Goal: Task Accomplishment & Management: Use online tool/utility

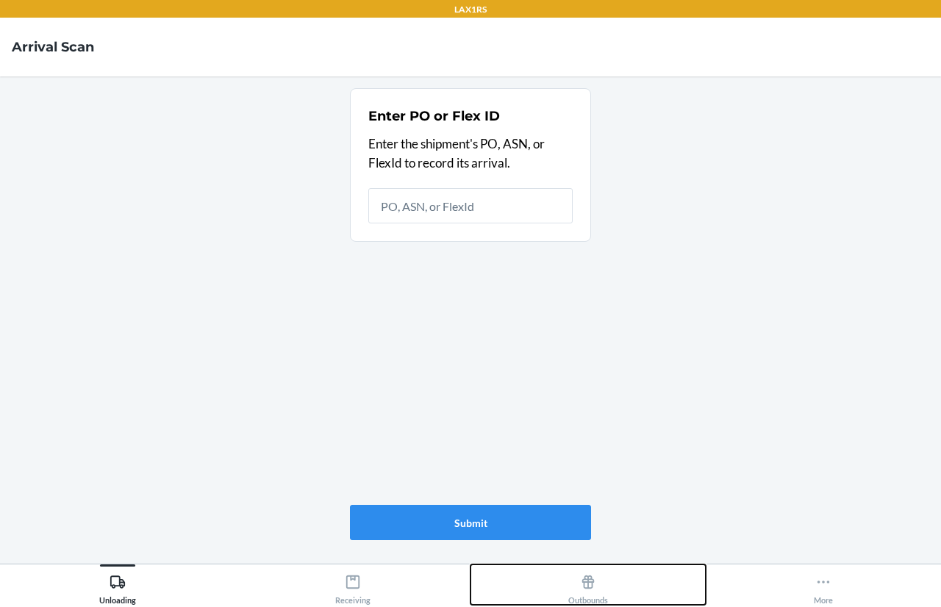
click at [610, 589] on button "Outbounds" at bounding box center [587, 584] width 235 height 40
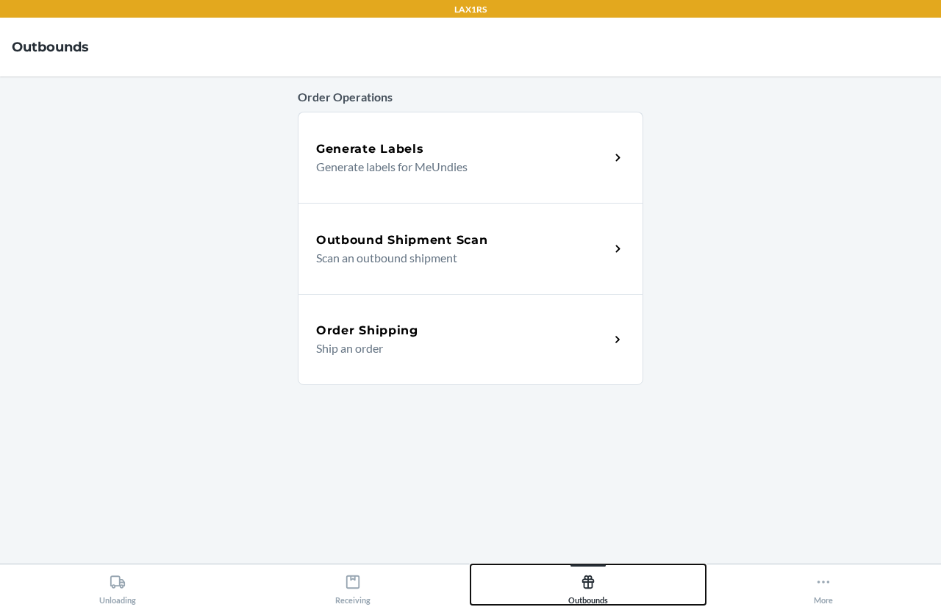
click at [610, 589] on button "Outbounds" at bounding box center [587, 584] width 235 height 40
click at [555, 245] on div "Outbound Shipment Scan" at bounding box center [462, 241] width 293 height 18
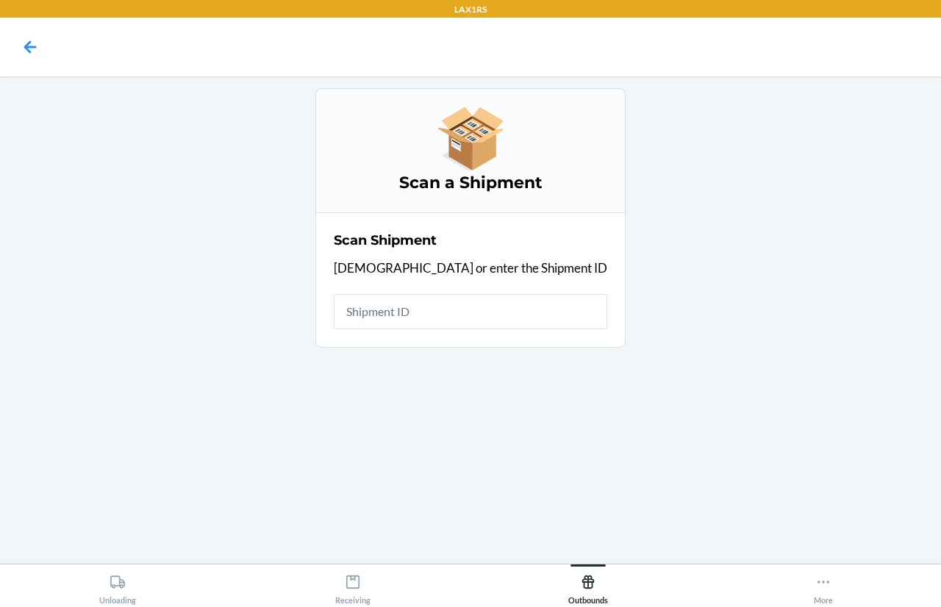
click at [509, 315] on input "text" at bounding box center [470, 311] width 273 height 35
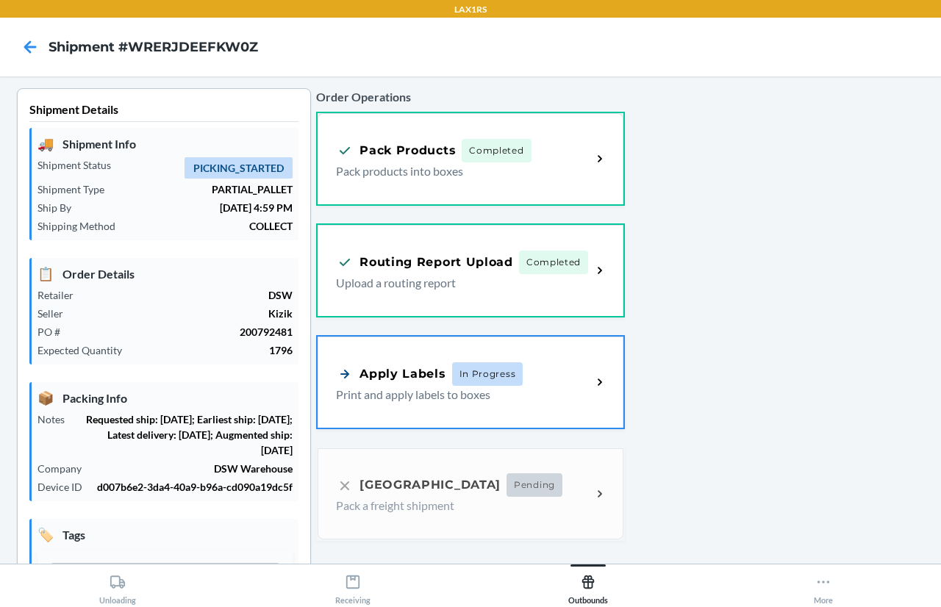
click at [440, 380] on div "Apply Labels In Progress" at bounding box center [429, 374] width 187 height 24
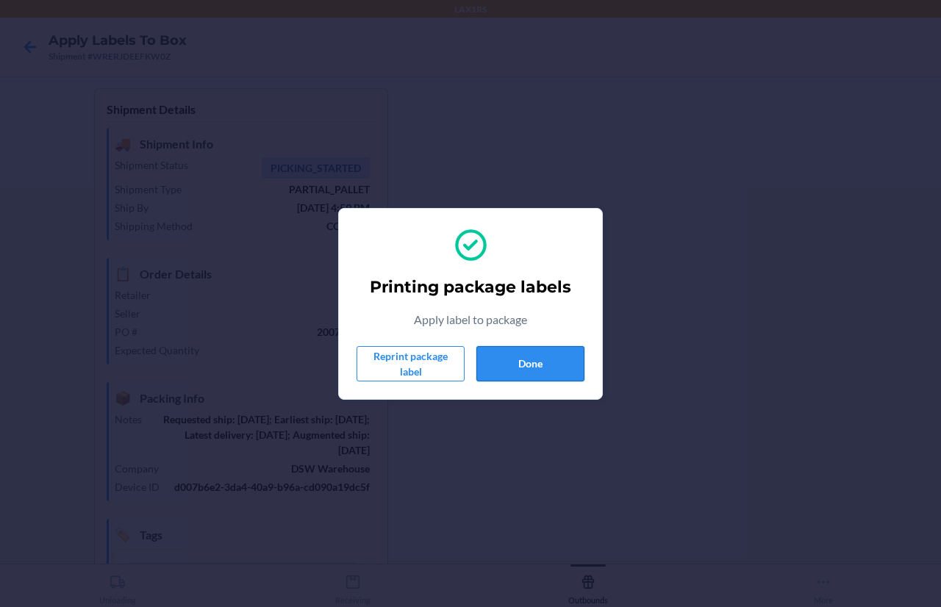
click at [553, 352] on button "Done" at bounding box center [530, 363] width 108 height 35
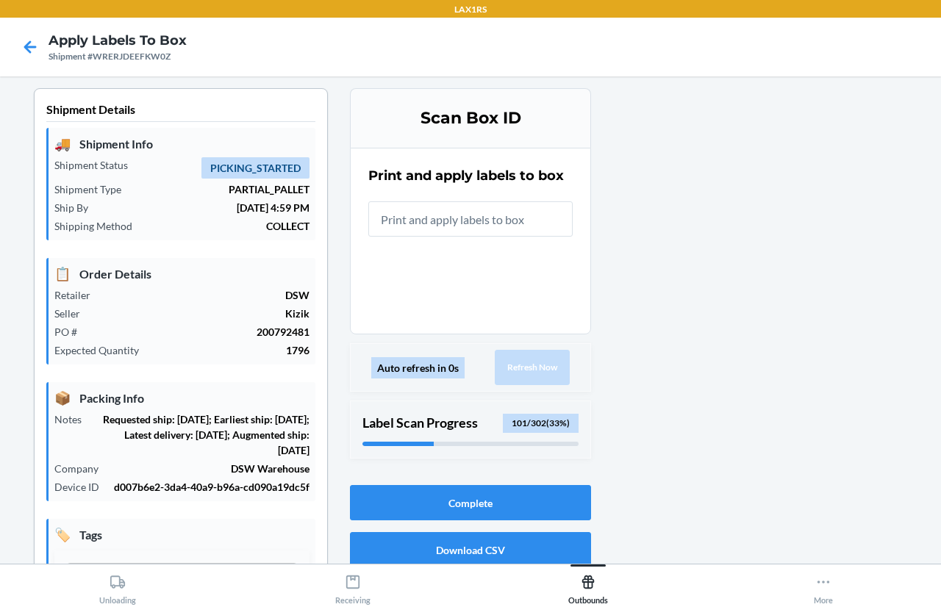
click at [409, 223] on input "text" at bounding box center [470, 218] width 204 height 35
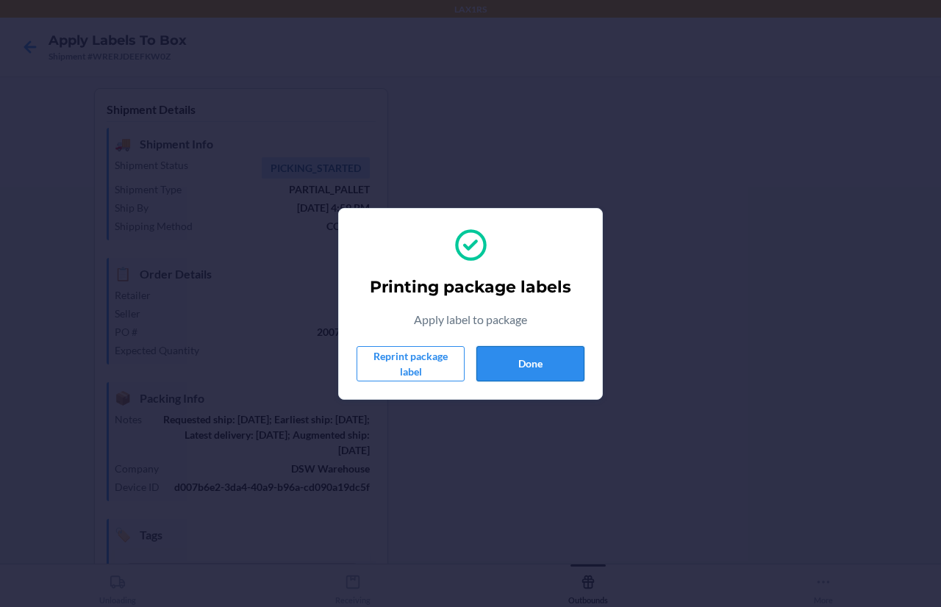
click at [547, 360] on button "Done" at bounding box center [530, 363] width 108 height 35
click at [566, 359] on button "Done" at bounding box center [530, 363] width 108 height 35
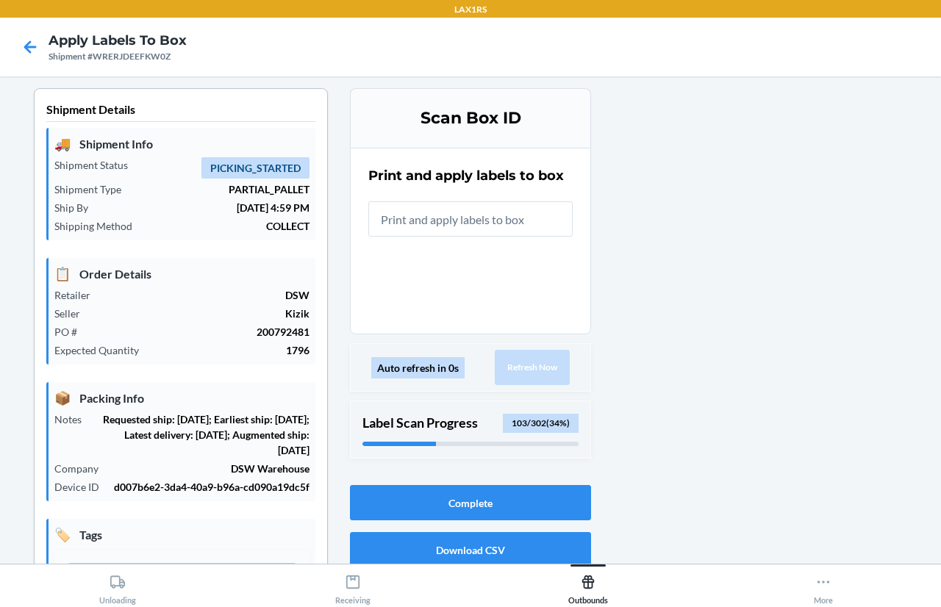
click at [465, 212] on input "text" at bounding box center [470, 218] width 204 height 35
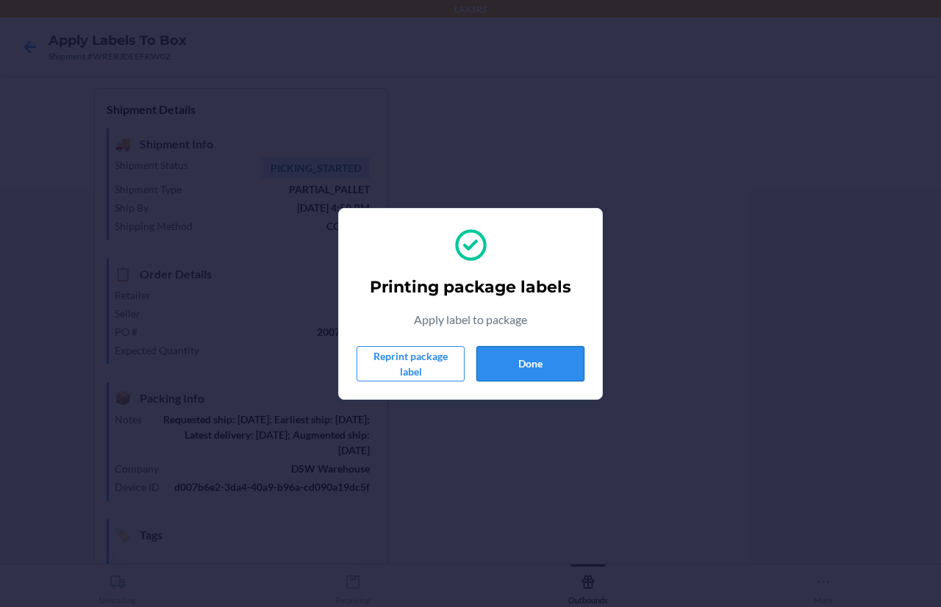
click at [526, 367] on button "Done" at bounding box center [530, 363] width 108 height 35
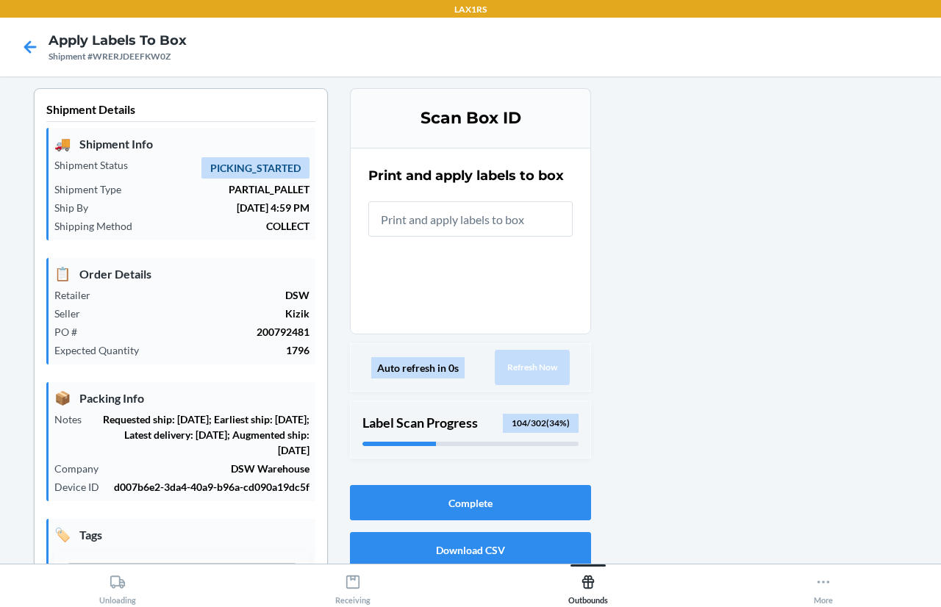
click at [478, 210] on input "text" at bounding box center [470, 218] width 204 height 35
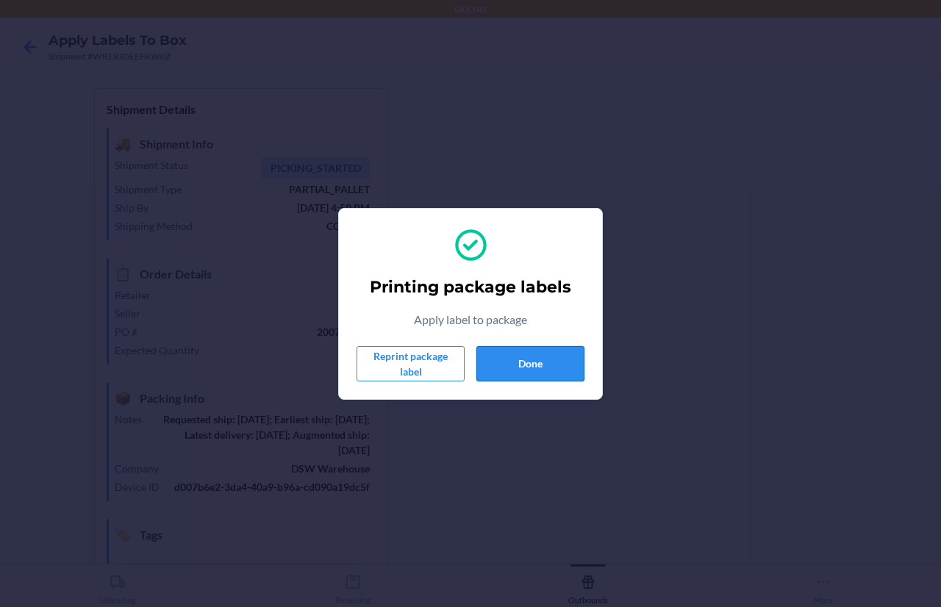
click at [501, 359] on button "Done" at bounding box center [530, 363] width 108 height 35
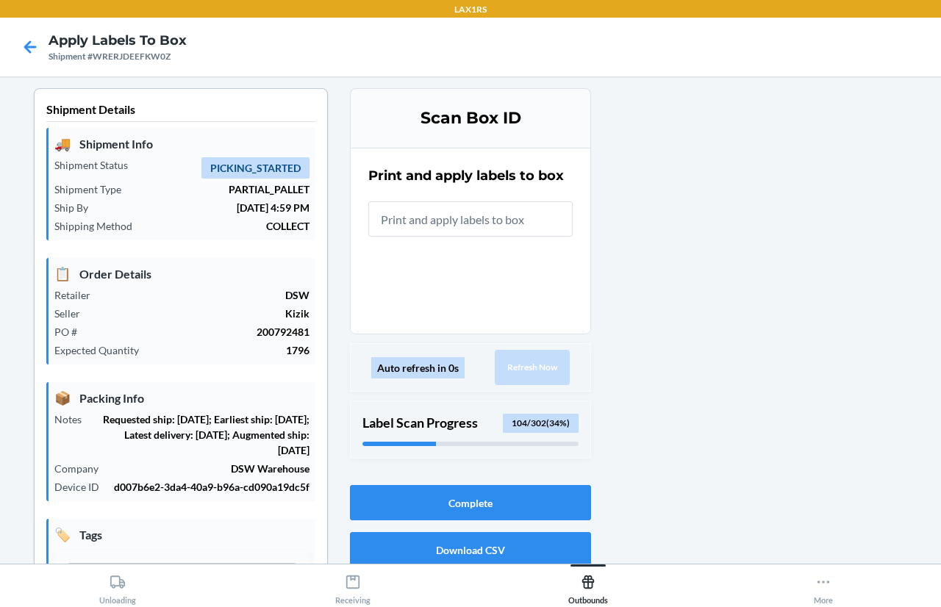
click at [469, 229] on input "text" at bounding box center [470, 218] width 204 height 35
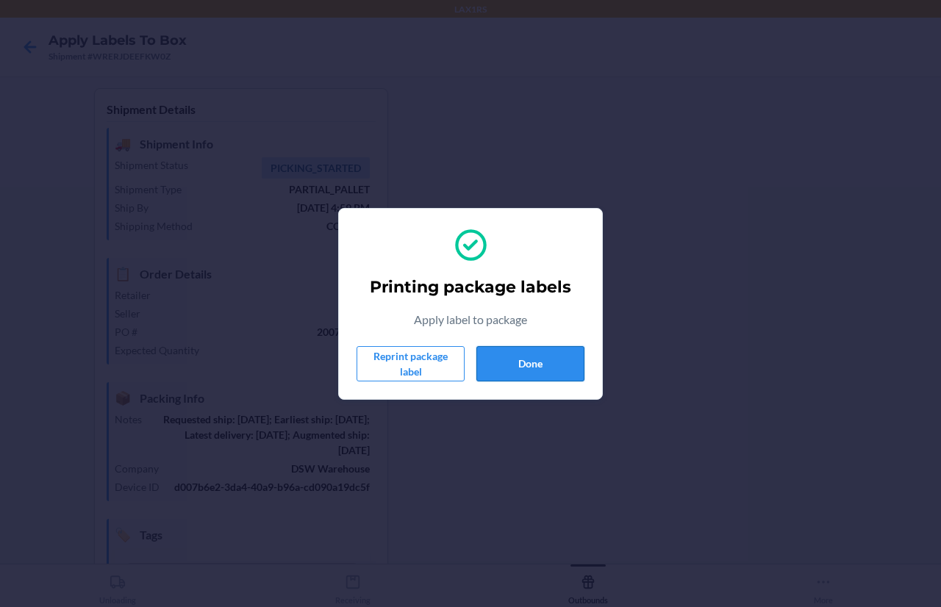
click at [545, 377] on button "Done" at bounding box center [530, 363] width 108 height 35
click at [498, 362] on button "Done" at bounding box center [530, 363] width 108 height 35
click at [483, 356] on button "Done" at bounding box center [530, 363] width 108 height 35
click at [495, 362] on button "Done" at bounding box center [530, 363] width 108 height 35
click at [503, 355] on button "Done" at bounding box center [530, 363] width 108 height 35
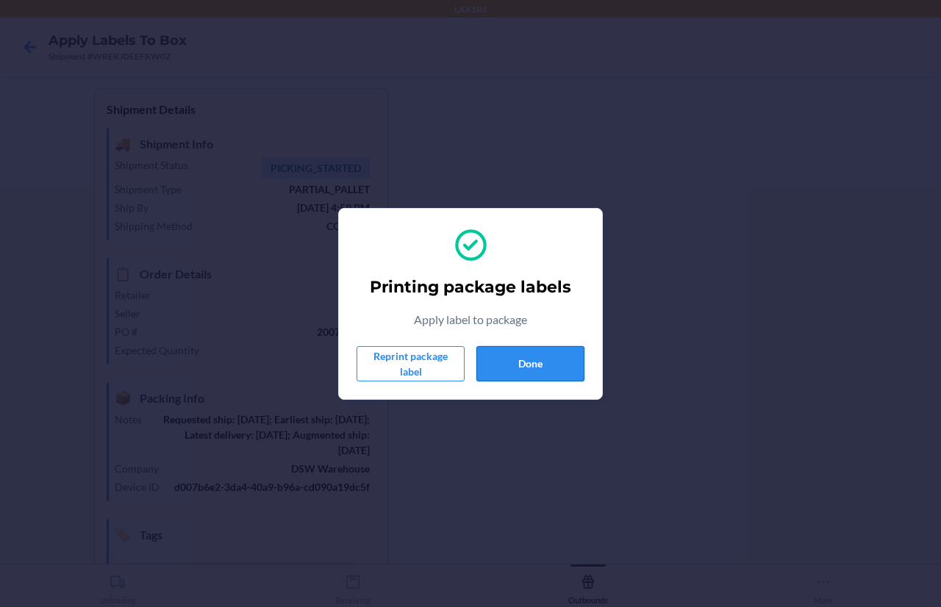
click at [476, 348] on button "Done" at bounding box center [530, 363] width 108 height 35
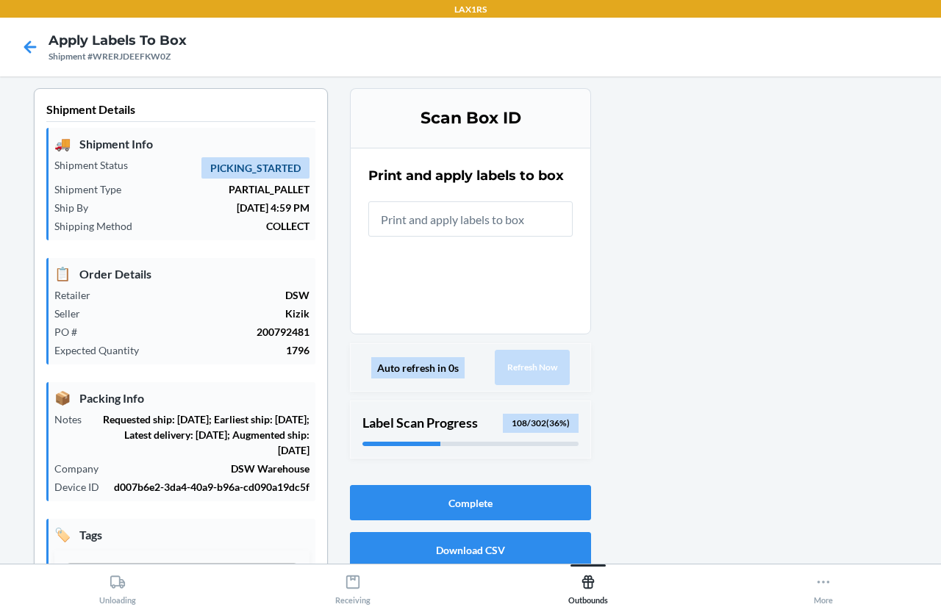
click at [470, 216] on input "text" at bounding box center [470, 218] width 204 height 35
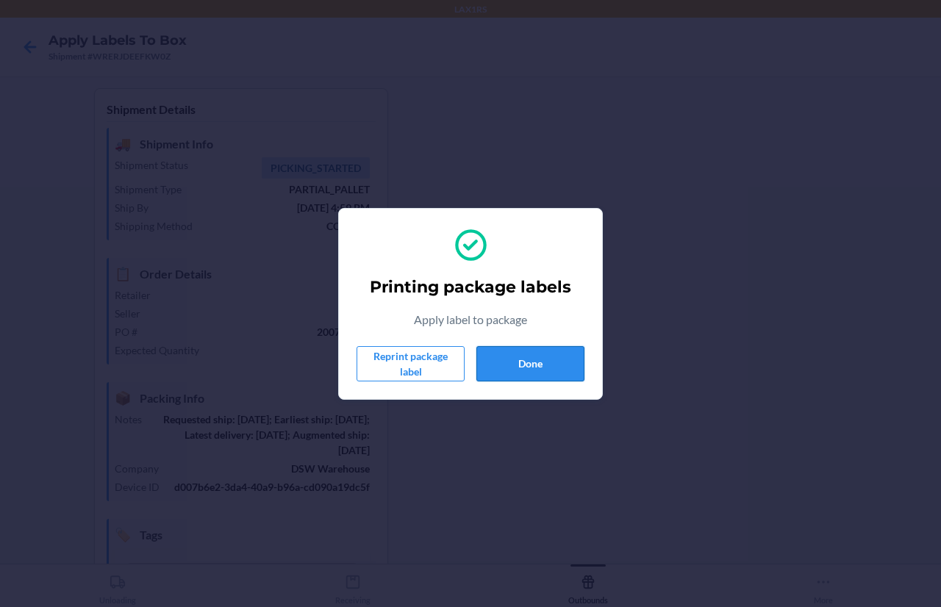
click at [517, 365] on button "Done" at bounding box center [530, 363] width 108 height 35
click at [515, 366] on button "Done" at bounding box center [530, 363] width 108 height 35
click at [559, 368] on button "Done" at bounding box center [530, 363] width 108 height 35
click at [534, 365] on button "Done" at bounding box center [530, 363] width 108 height 35
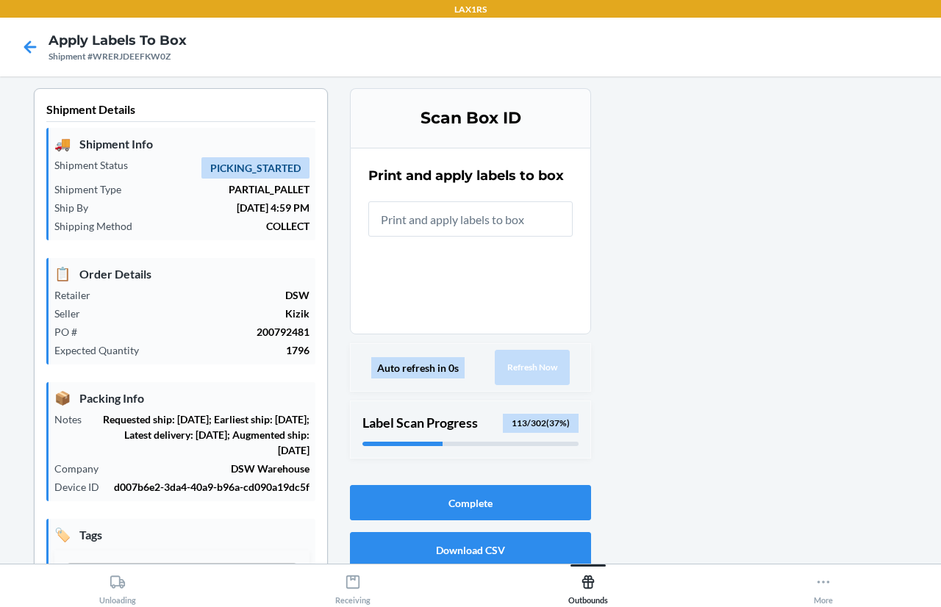
click at [496, 221] on input "text" at bounding box center [470, 218] width 204 height 35
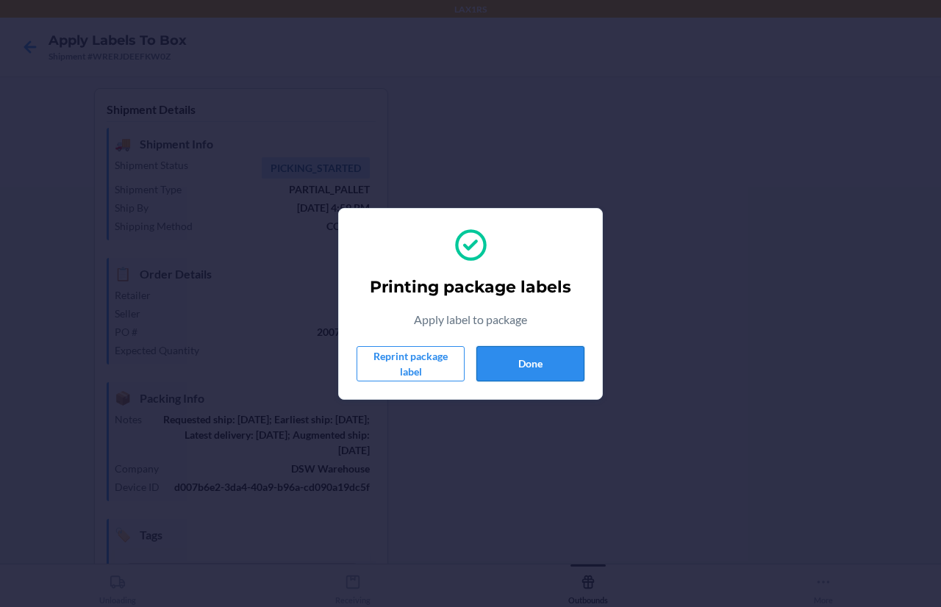
click at [532, 363] on button "Done" at bounding box center [530, 363] width 108 height 35
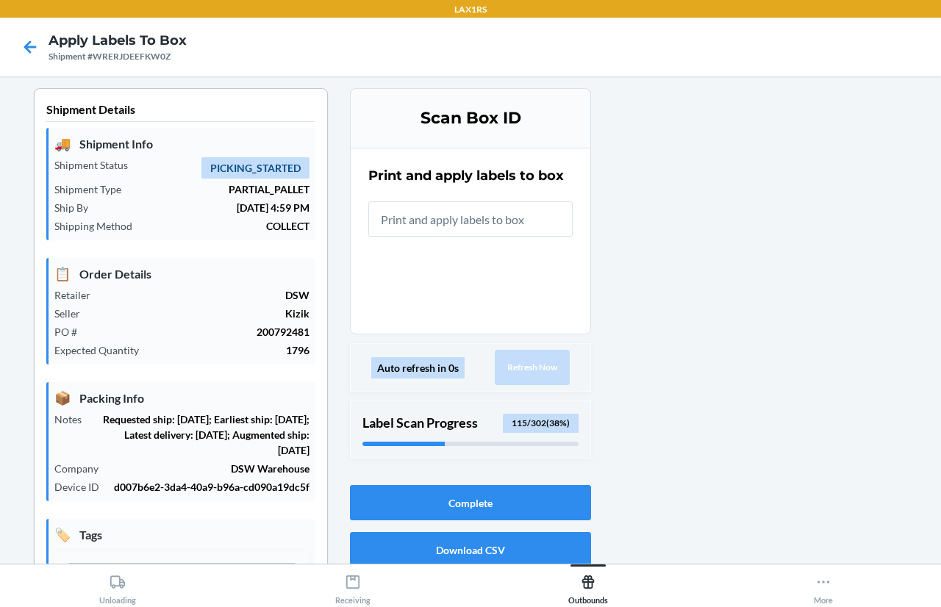
click at [487, 222] on input "text" at bounding box center [470, 218] width 204 height 35
click at [476, 219] on input "text" at bounding box center [470, 218] width 204 height 35
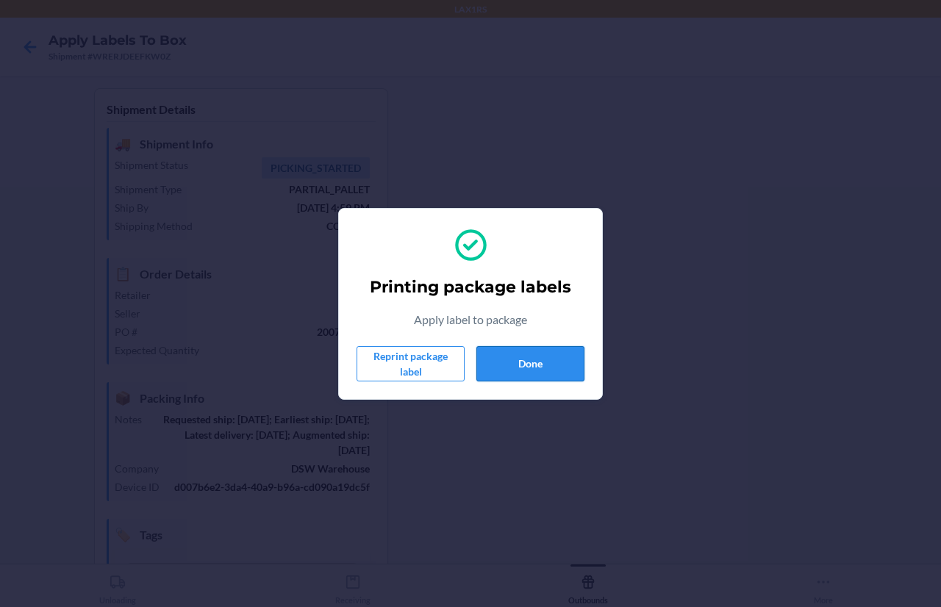
click at [538, 359] on button "Done" at bounding box center [530, 363] width 108 height 35
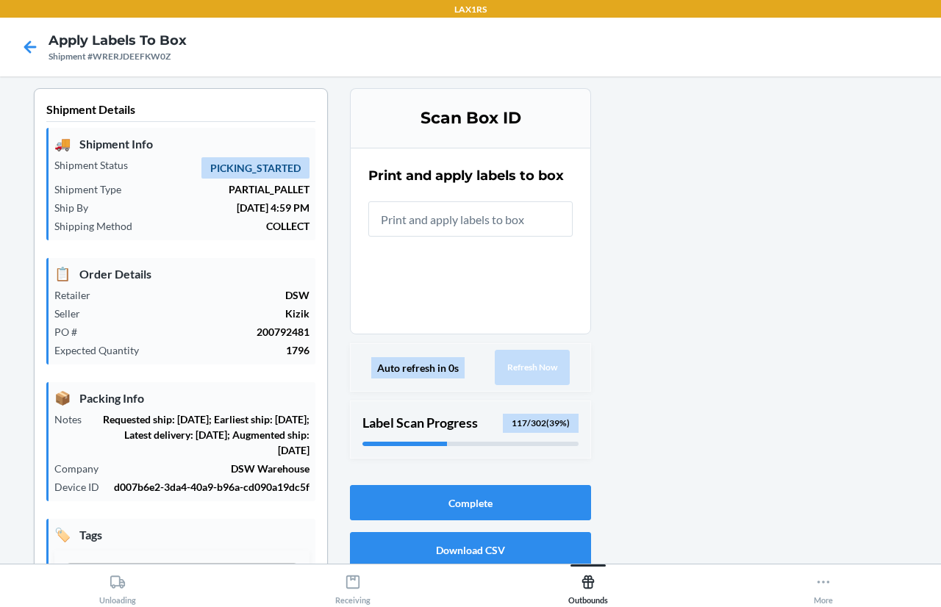
click at [520, 225] on input "text" at bounding box center [470, 218] width 204 height 35
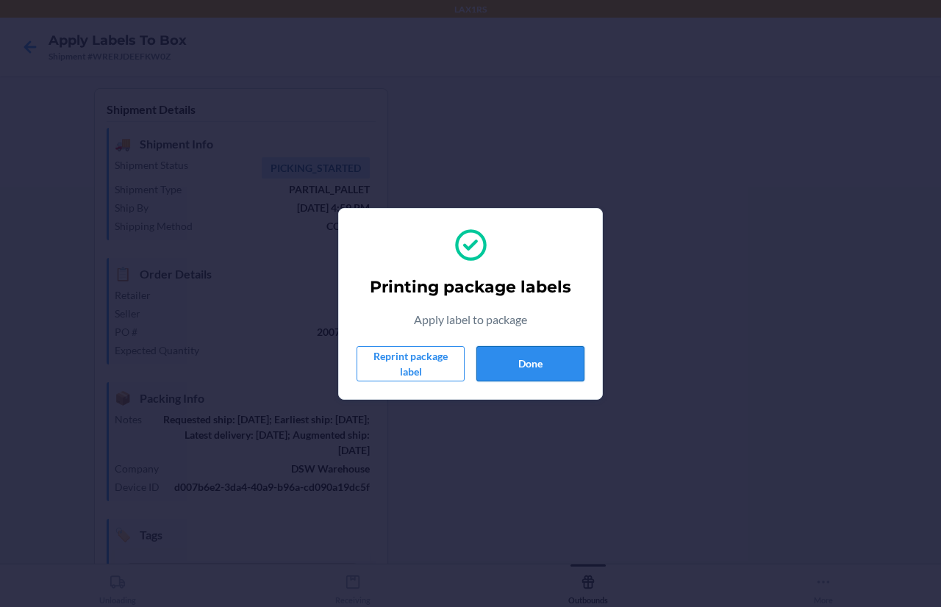
click at [528, 362] on button "Done" at bounding box center [530, 363] width 108 height 35
click at [531, 361] on button "Done" at bounding box center [530, 363] width 108 height 35
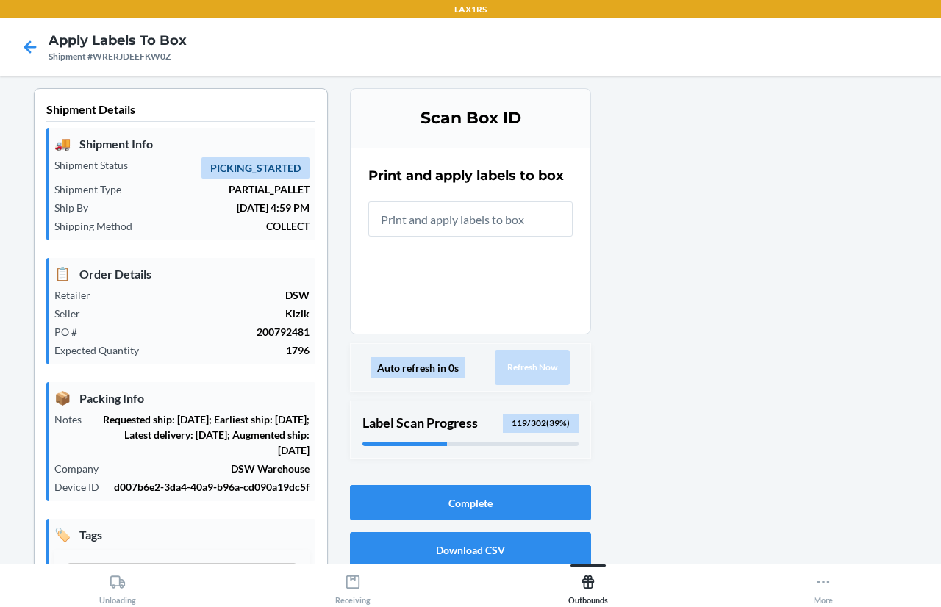
click at [473, 221] on input "text" at bounding box center [470, 218] width 204 height 35
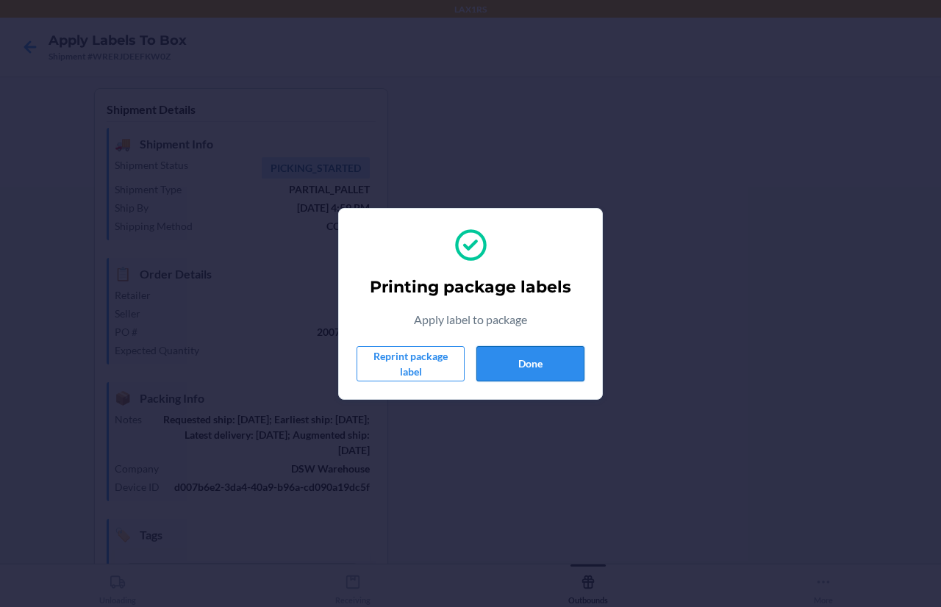
click at [513, 361] on button "Done" at bounding box center [530, 363] width 108 height 35
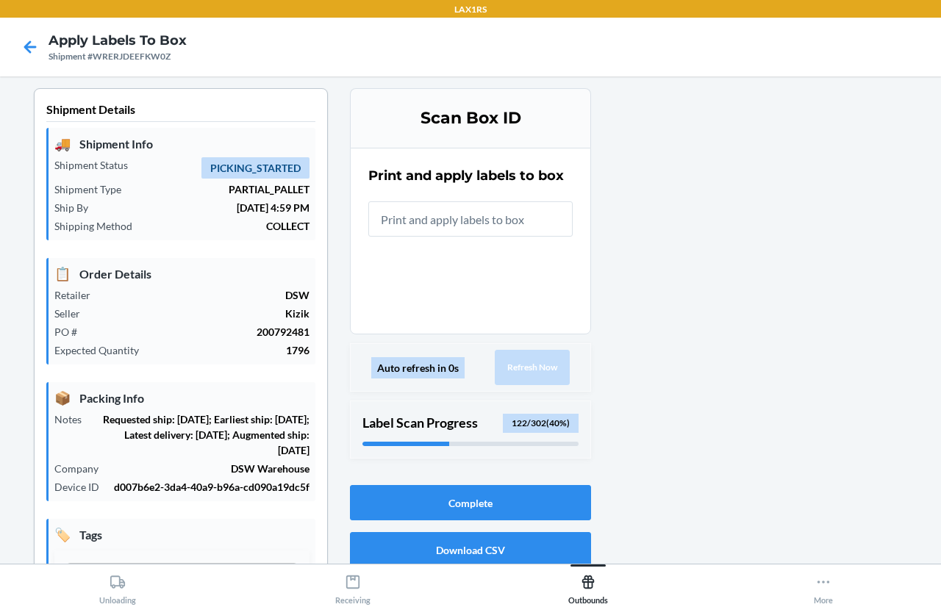
click at [530, 223] on input "text" at bounding box center [470, 218] width 204 height 35
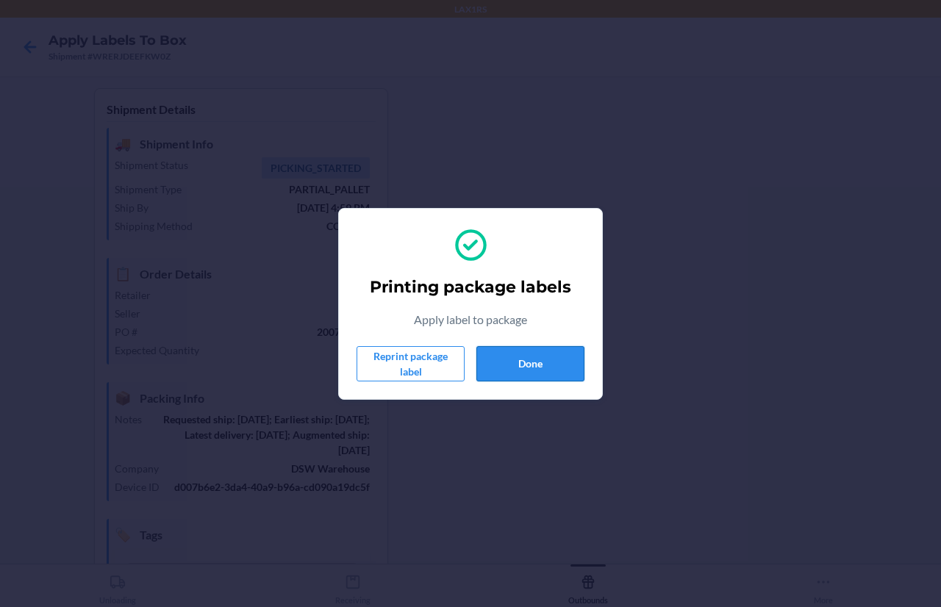
click at [559, 361] on button "Done" at bounding box center [530, 363] width 108 height 35
click at [515, 359] on button "Done" at bounding box center [530, 363] width 108 height 35
click at [545, 367] on button "Done" at bounding box center [530, 363] width 108 height 35
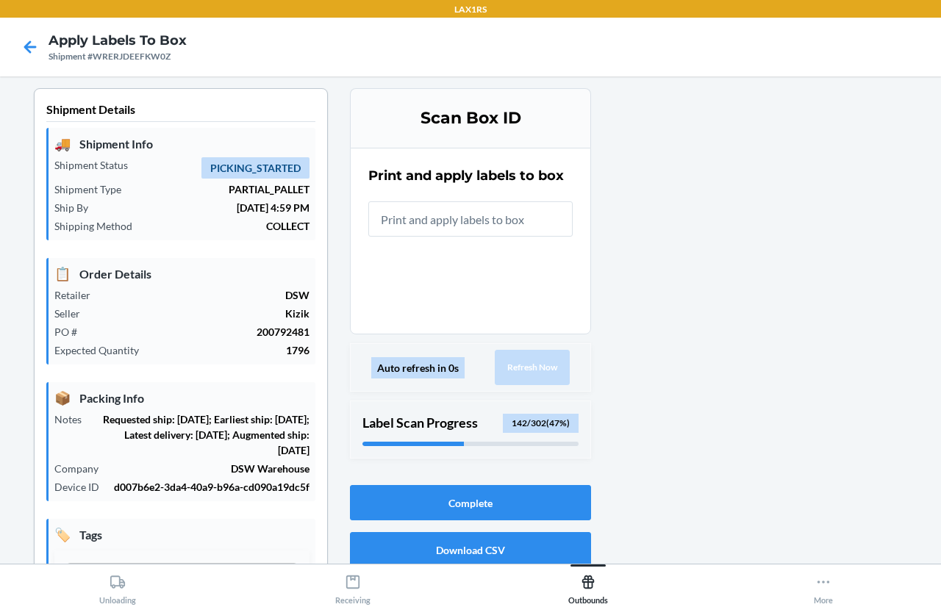
click at [519, 222] on input "text" at bounding box center [470, 218] width 204 height 35
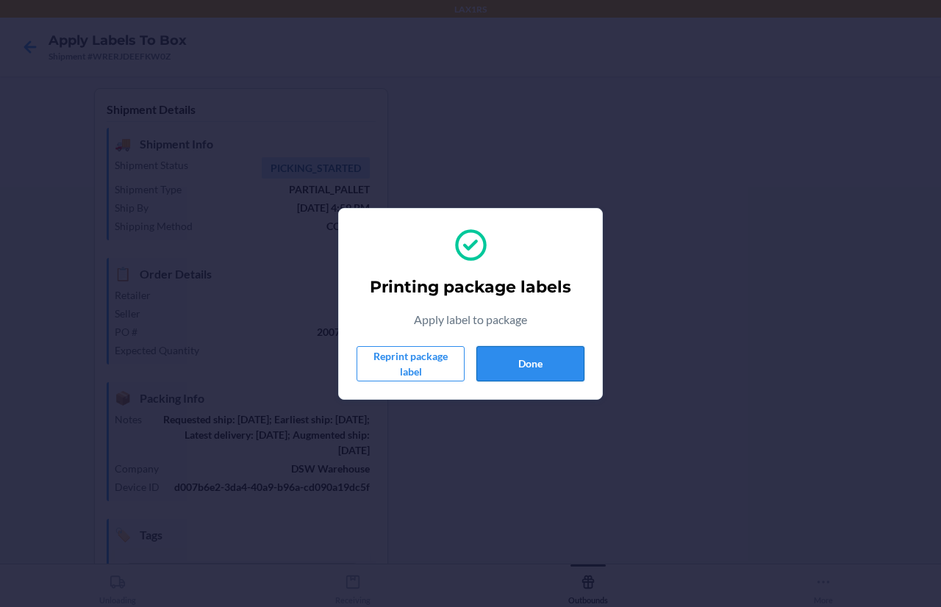
click at [529, 374] on button "Done" at bounding box center [530, 363] width 108 height 35
click at [549, 357] on button "Done" at bounding box center [530, 363] width 108 height 35
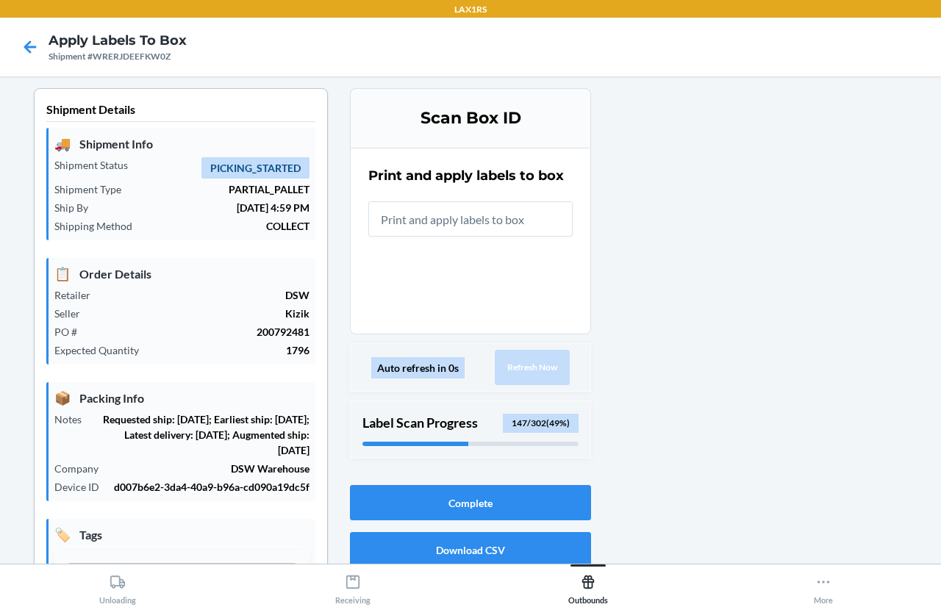
click at [513, 222] on input "text" at bounding box center [470, 218] width 204 height 35
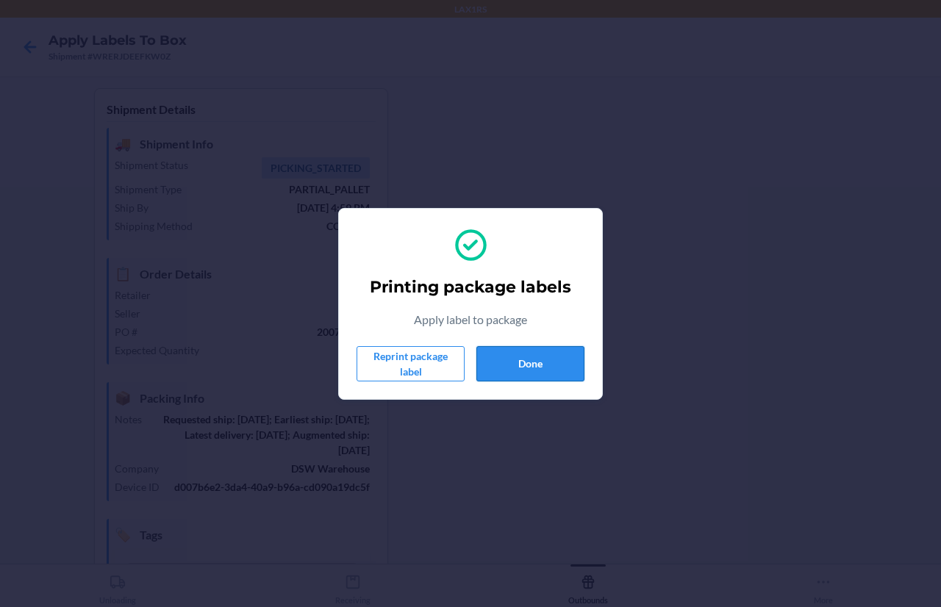
click at [544, 359] on button "Done" at bounding box center [530, 363] width 108 height 35
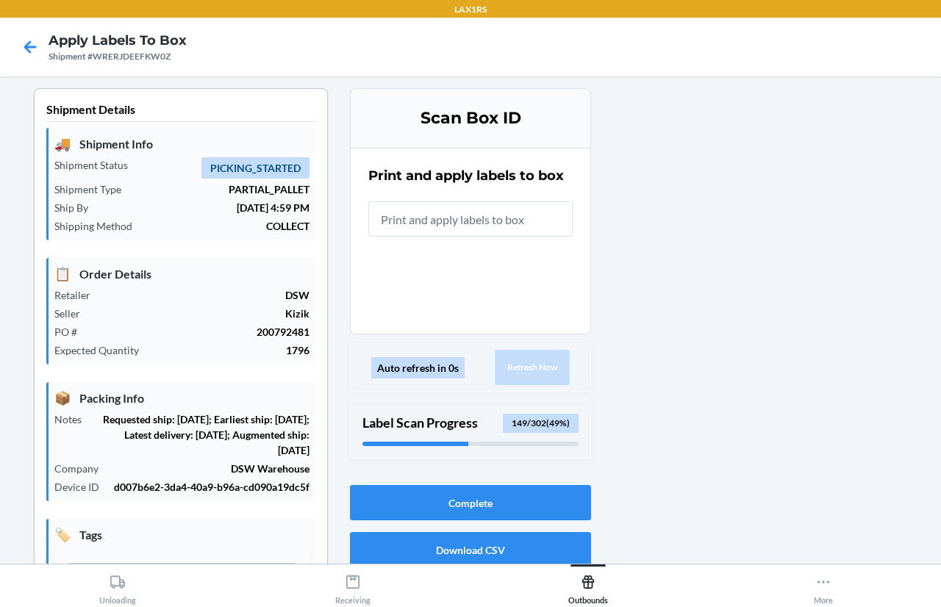
click at [544, 220] on input "text" at bounding box center [470, 218] width 204 height 35
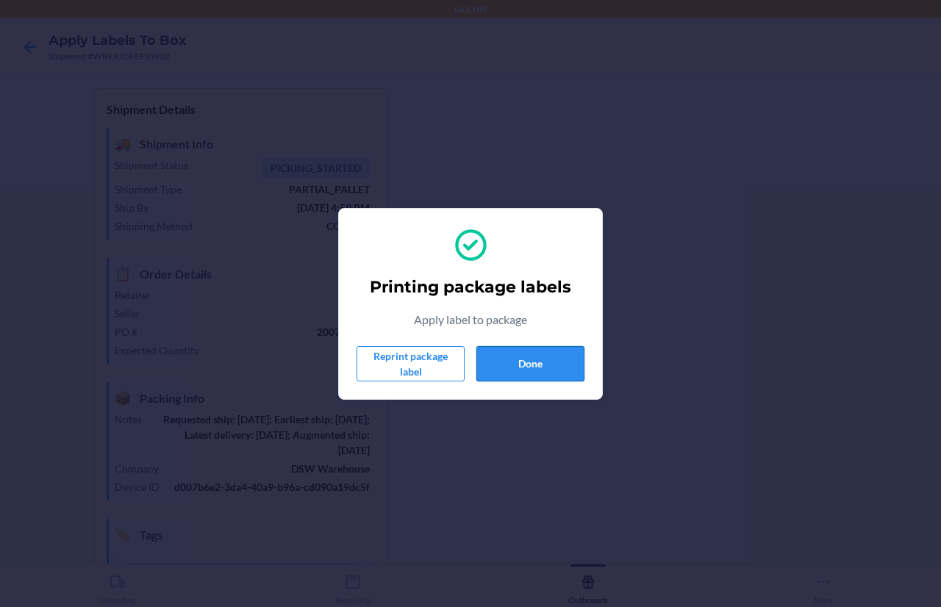
click at [523, 354] on button "Done" at bounding box center [530, 363] width 108 height 35
click at [542, 347] on button "Done" at bounding box center [530, 363] width 108 height 35
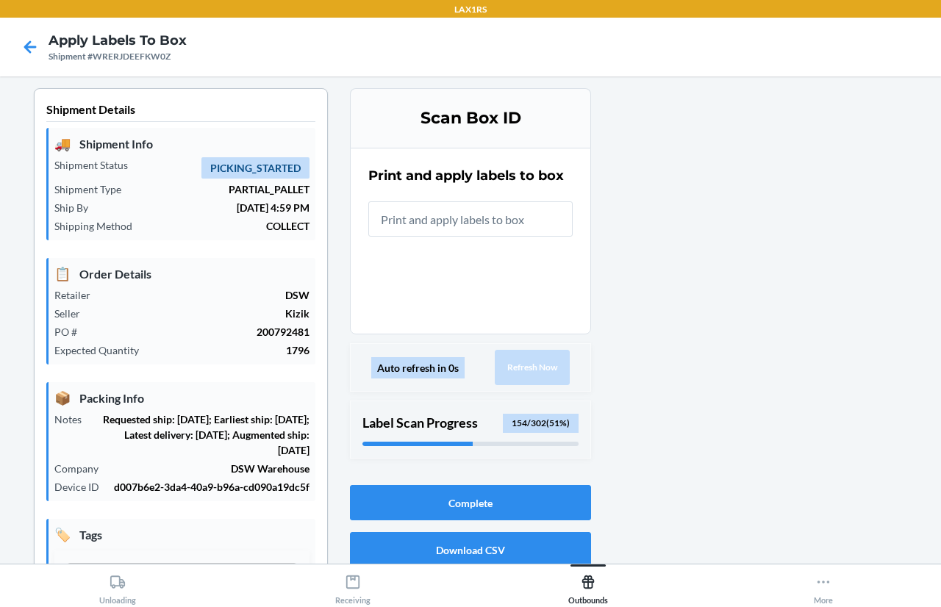
click at [508, 213] on input "text" at bounding box center [470, 218] width 204 height 35
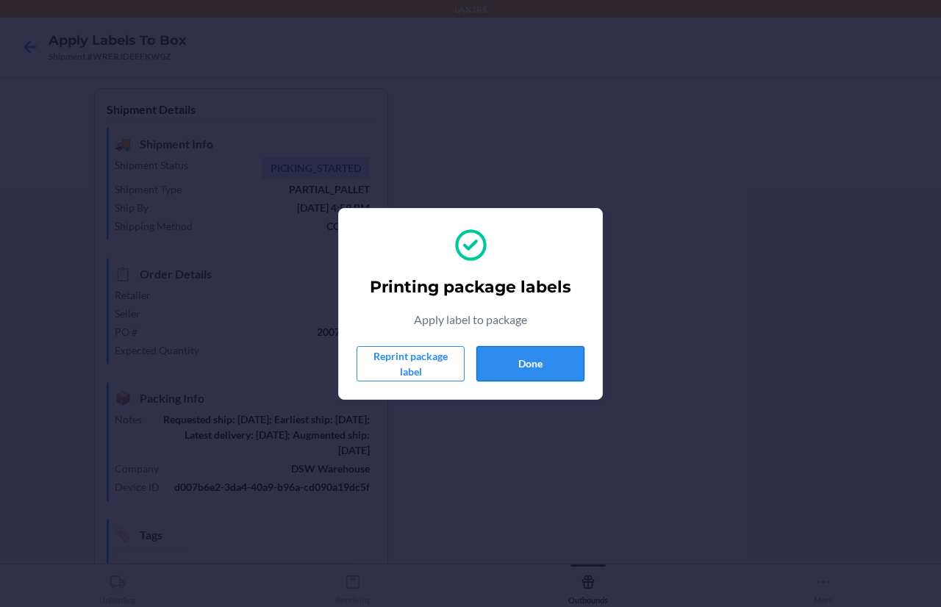
click at [551, 364] on button "Done" at bounding box center [530, 363] width 108 height 35
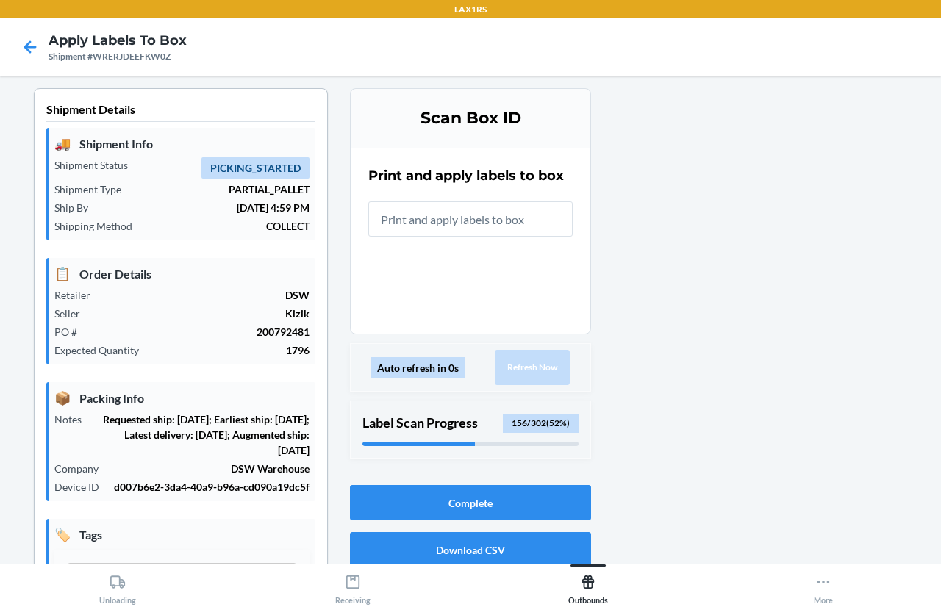
click at [512, 207] on input "text" at bounding box center [470, 218] width 204 height 35
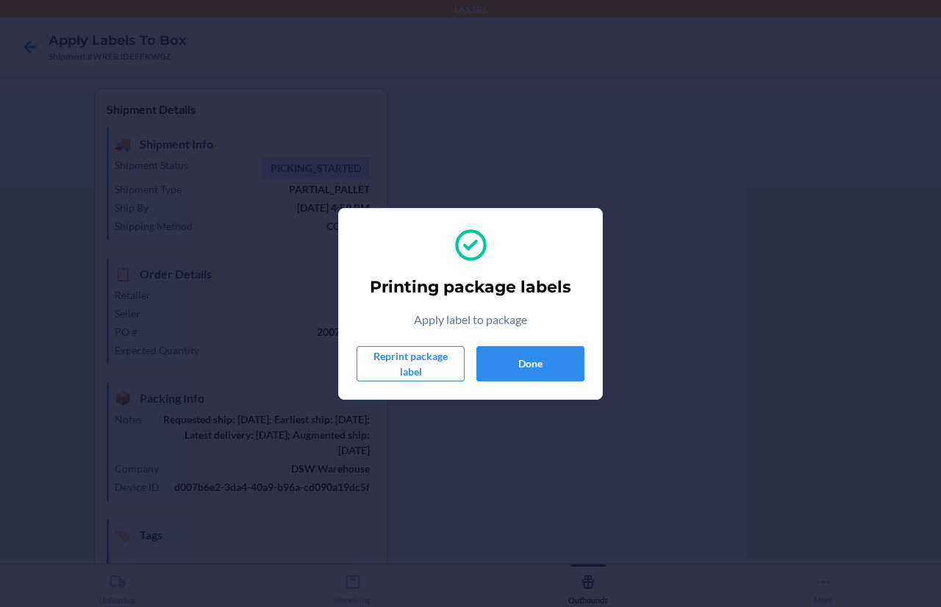
click at [522, 337] on div "Printing package labels Apply label to package Reprint package label Done" at bounding box center [470, 304] width 228 height 167
click at [520, 356] on button "Done" at bounding box center [530, 363] width 108 height 35
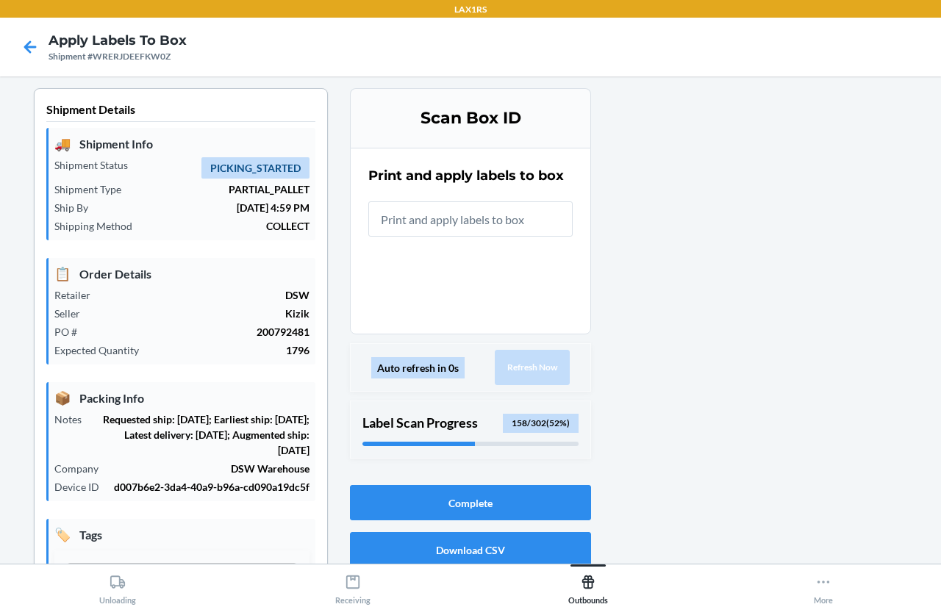
click at [533, 223] on input "text" at bounding box center [470, 218] width 204 height 35
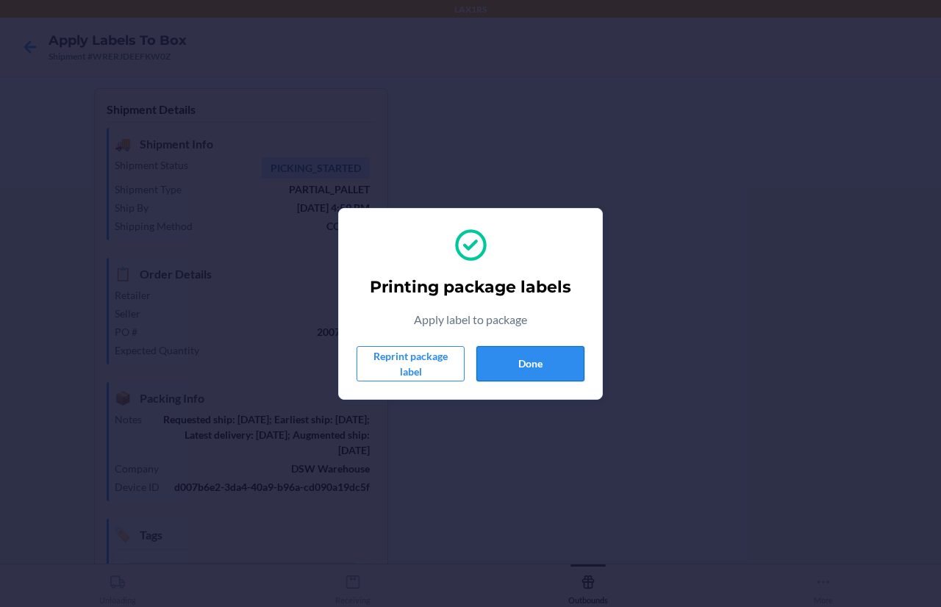
click at [552, 370] on button "Done" at bounding box center [530, 363] width 108 height 35
click at [554, 366] on button "Done" at bounding box center [530, 363] width 108 height 35
click at [515, 366] on button "Done" at bounding box center [530, 363] width 108 height 35
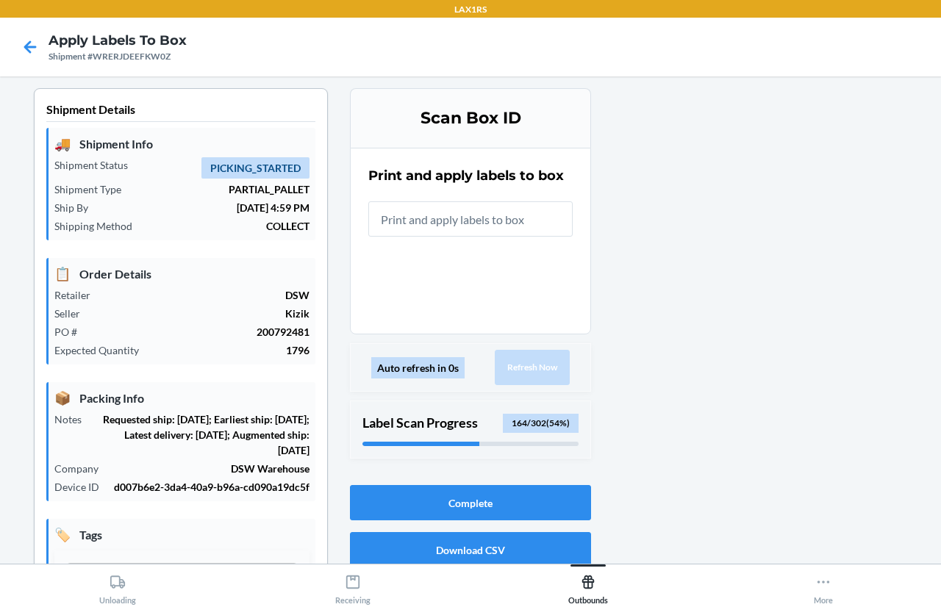
click at [509, 212] on input "text" at bounding box center [470, 218] width 204 height 35
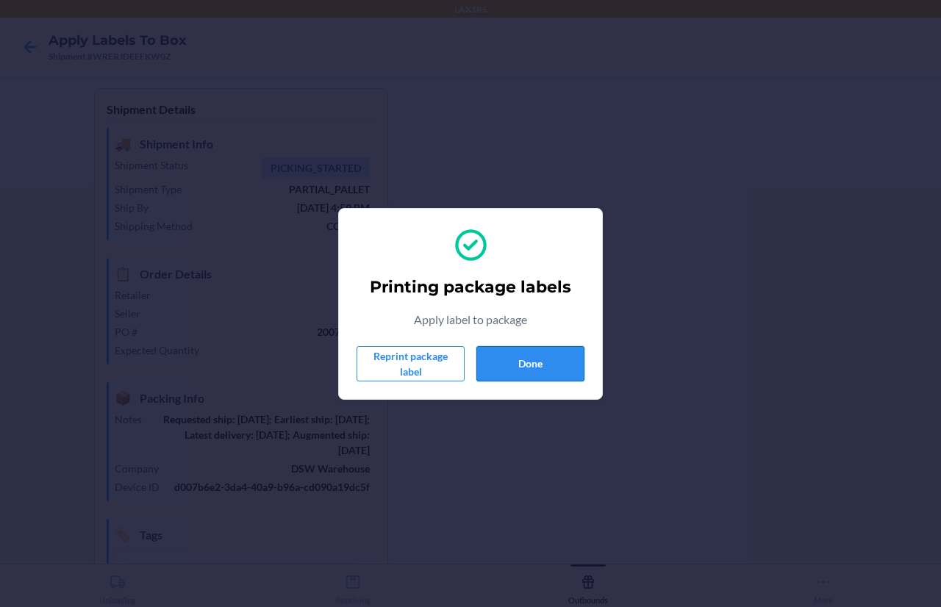
click at [559, 355] on button "Done" at bounding box center [530, 363] width 108 height 35
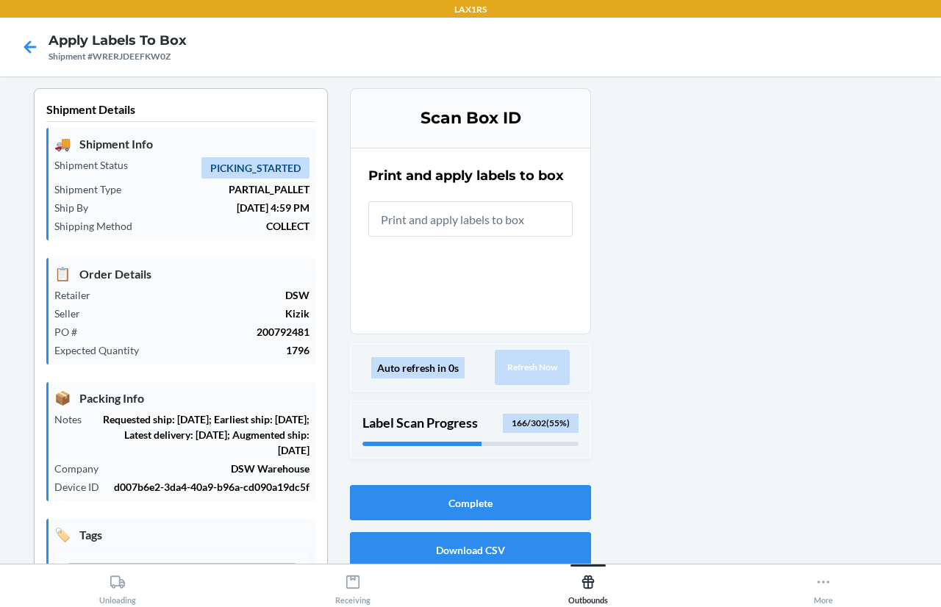
click at [505, 210] on input "text" at bounding box center [470, 218] width 204 height 35
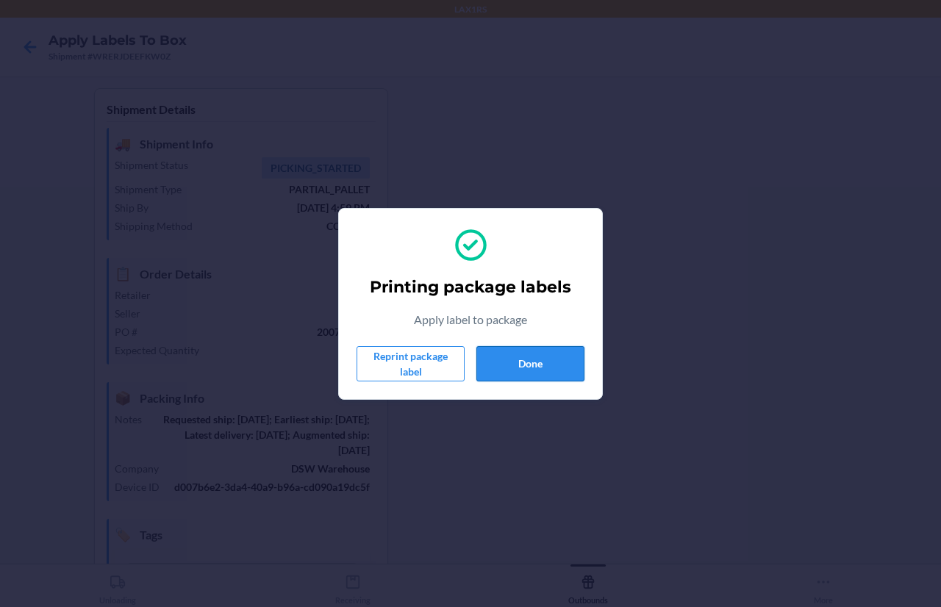
click at [531, 359] on button "Done" at bounding box center [530, 363] width 108 height 35
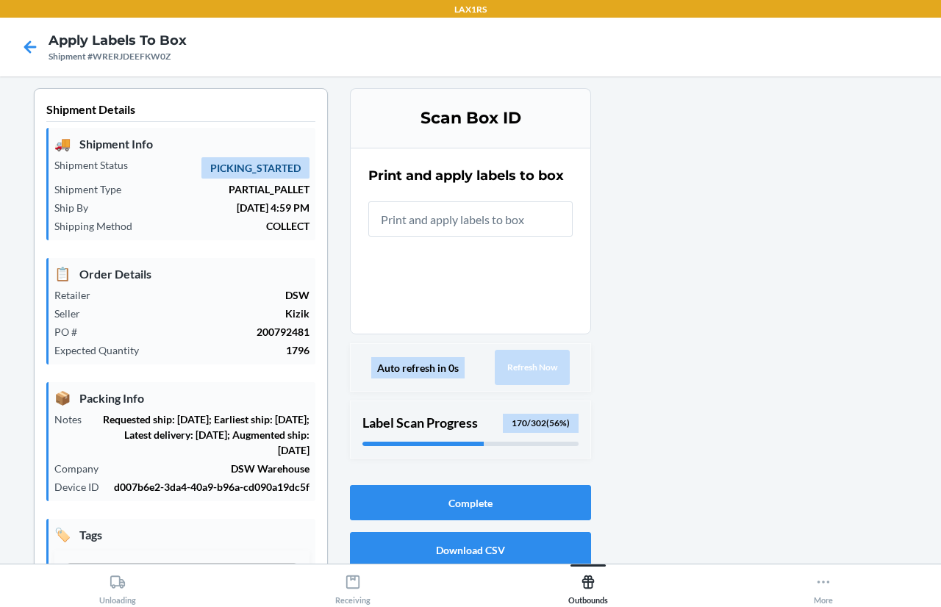
click at [503, 222] on input "text" at bounding box center [470, 218] width 204 height 35
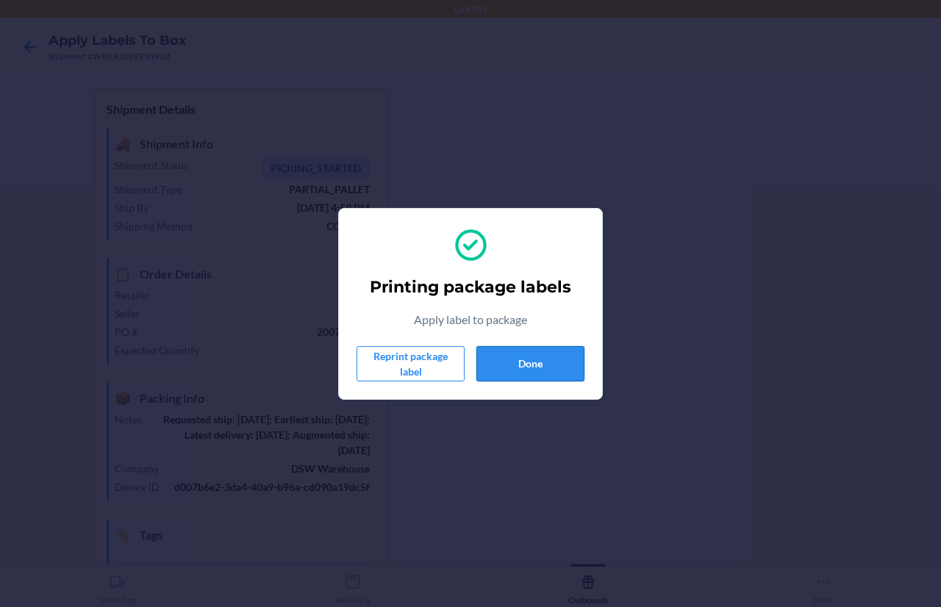
click at [550, 359] on button "Done" at bounding box center [530, 363] width 108 height 35
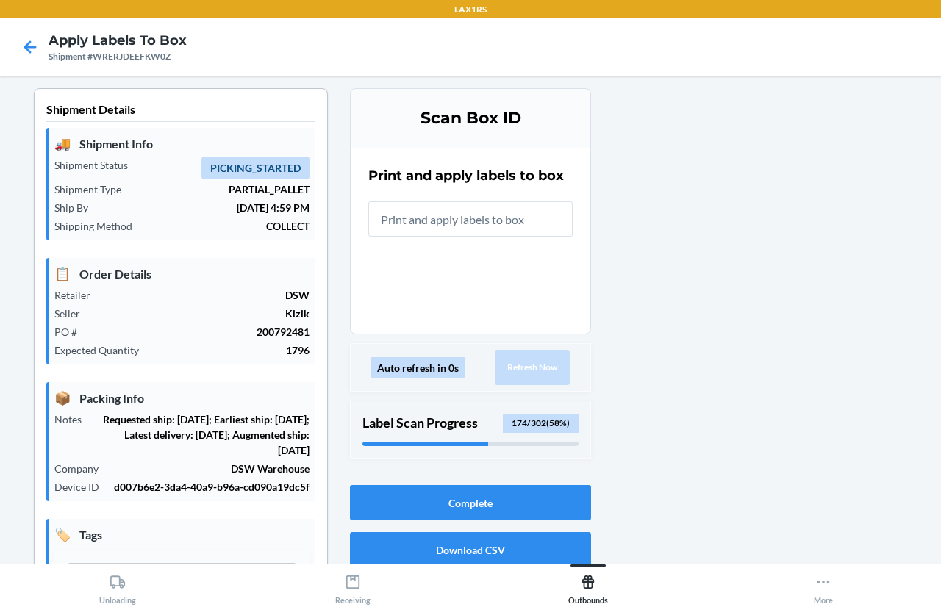
click at [531, 212] on input "text" at bounding box center [470, 218] width 204 height 35
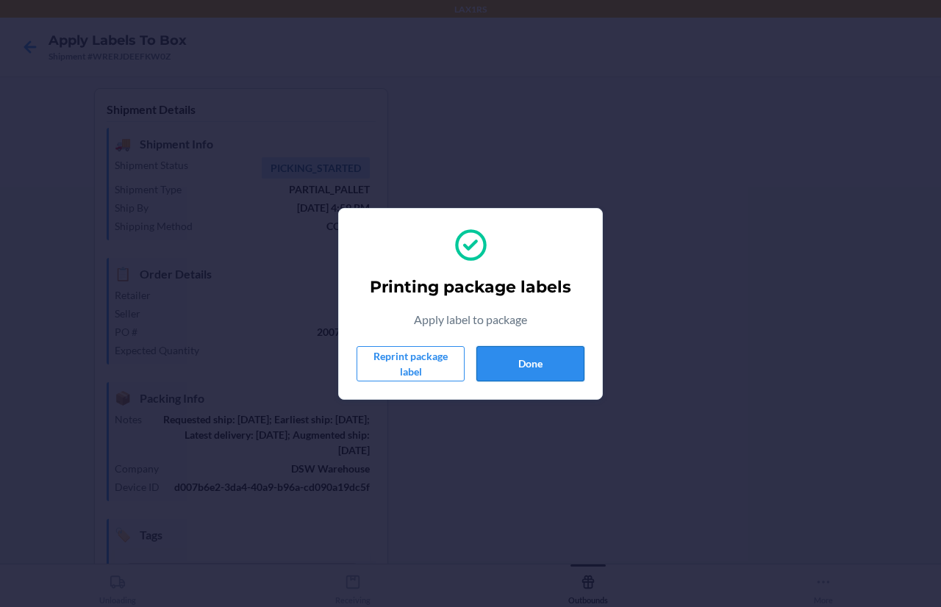
click at [509, 357] on button "Done" at bounding box center [530, 363] width 108 height 35
click at [548, 348] on button "Done" at bounding box center [530, 363] width 108 height 35
click at [545, 359] on button "Done" at bounding box center [530, 363] width 108 height 35
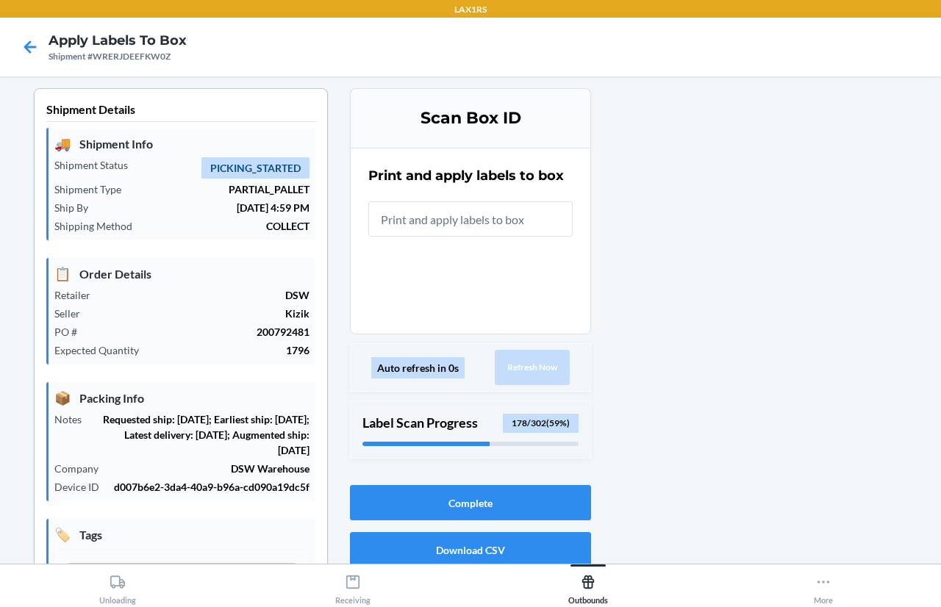
click at [515, 218] on input "text" at bounding box center [470, 218] width 204 height 35
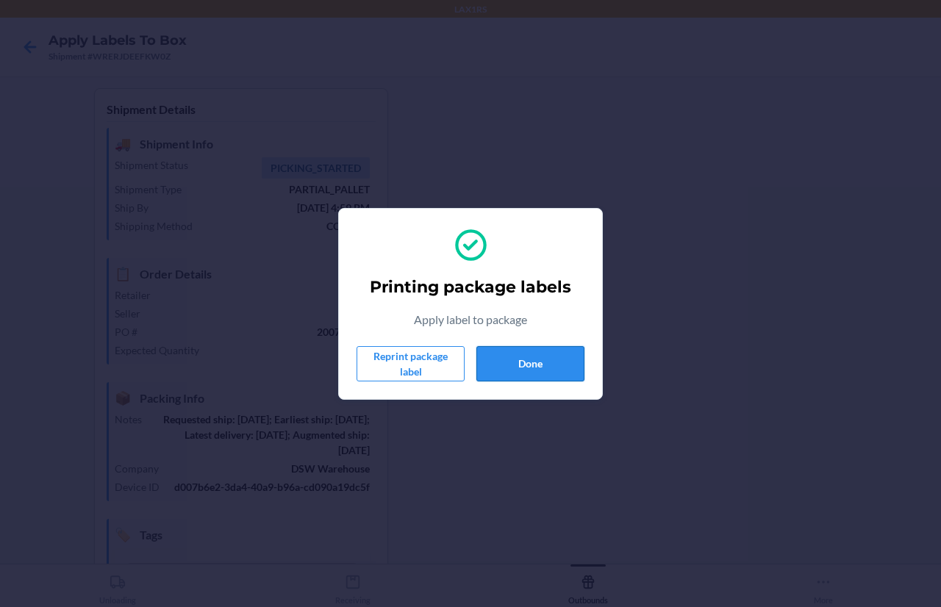
click at [551, 361] on button "Done" at bounding box center [530, 363] width 108 height 35
click at [522, 370] on button "Done" at bounding box center [530, 363] width 108 height 35
click at [517, 355] on button "Done" at bounding box center [530, 363] width 108 height 35
click at [558, 365] on button "Done" at bounding box center [530, 363] width 108 height 35
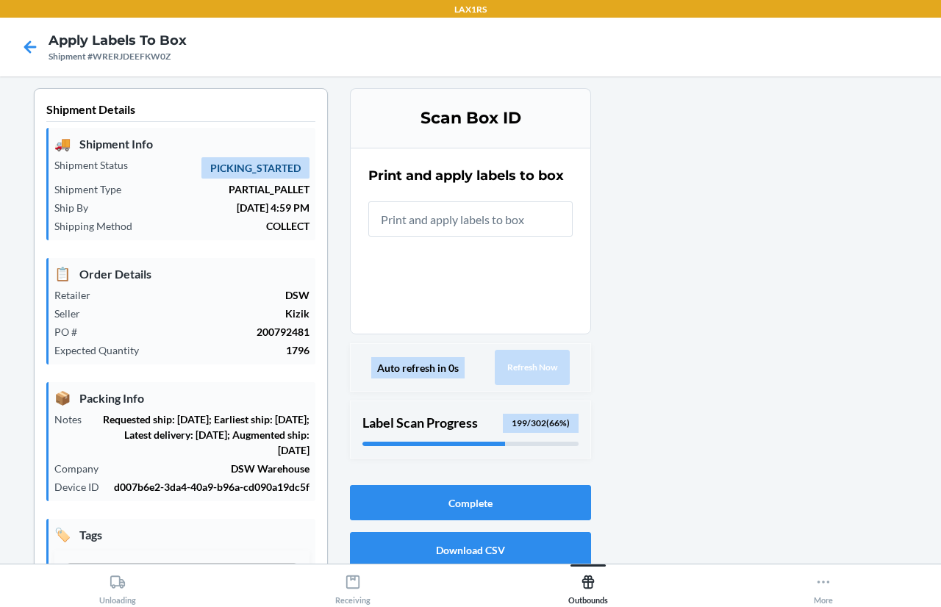
click at [412, 218] on input "text" at bounding box center [470, 218] width 204 height 35
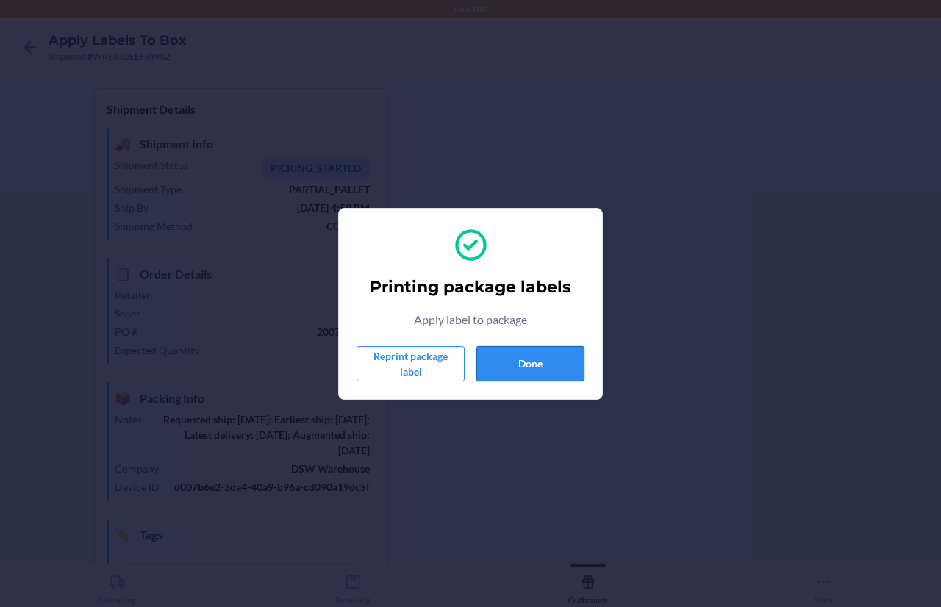
click at [564, 355] on button "Done" at bounding box center [530, 363] width 108 height 35
click at [547, 366] on button "Done" at bounding box center [530, 363] width 108 height 35
click at [547, 368] on button "Done" at bounding box center [530, 363] width 108 height 35
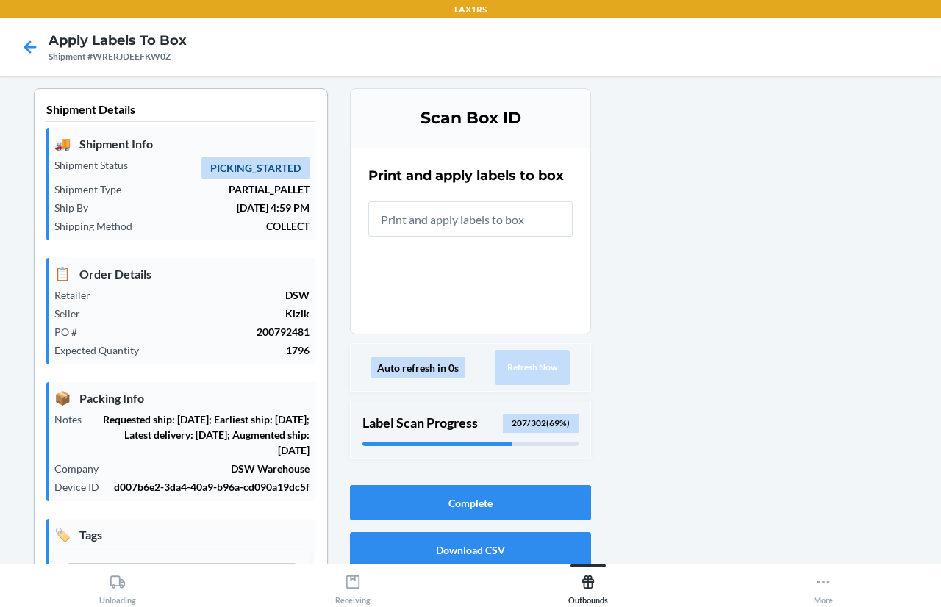
click at [519, 225] on input "text" at bounding box center [470, 218] width 204 height 35
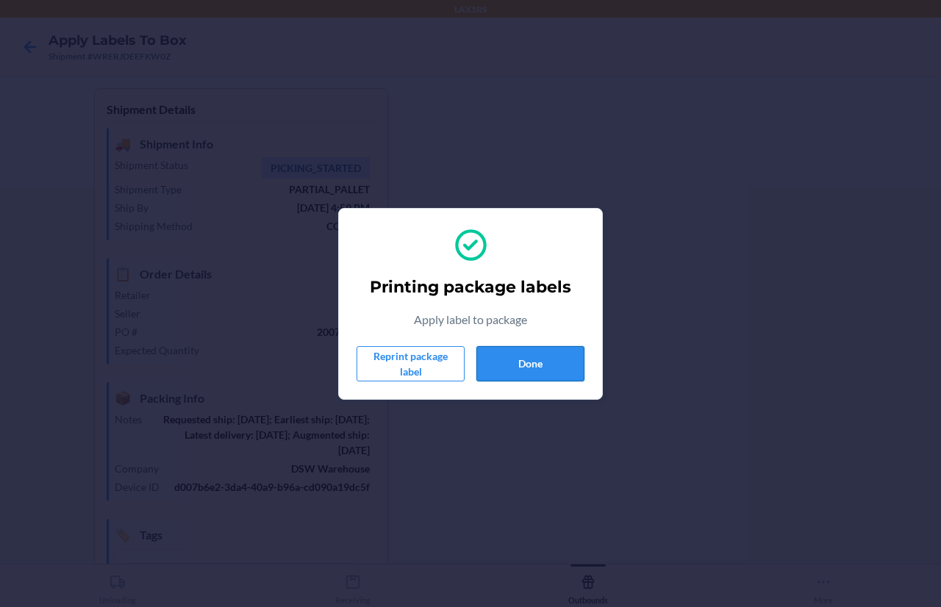
click at [538, 362] on button "Done" at bounding box center [530, 363] width 108 height 35
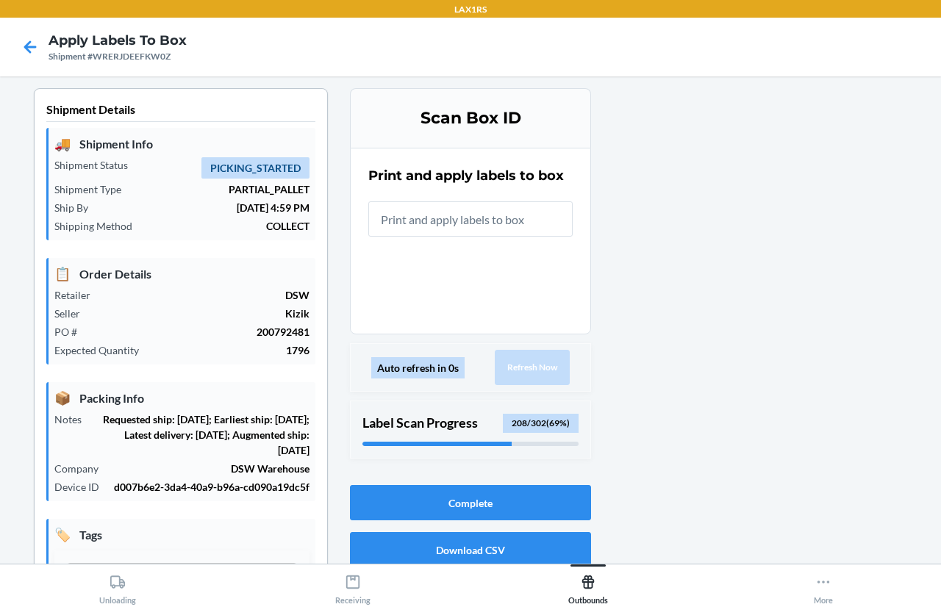
click at [555, 217] on input "text" at bounding box center [470, 218] width 204 height 35
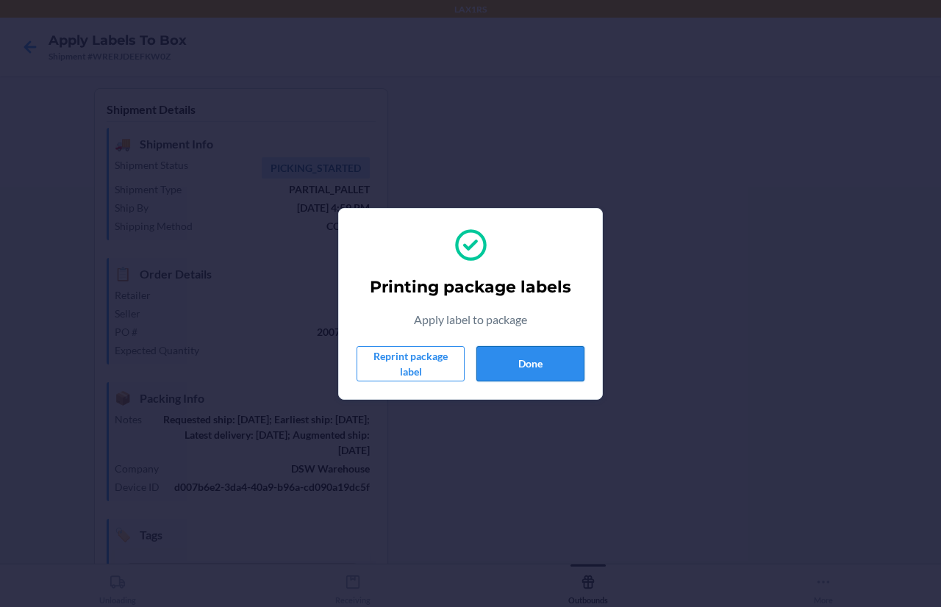
click at [545, 362] on button "Done" at bounding box center [530, 363] width 108 height 35
click at [563, 368] on button "Done" at bounding box center [530, 363] width 108 height 35
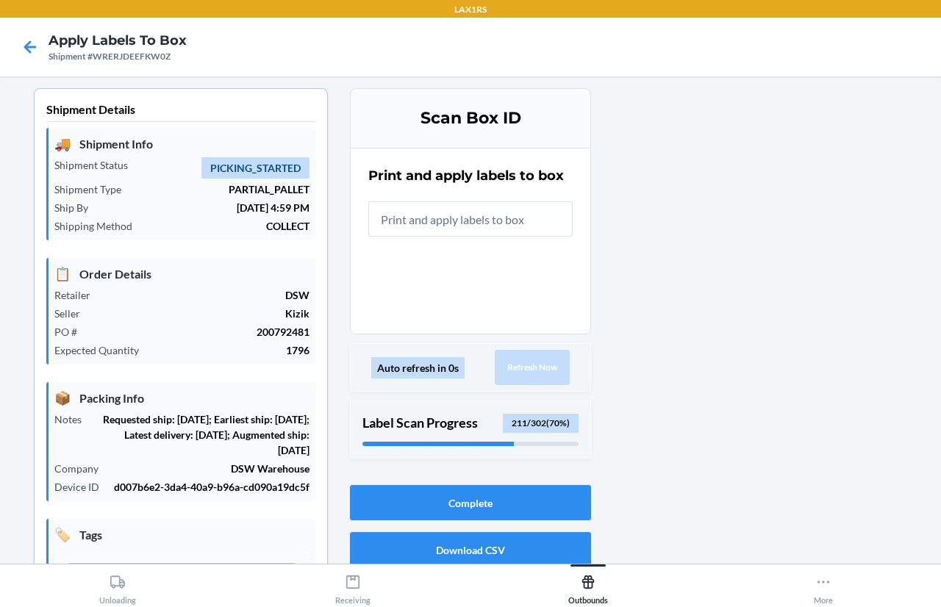
click at [512, 215] on input "text" at bounding box center [470, 218] width 204 height 35
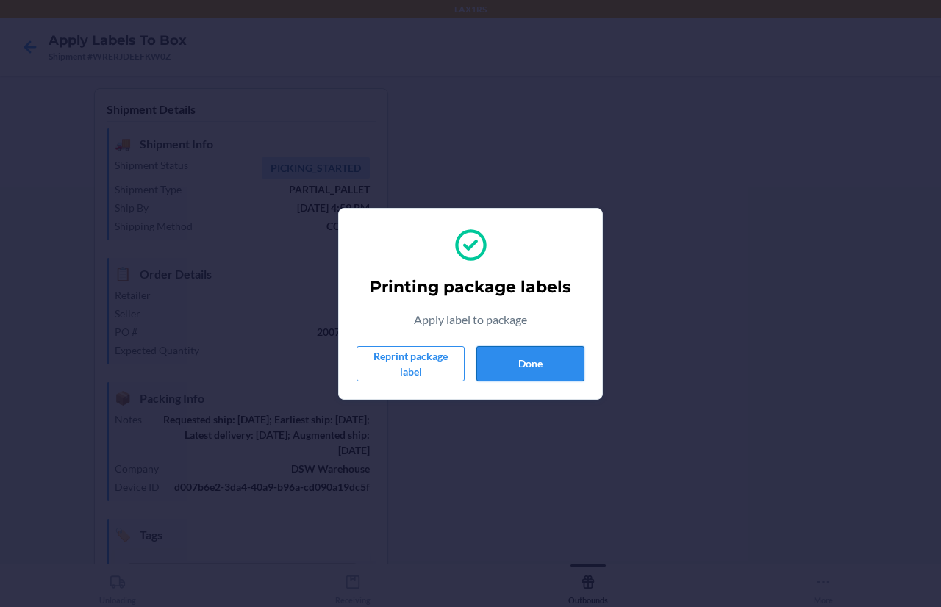
click at [504, 360] on button "Done" at bounding box center [530, 363] width 108 height 35
click at [504, 367] on button "Done" at bounding box center [530, 363] width 108 height 35
click at [504, 368] on button "Done" at bounding box center [530, 363] width 108 height 35
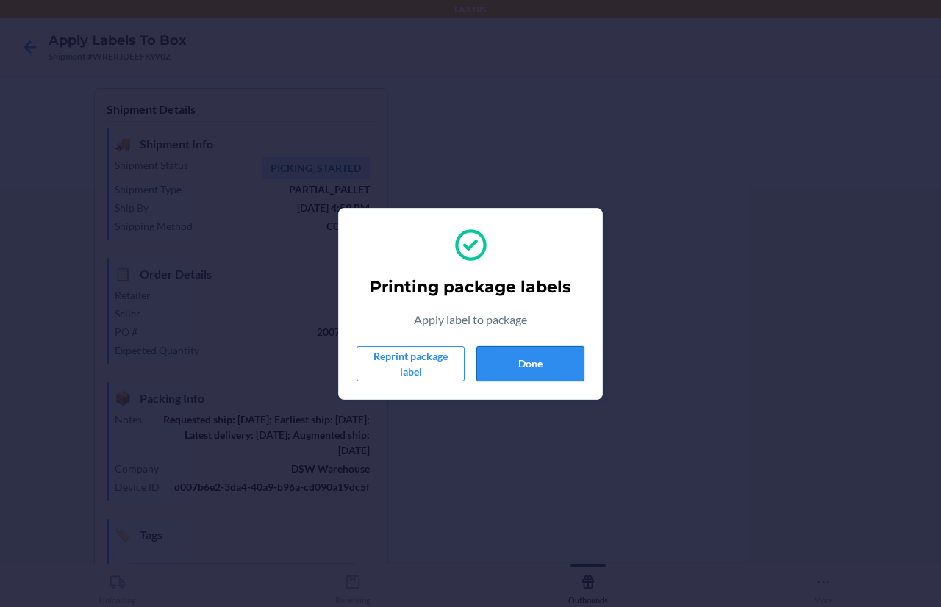
click at [504, 368] on button "Done" at bounding box center [530, 363] width 108 height 35
click at [514, 370] on button "Done" at bounding box center [530, 363] width 108 height 35
click at [515, 373] on button "Done" at bounding box center [530, 363] width 108 height 35
click at [520, 358] on button "Done" at bounding box center [530, 363] width 108 height 35
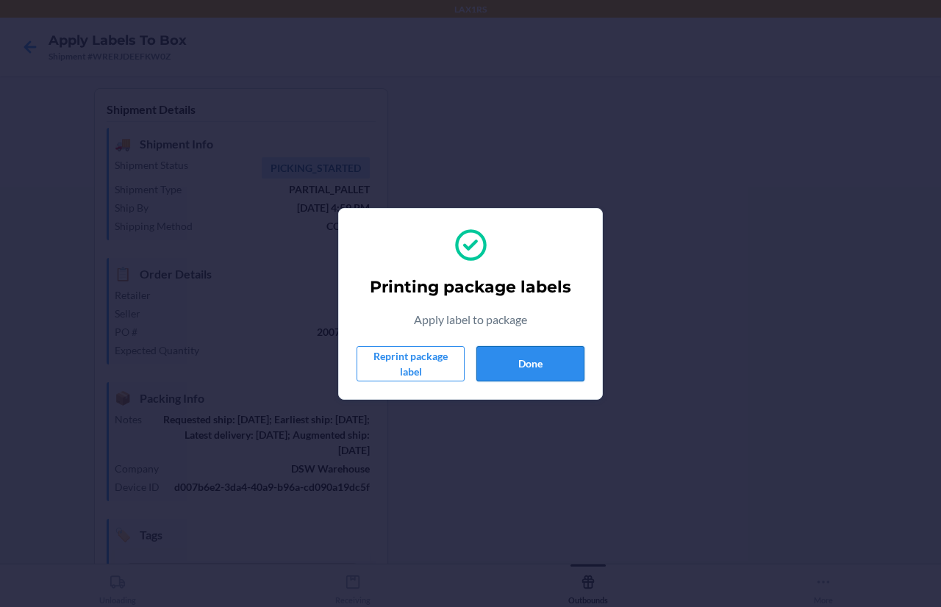
click at [542, 354] on button "Done" at bounding box center [530, 363] width 108 height 35
click at [551, 376] on button "Done" at bounding box center [530, 363] width 108 height 35
click at [568, 356] on button "Done" at bounding box center [530, 363] width 108 height 35
click at [562, 351] on button "Done" at bounding box center [530, 363] width 108 height 35
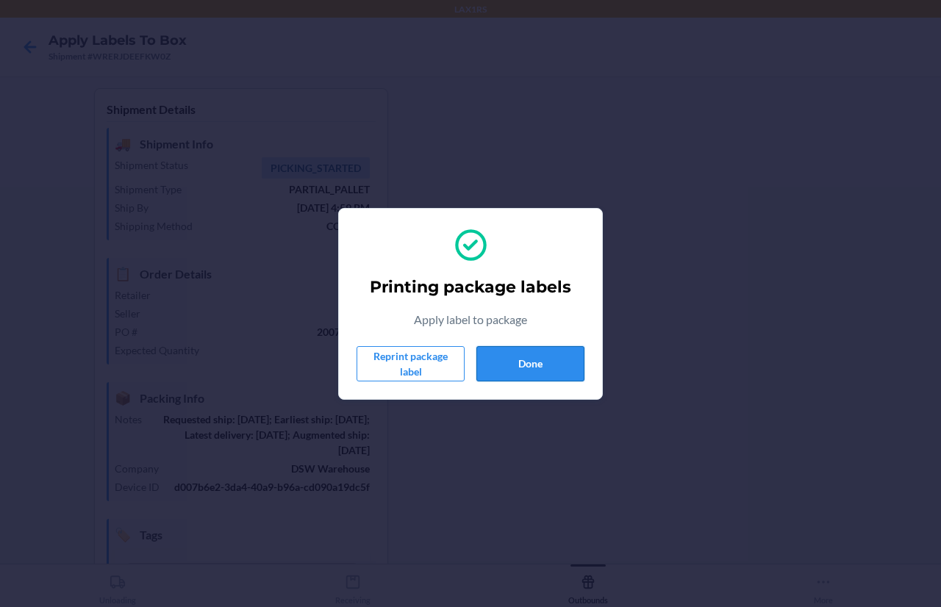
click at [515, 356] on button "Done" at bounding box center [530, 363] width 108 height 35
click at [534, 362] on button "Done" at bounding box center [530, 363] width 108 height 35
click at [537, 365] on button "Done" at bounding box center [530, 363] width 108 height 35
click at [561, 363] on button "Done" at bounding box center [530, 363] width 108 height 35
click at [486, 352] on button "Done" at bounding box center [530, 363] width 108 height 35
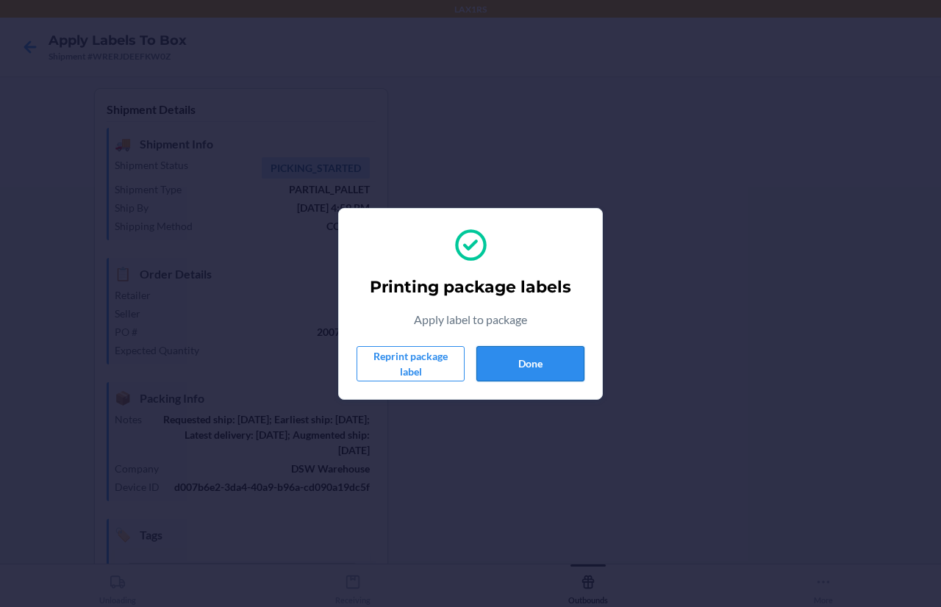
click at [531, 365] on button "Done" at bounding box center [530, 363] width 108 height 35
click at [509, 356] on button "Done" at bounding box center [530, 363] width 108 height 35
click at [515, 352] on button "Done" at bounding box center [530, 363] width 108 height 35
click at [566, 375] on button "Done" at bounding box center [530, 363] width 108 height 35
click at [526, 373] on button "Done" at bounding box center [530, 363] width 108 height 35
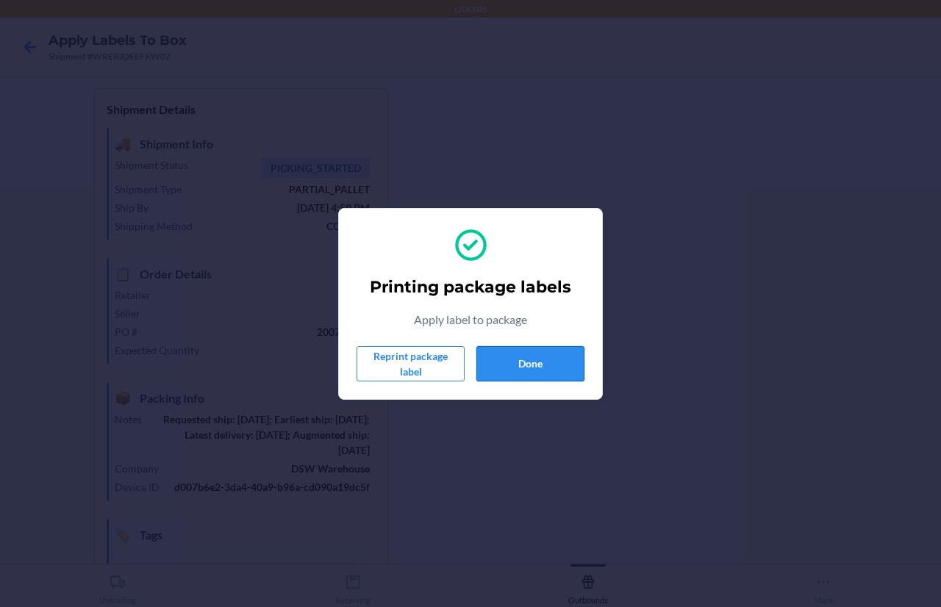
click at [518, 362] on button "Done" at bounding box center [530, 363] width 108 height 35
click at [545, 359] on button "Done" at bounding box center [530, 363] width 108 height 35
click at [542, 352] on button "Done" at bounding box center [530, 363] width 108 height 35
click at [517, 361] on button "Done" at bounding box center [530, 363] width 108 height 35
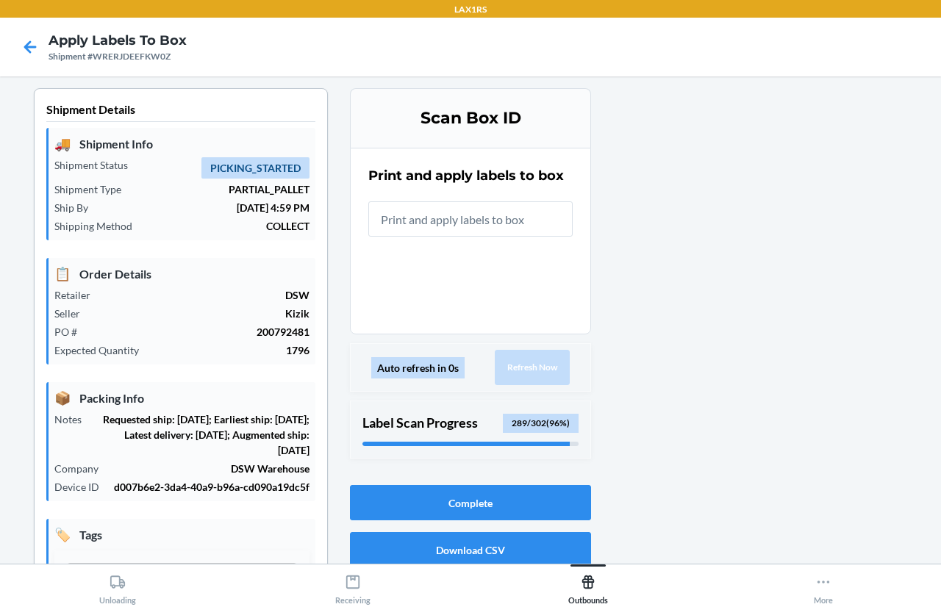
click at [434, 228] on input "text" at bounding box center [470, 218] width 204 height 35
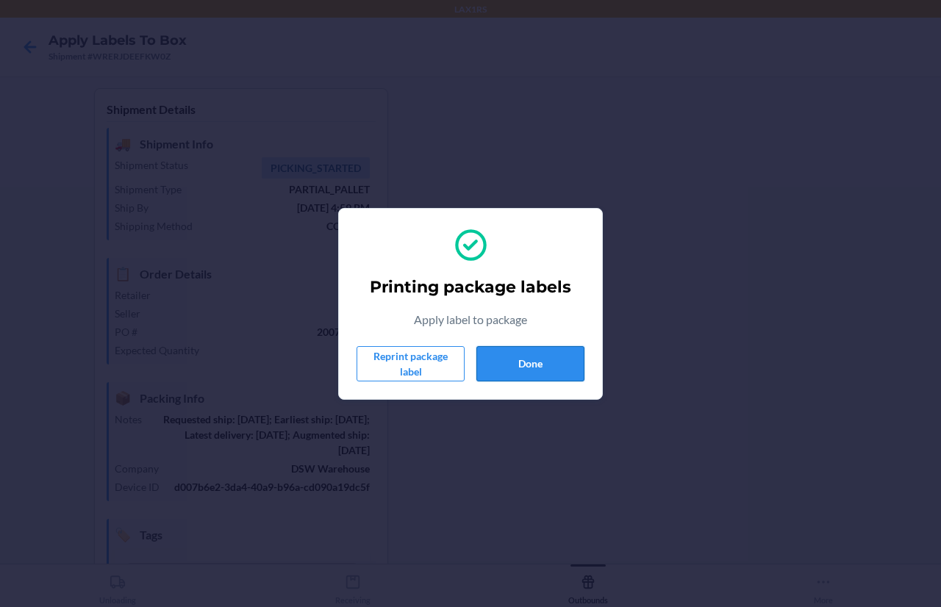
click at [508, 354] on button "Done" at bounding box center [530, 363] width 108 height 35
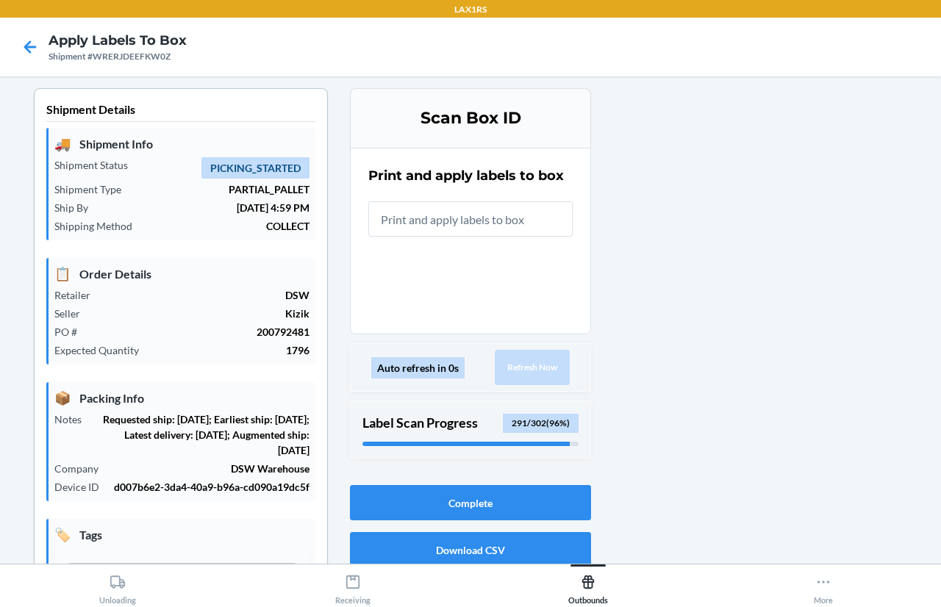
click at [523, 227] on input "text" at bounding box center [470, 218] width 204 height 35
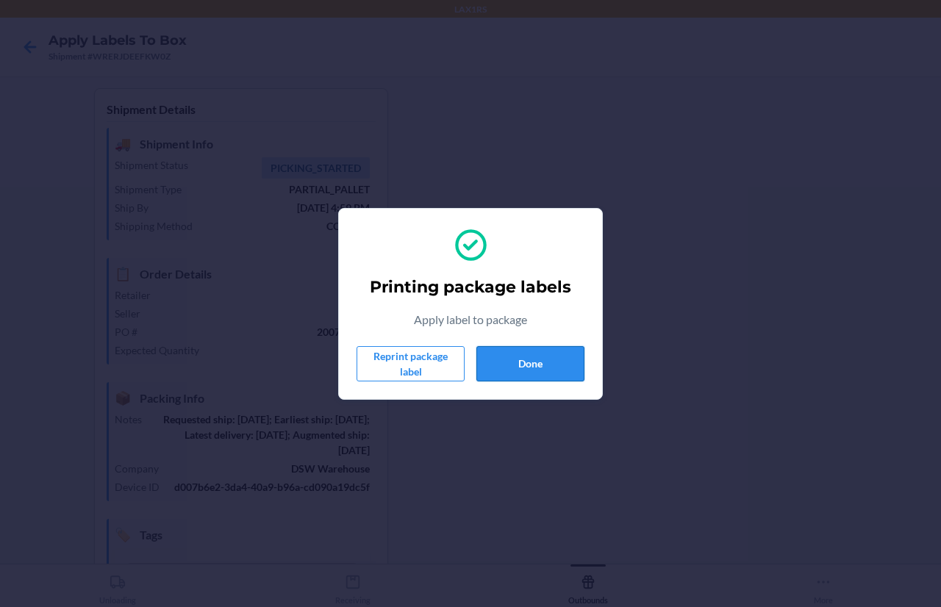
click at [537, 375] on button "Done" at bounding box center [530, 363] width 108 height 35
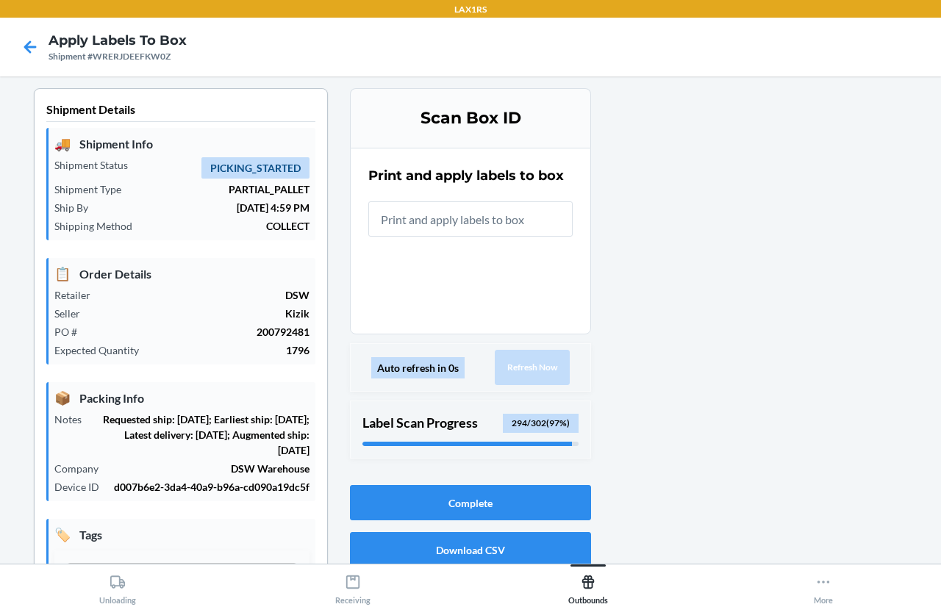
click at [493, 224] on input "text" at bounding box center [470, 218] width 204 height 35
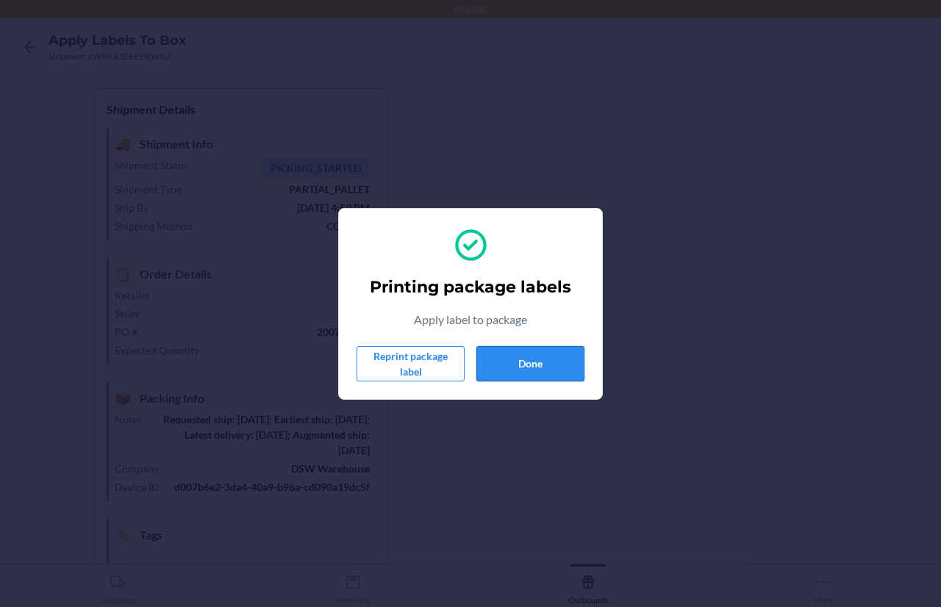
click at [578, 359] on button "Done" at bounding box center [530, 363] width 108 height 35
click at [558, 373] on button "Done" at bounding box center [530, 363] width 108 height 35
click at [532, 359] on button "Done" at bounding box center [530, 363] width 108 height 35
click at [533, 352] on button "Done" at bounding box center [530, 363] width 108 height 35
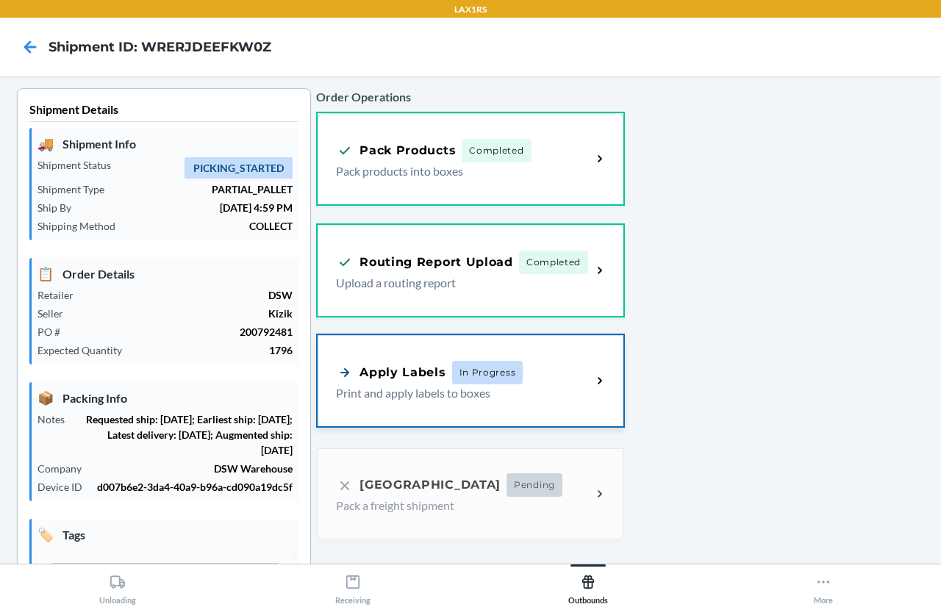
click at [392, 369] on div "Apply Labels" at bounding box center [391, 372] width 110 height 18
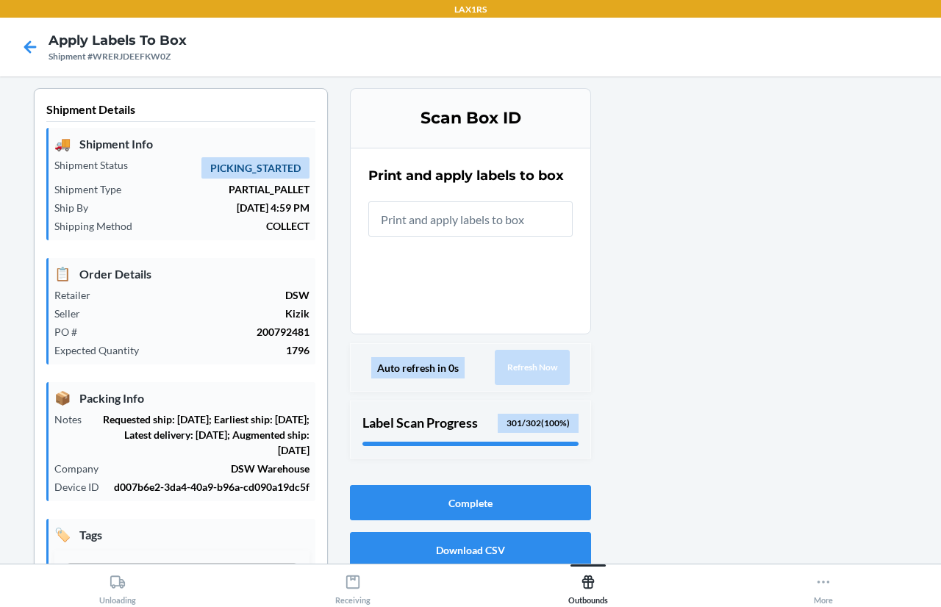
click at [537, 425] on div "301 / 302 ( 100 %)" at bounding box center [538, 423] width 81 height 19
drag, startPoint x: 537, startPoint y: 425, endPoint x: 528, endPoint y: 422, distance: 8.6
click at [536, 425] on div "301 / 302 ( 100 %)" at bounding box center [538, 423] width 81 height 19
click at [456, 423] on p "Label Scan Progress" at bounding box center [419, 423] width 115 height 20
click at [435, 424] on p "Label Scan Progress" at bounding box center [419, 423] width 115 height 20
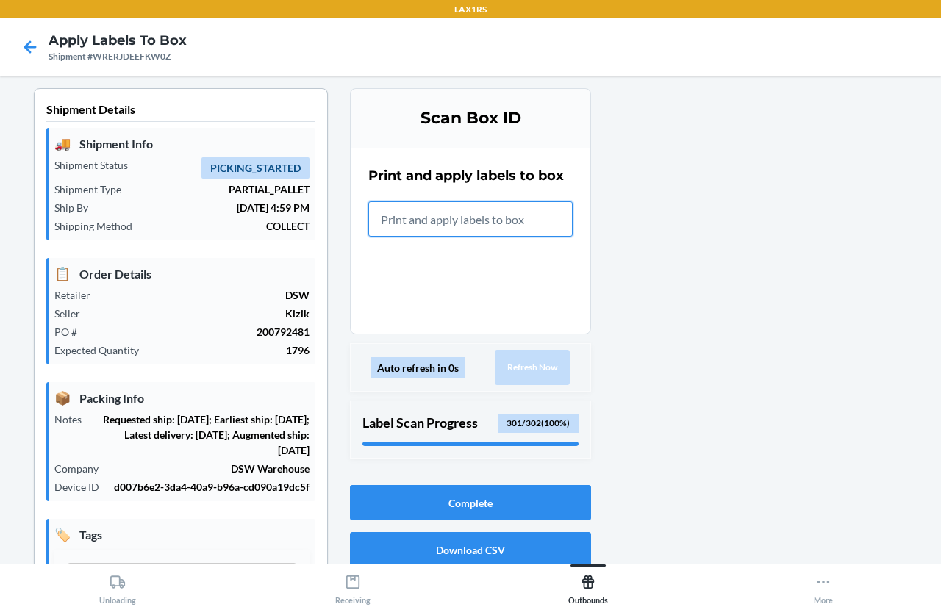
click at [519, 223] on input "text" at bounding box center [470, 218] width 204 height 35
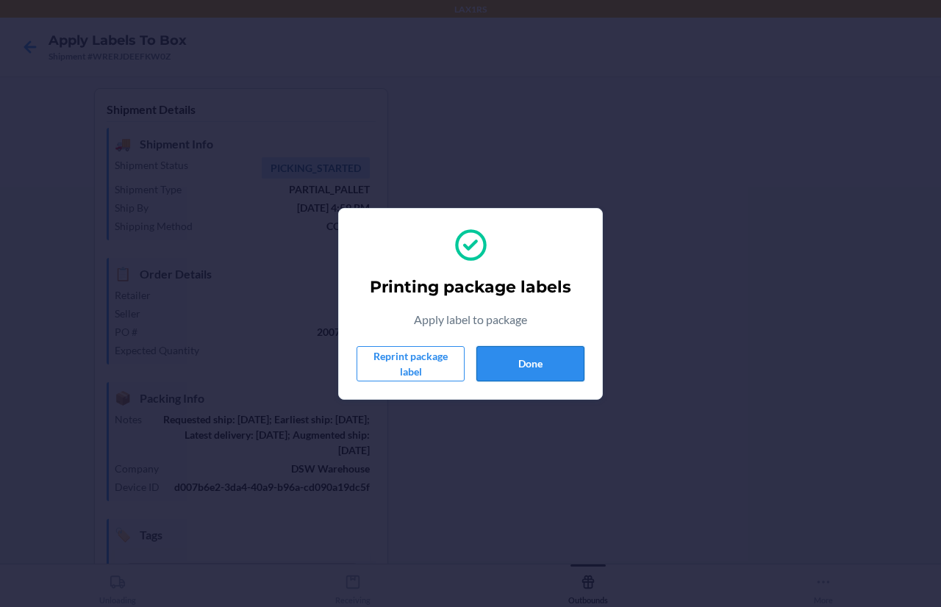
click at [530, 376] on button "Done" at bounding box center [530, 363] width 108 height 35
click at [509, 364] on button "Done" at bounding box center [530, 363] width 108 height 35
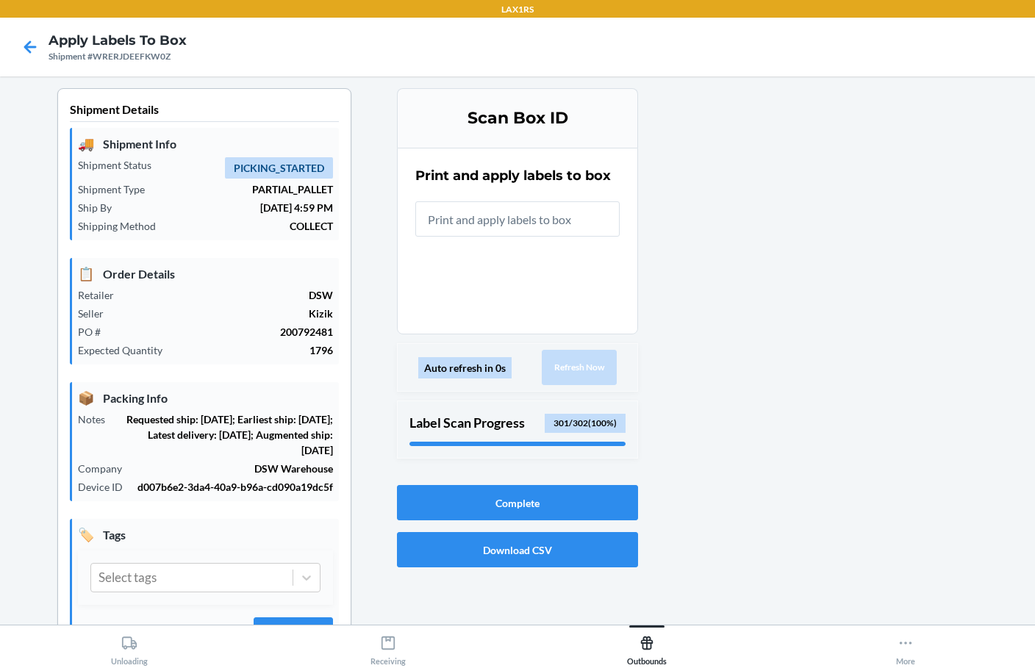
drag, startPoint x: 868, startPoint y: 0, endPoint x: 581, endPoint y: 212, distance: 356.3
click at [581, 212] on input "text" at bounding box center [517, 218] width 204 height 35
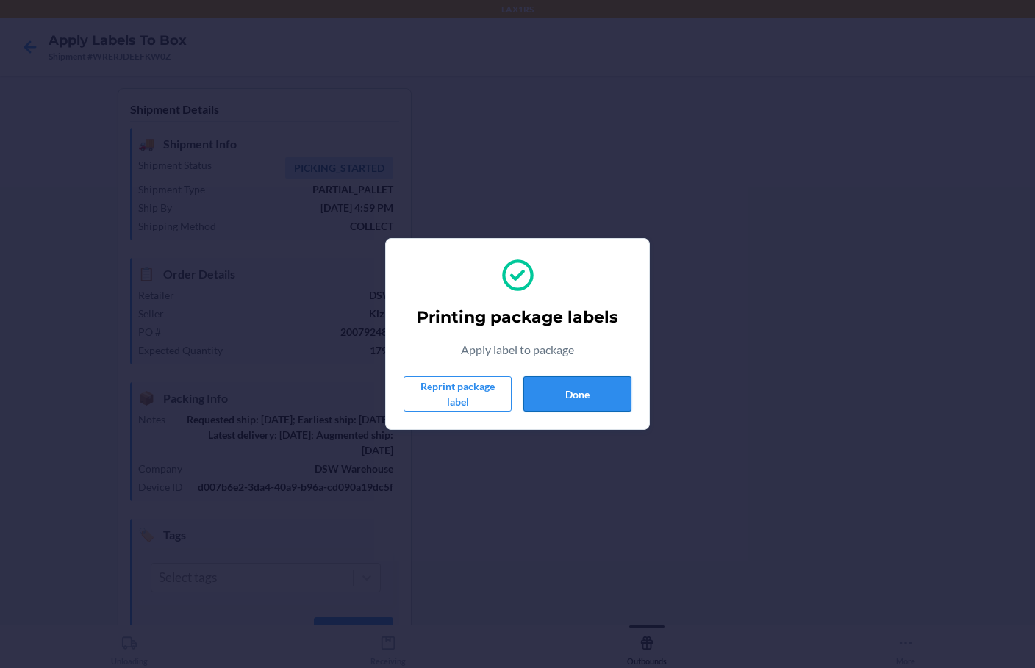
click at [575, 398] on button "Done" at bounding box center [577, 393] width 108 height 35
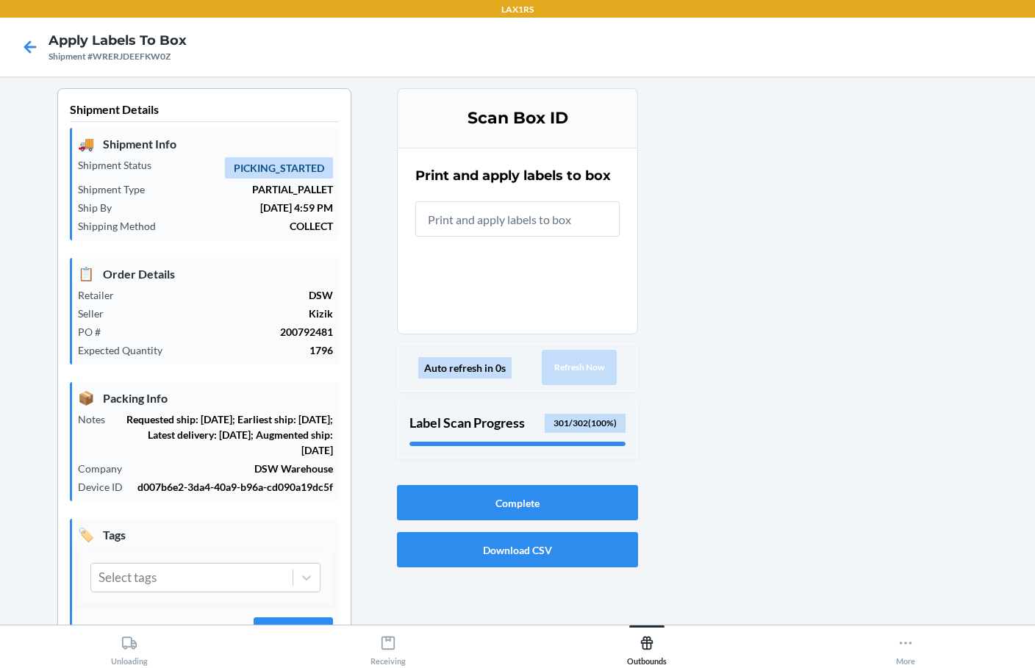
click at [516, 225] on input "text" at bounding box center [517, 218] width 204 height 35
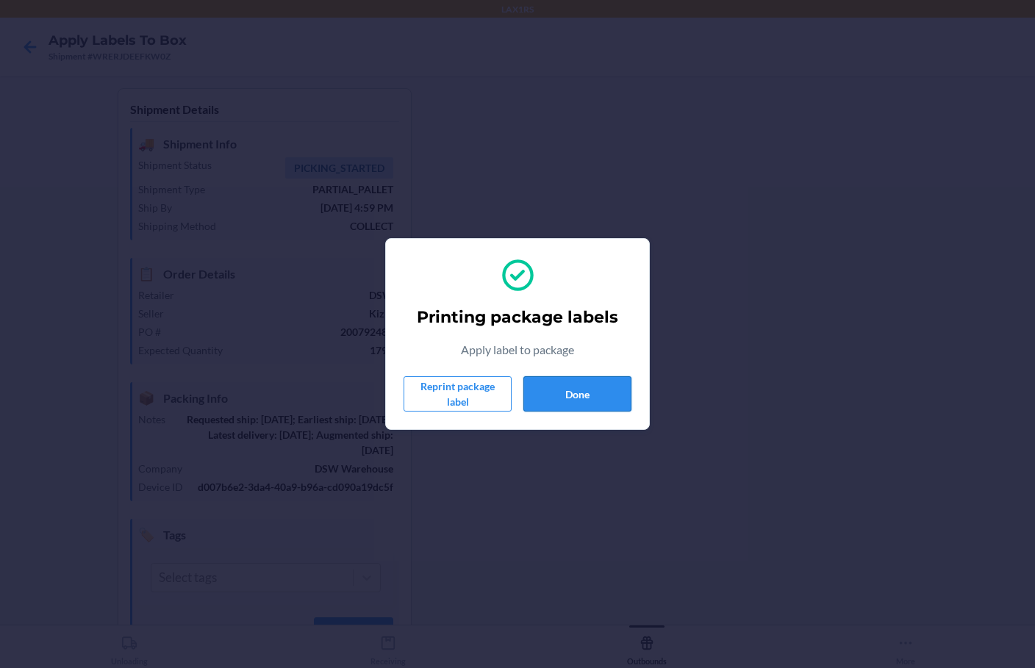
click at [539, 392] on button "Done" at bounding box center [577, 393] width 108 height 35
click at [564, 400] on button "Done" at bounding box center [577, 393] width 108 height 35
click at [567, 399] on button "Done" at bounding box center [577, 393] width 108 height 35
click at [564, 402] on button "Done" at bounding box center [577, 393] width 108 height 35
click at [559, 392] on button "Done" at bounding box center [577, 393] width 108 height 35
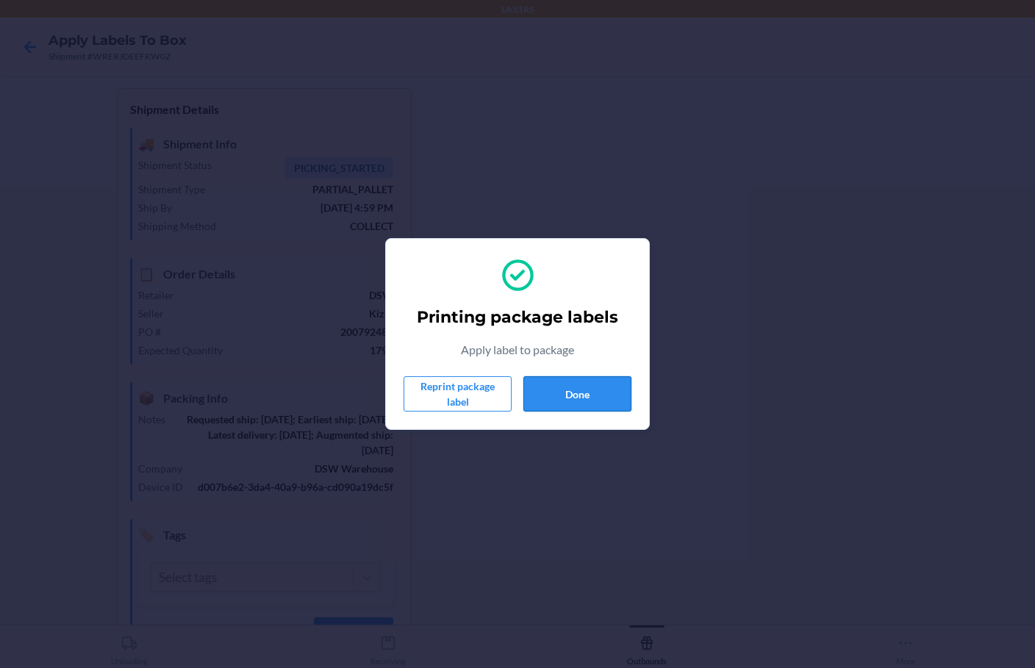
click at [593, 397] on button "Done" at bounding box center [577, 393] width 108 height 35
click at [608, 397] on button "Done" at bounding box center [577, 393] width 108 height 35
click at [594, 406] on button "Done" at bounding box center [577, 393] width 108 height 35
click at [96, 585] on div "Printing package labels Apply label to package Reprint package label Done" at bounding box center [517, 334] width 1035 height 668
click at [603, 394] on button "Done" at bounding box center [577, 393] width 108 height 35
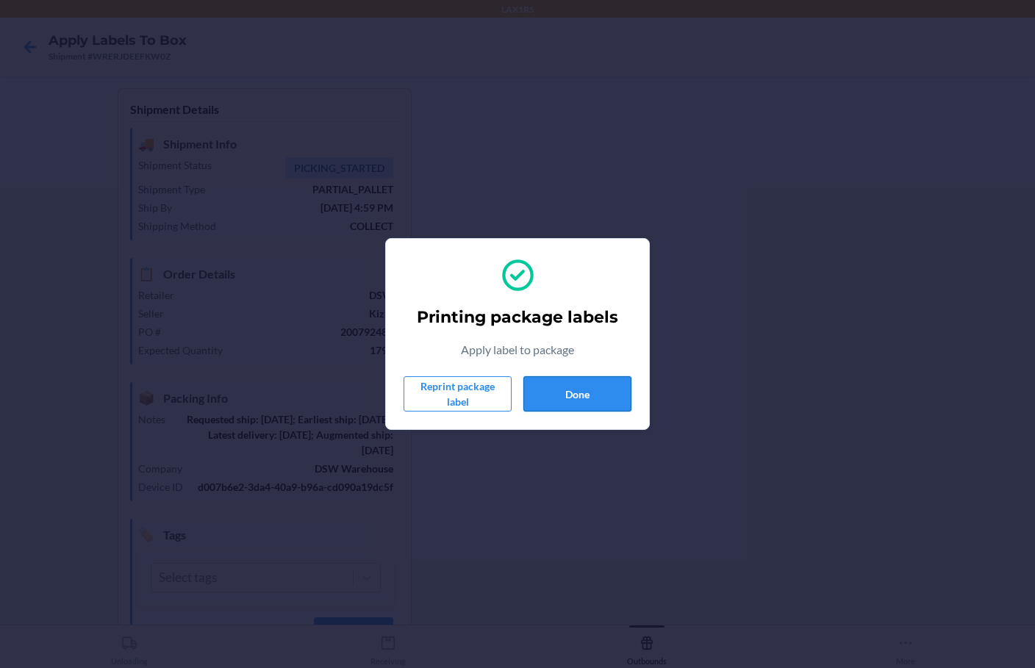
click at [531, 401] on button "Done" at bounding box center [577, 393] width 108 height 35
click at [526, 399] on button "Done" at bounding box center [577, 393] width 108 height 35
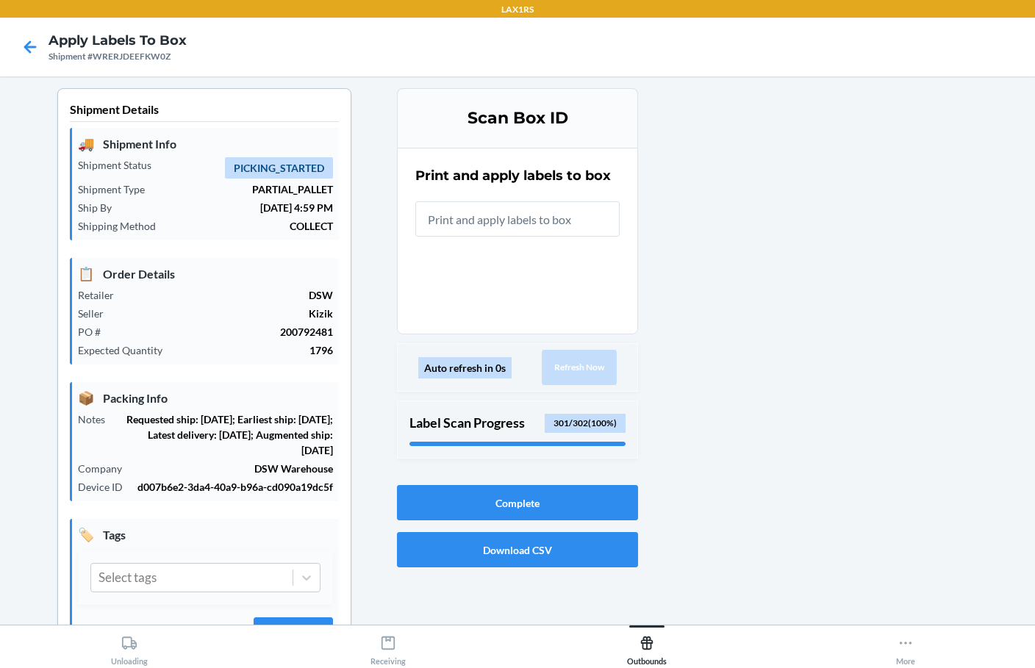
click at [115, 478] on div "Device ID d007b6e2-3da4-40a9-b96a-cd090a19dc5f" at bounding box center [205, 486] width 255 height 17
click at [567, 223] on input "text" at bounding box center [517, 218] width 204 height 35
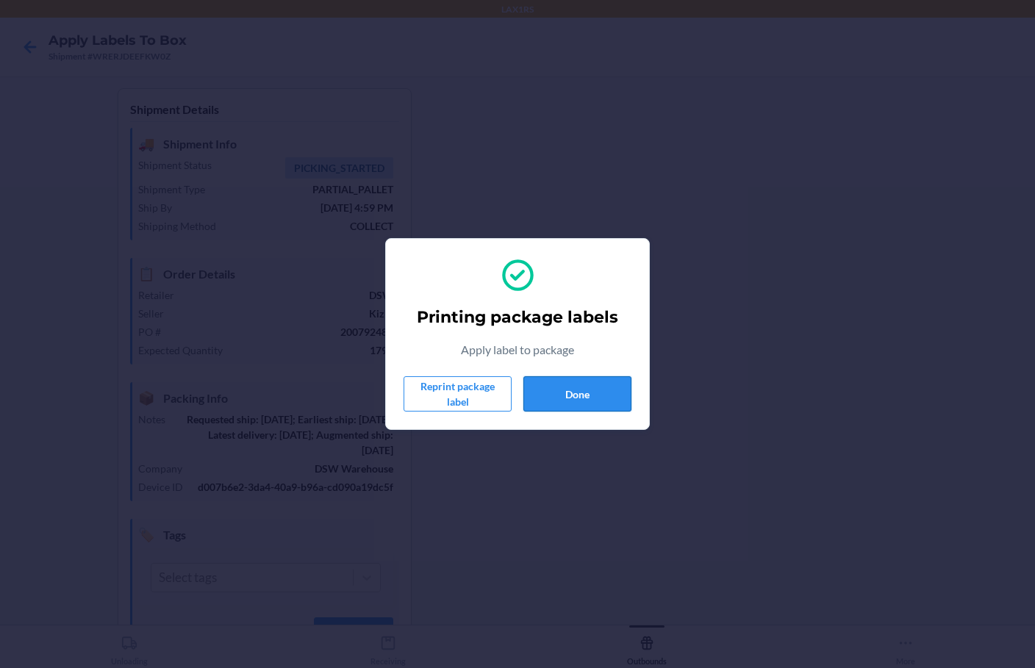
click at [556, 398] on button "Done" at bounding box center [577, 393] width 108 height 35
click at [567, 387] on button "Done" at bounding box center [577, 393] width 108 height 35
click at [594, 389] on button "Done" at bounding box center [577, 393] width 108 height 35
click at [562, 399] on button "Done" at bounding box center [577, 393] width 108 height 35
click at [589, 397] on button "Done" at bounding box center [577, 393] width 108 height 35
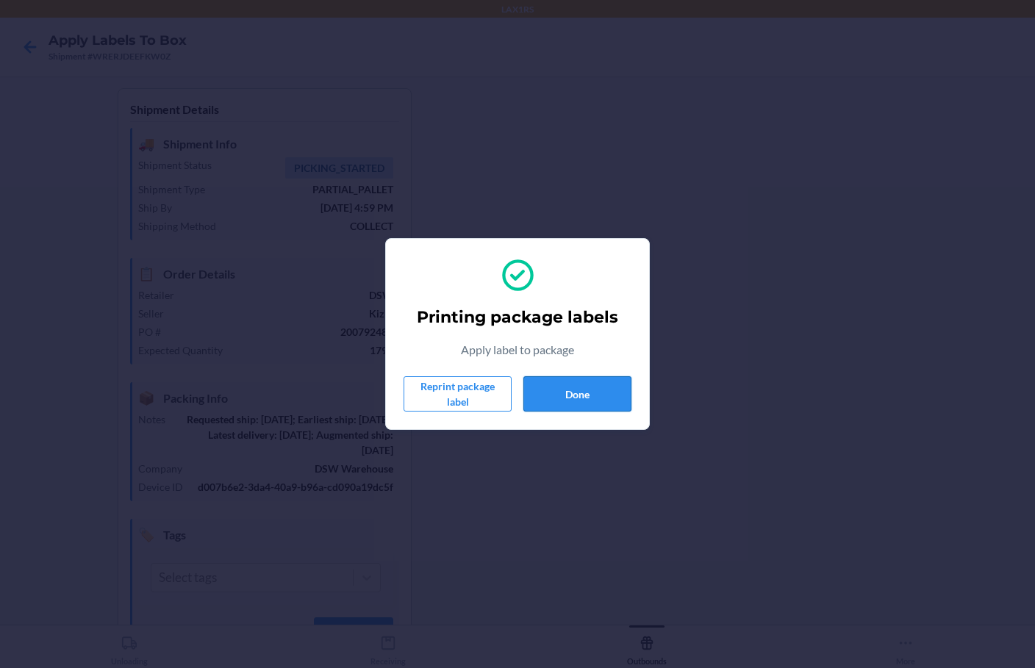
click at [581, 383] on button "Done" at bounding box center [577, 393] width 108 height 35
click at [566, 389] on button "Done" at bounding box center [577, 393] width 108 height 35
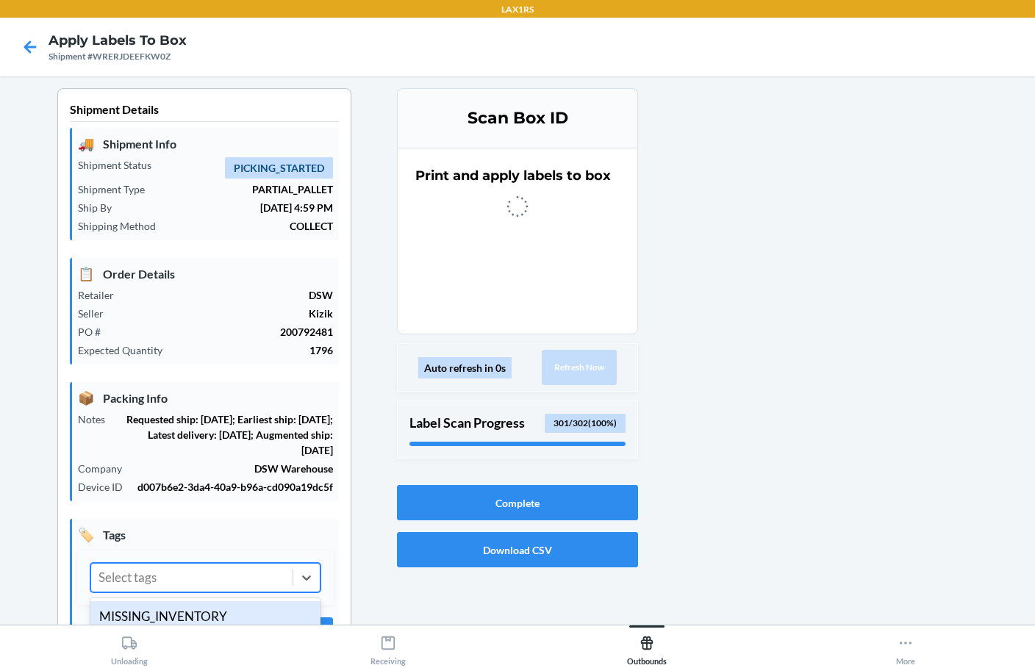
drag, startPoint x: 122, startPoint y: 579, endPoint x: 54, endPoint y: 592, distance: 68.8
click at [57, 592] on section "Shipment Details 🚚 Shipment Info Shipment Status PICKING_STARTED Shipment Type …" at bounding box center [204, 380] width 294 height 584
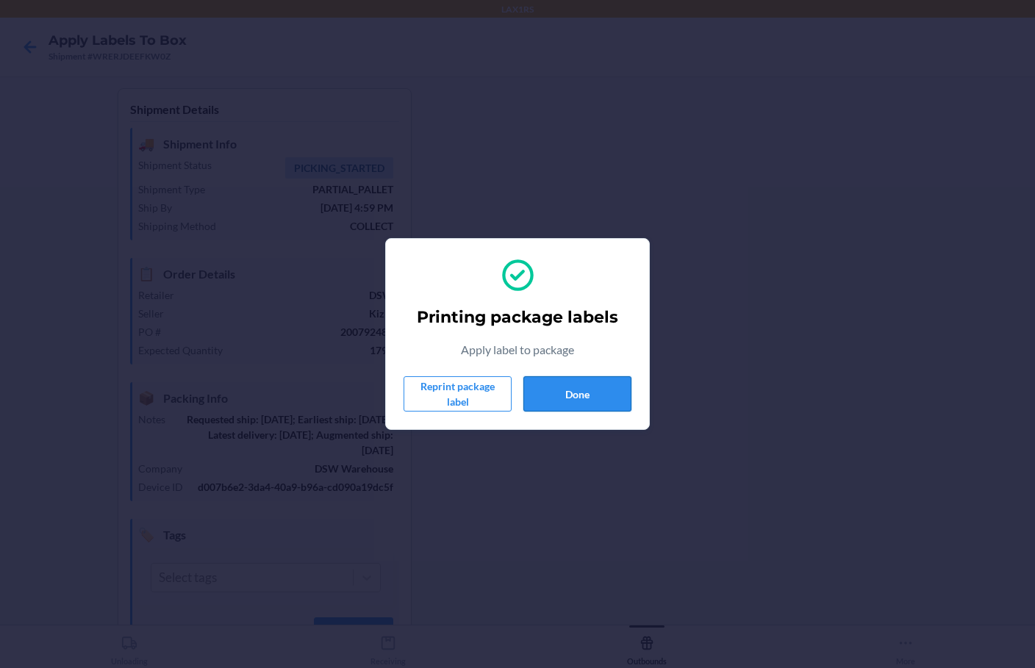
click at [527, 387] on button "Done" at bounding box center [577, 393] width 108 height 35
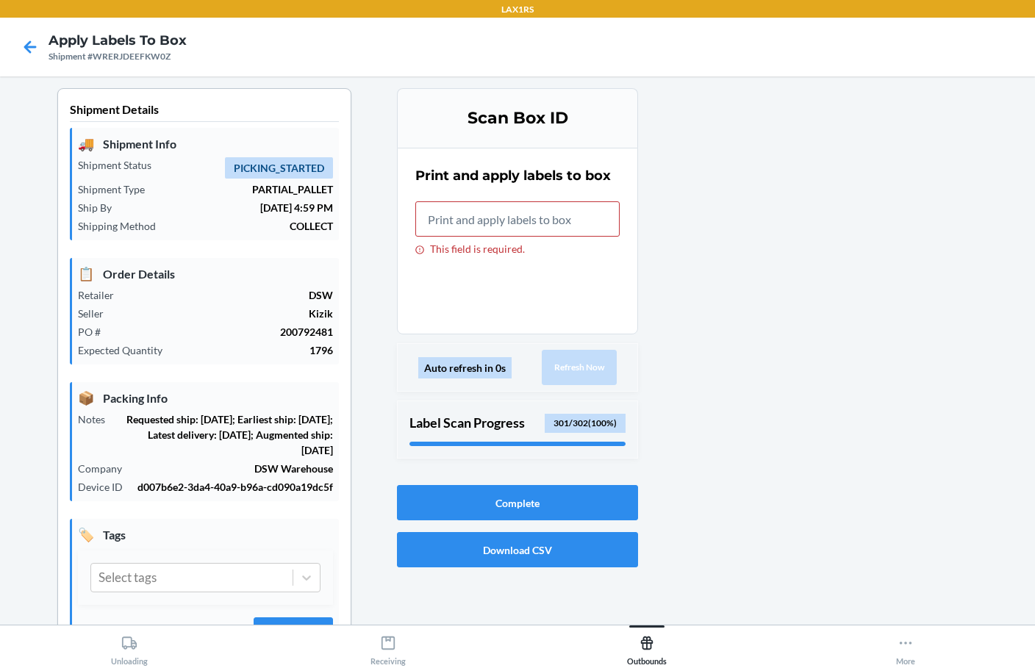
click at [534, 223] on input "This field is required." at bounding box center [517, 218] width 204 height 35
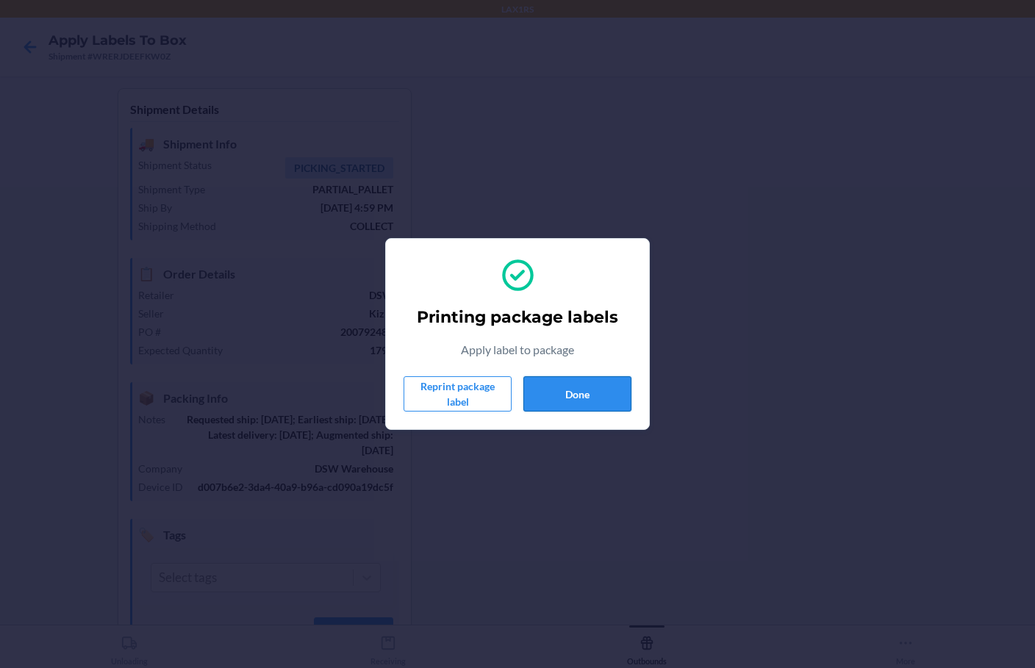
click at [612, 384] on button "Done" at bounding box center [577, 393] width 108 height 35
click at [572, 376] on button "Done" at bounding box center [577, 393] width 108 height 35
click at [557, 387] on button "Done" at bounding box center [577, 393] width 108 height 35
click at [552, 382] on button "Done" at bounding box center [577, 393] width 108 height 35
click at [581, 387] on button "Done" at bounding box center [577, 393] width 108 height 35
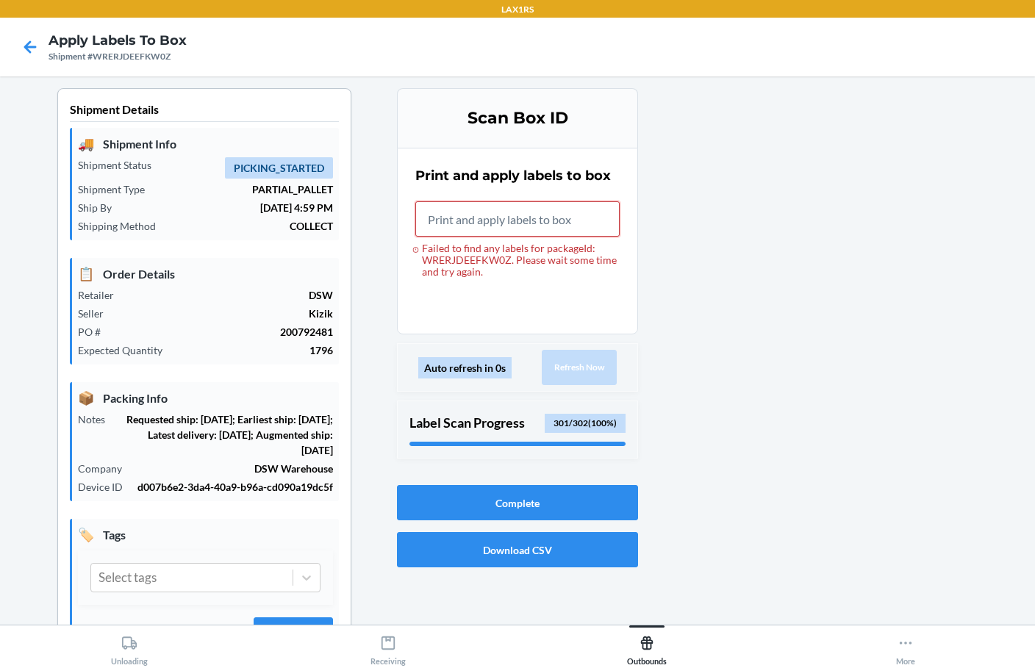
click at [550, 215] on input "Failed to find any labels for packageId: WRERJDEEFKW0Z. Please wait some time a…" at bounding box center [517, 218] width 204 height 35
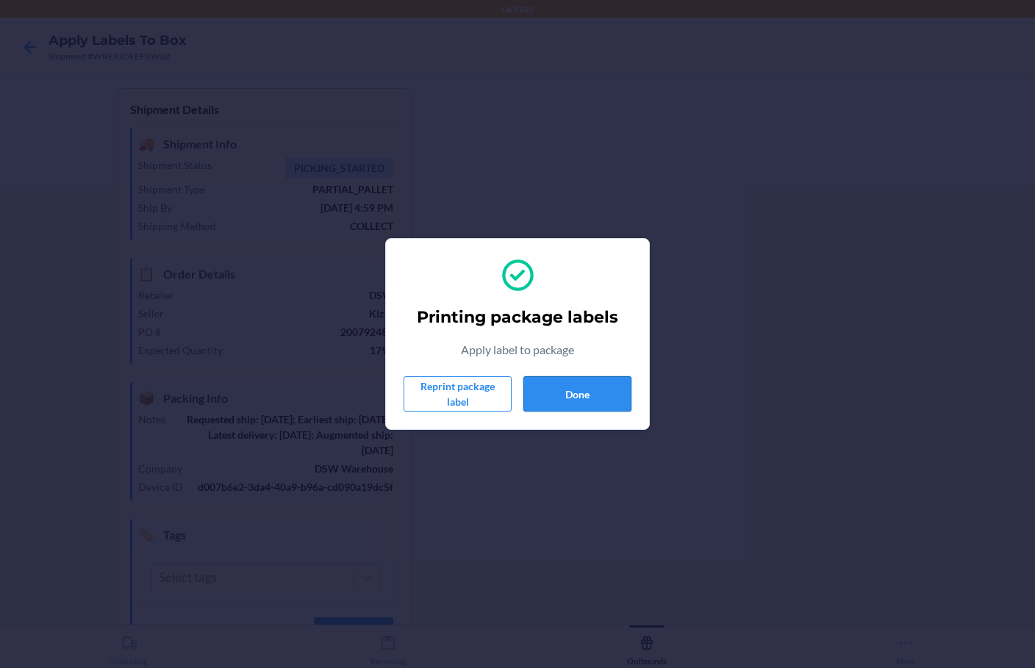
click at [551, 403] on button "Done" at bounding box center [577, 393] width 108 height 35
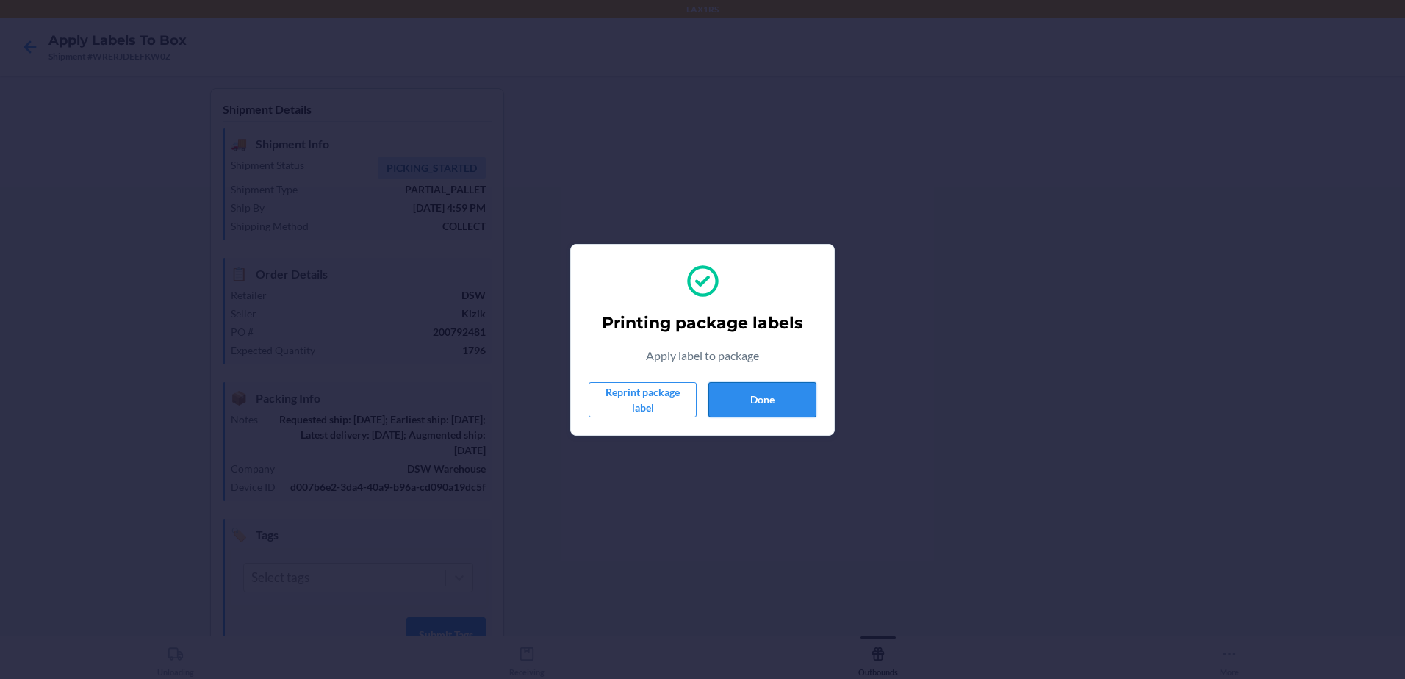
click at [723, 395] on button "Done" at bounding box center [763, 399] width 108 height 35
click at [772, 388] on button "Done" at bounding box center [763, 399] width 108 height 35
click at [775, 395] on button "Done" at bounding box center [763, 399] width 108 height 35
click at [748, 395] on button "Done" at bounding box center [763, 399] width 108 height 35
click at [732, 386] on button "Done" at bounding box center [763, 399] width 108 height 35
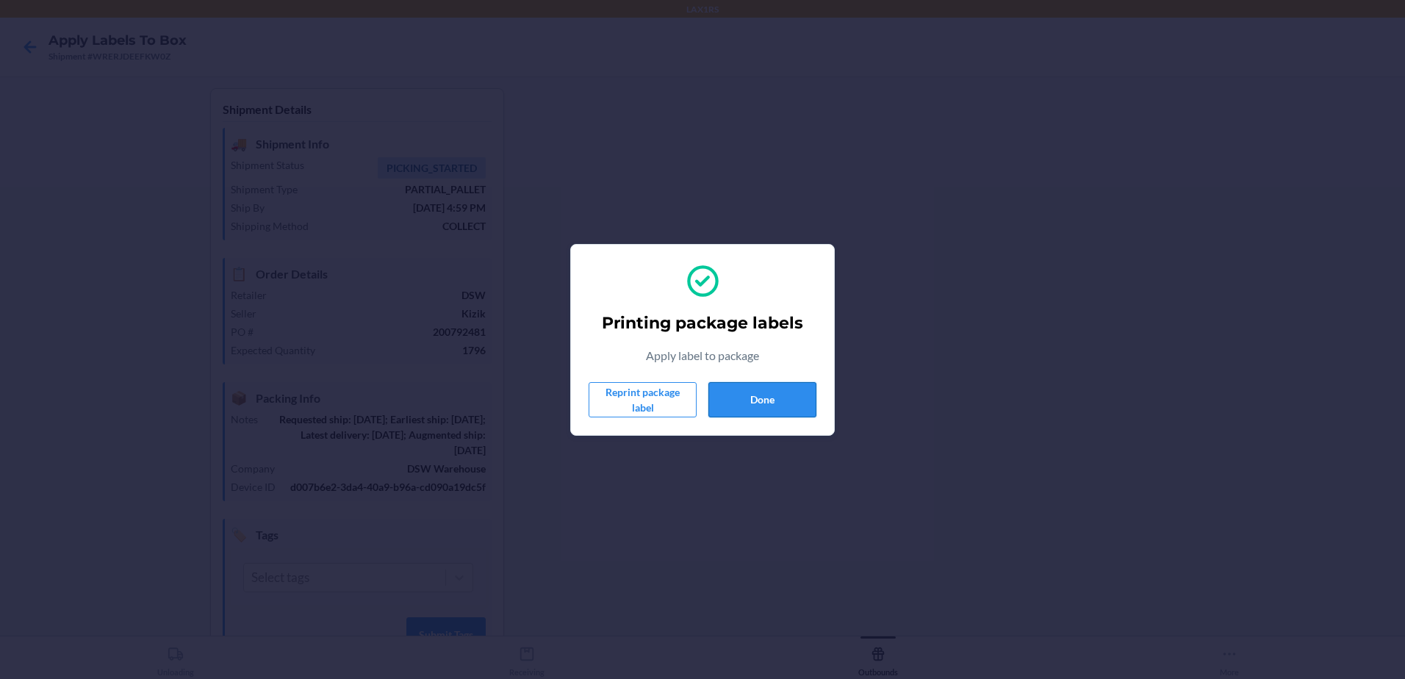
click at [720, 406] on button "Done" at bounding box center [763, 399] width 108 height 35
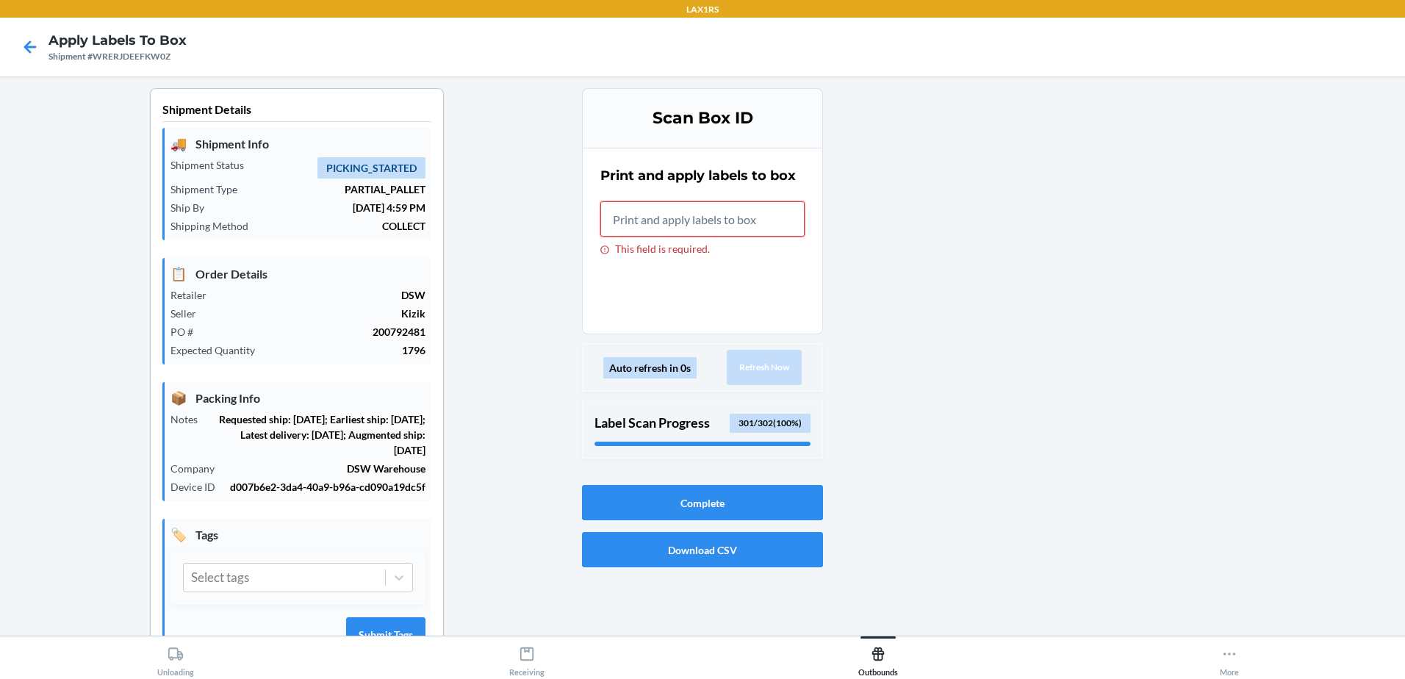
click at [678, 212] on input "This field is required." at bounding box center [703, 218] width 204 height 35
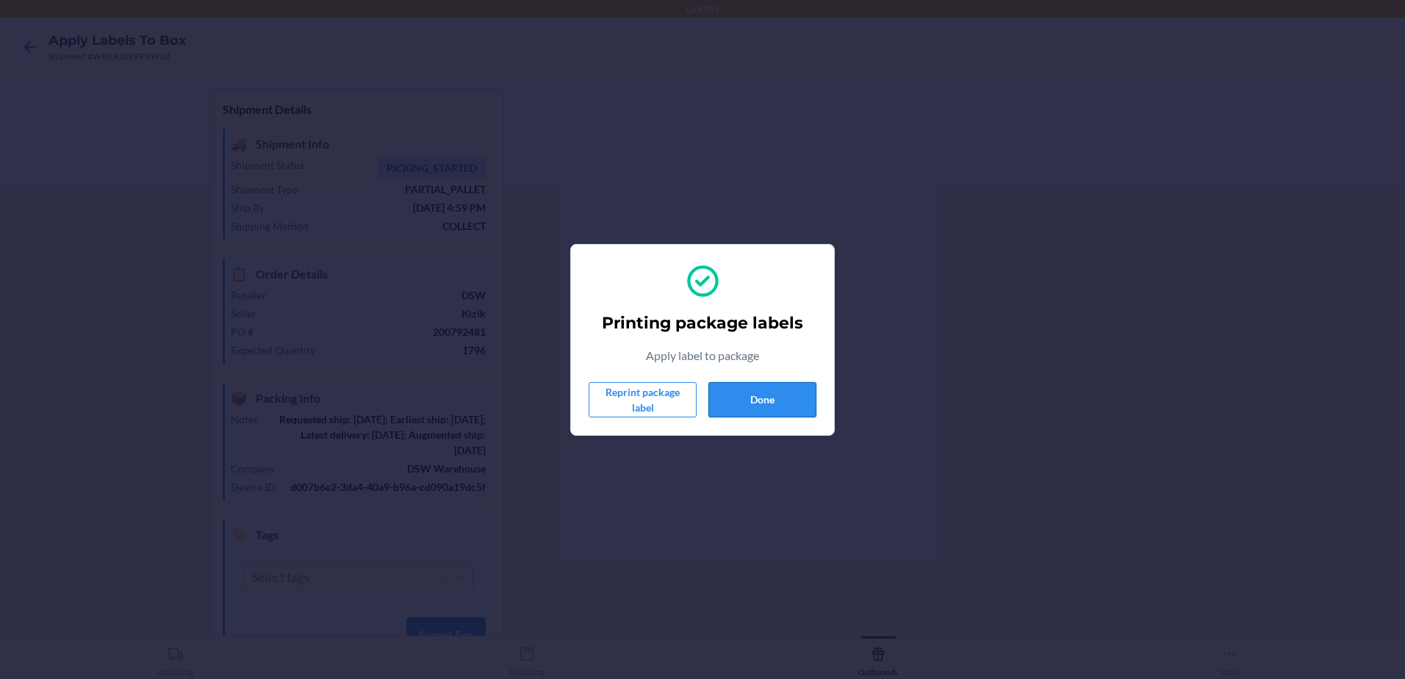
click at [771, 399] on button "Done" at bounding box center [763, 399] width 108 height 35
click at [795, 395] on button "Done" at bounding box center [763, 399] width 108 height 35
click at [721, 413] on button "Done" at bounding box center [763, 399] width 108 height 35
click at [767, 408] on button "Done" at bounding box center [763, 399] width 108 height 35
click at [723, 396] on button "Done" at bounding box center [763, 399] width 108 height 35
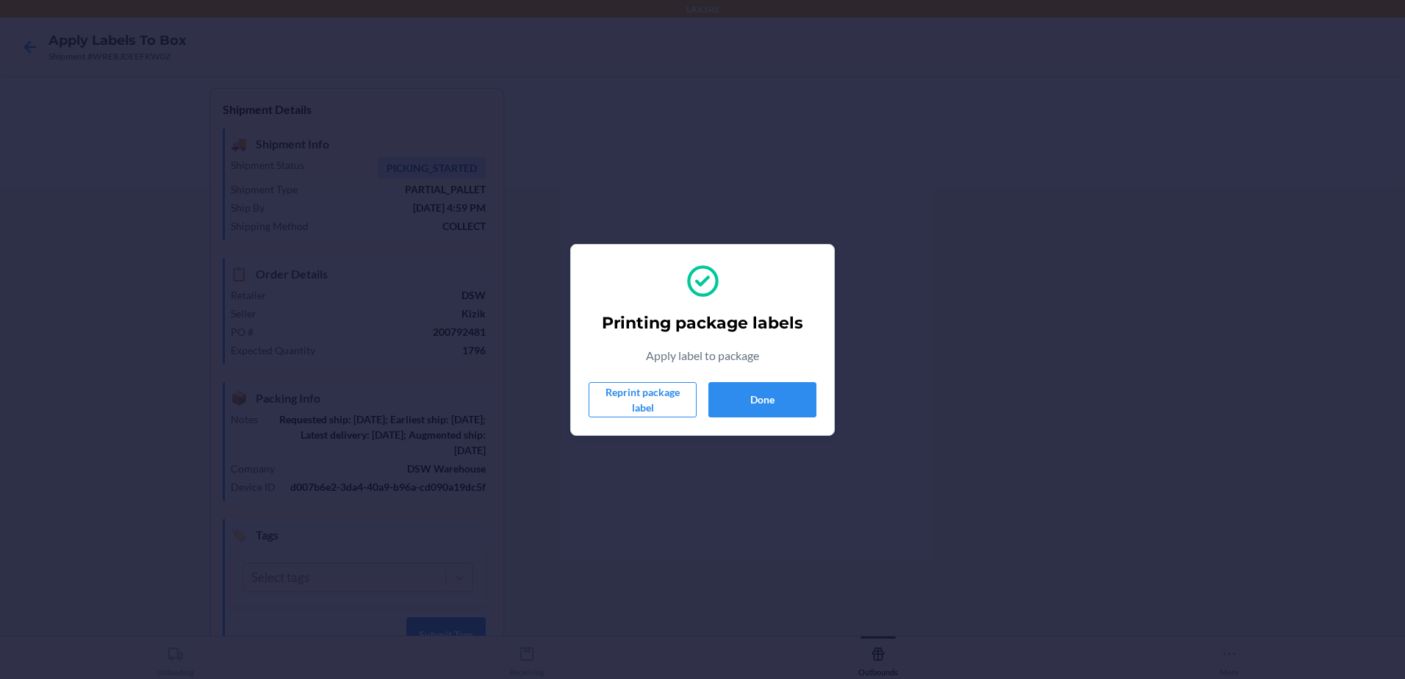
click at [706, 394] on div "Reprint package label Done" at bounding box center [703, 399] width 228 height 35
click at [711, 394] on button "Done" at bounding box center [763, 399] width 108 height 35
click at [781, 395] on button "Done" at bounding box center [763, 399] width 108 height 35
click at [782, 393] on button "Done" at bounding box center [763, 399] width 108 height 35
click at [747, 394] on button "Done" at bounding box center [763, 399] width 108 height 35
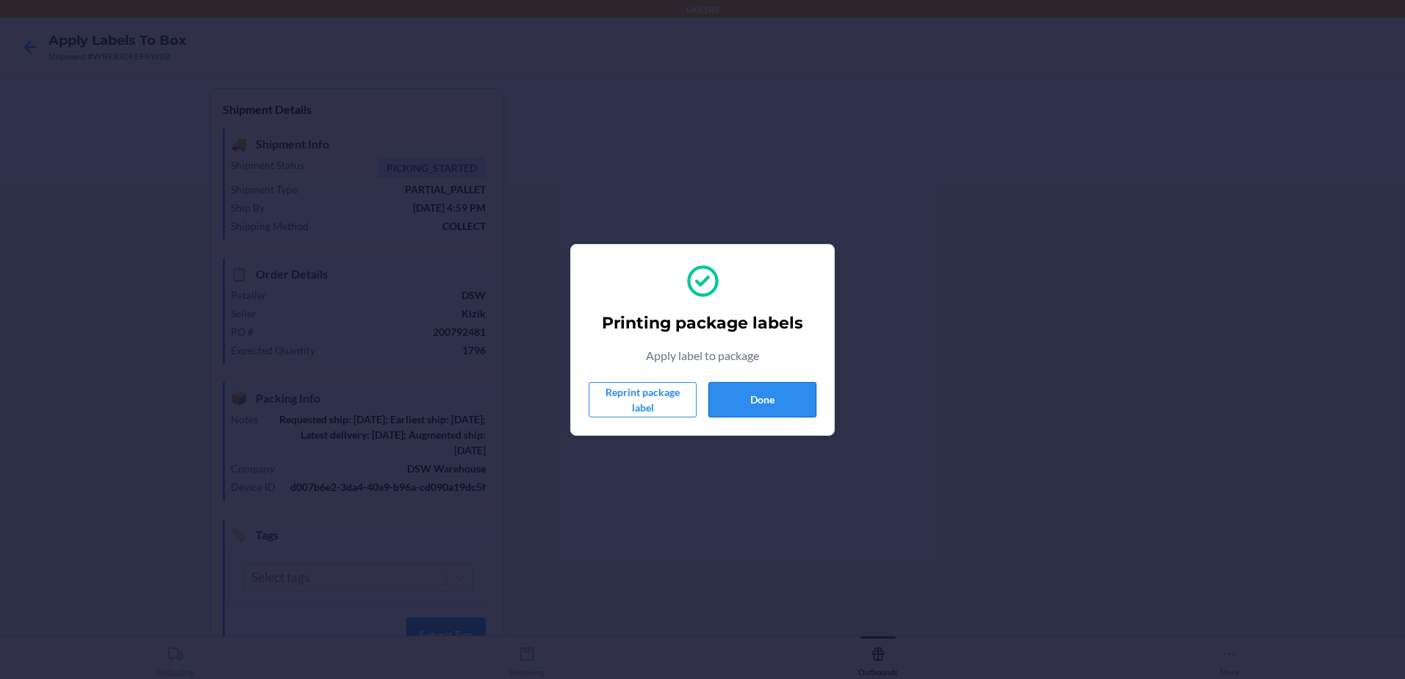
click at [764, 409] on button "Done" at bounding box center [763, 399] width 108 height 35
click at [765, 395] on button "Done" at bounding box center [763, 399] width 108 height 35
click at [783, 395] on button "Done" at bounding box center [763, 399] width 108 height 35
click at [720, 396] on button "Done" at bounding box center [763, 399] width 108 height 35
click at [767, 390] on button "Done" at bounding box center [763, 399] width 108 height 35
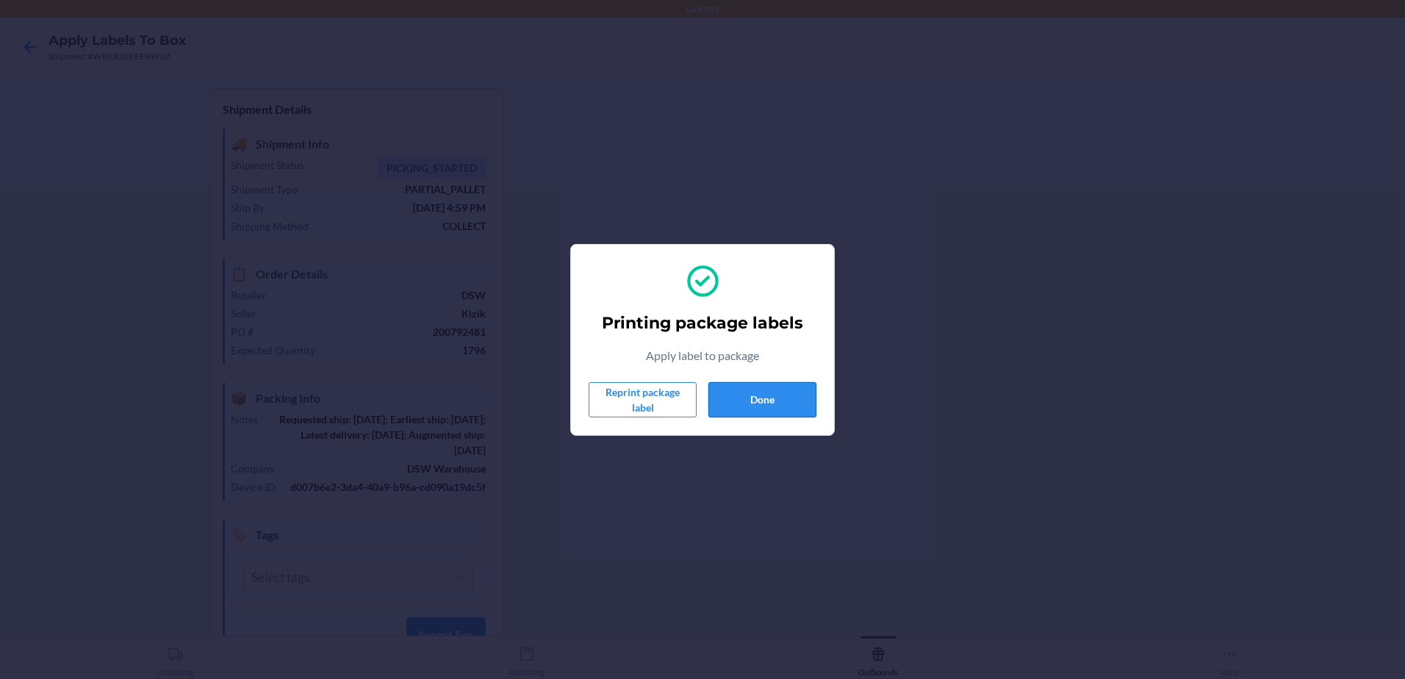
click at [739, 385] on button "Done" at bounding box center [763, 399] width 108 height 35
click at [753, 397] on button "Done" at bounding box center [763, 399] width 108 height 35
click at [772, 386] on button "Done" at bounding box center [763, 399] width 108 height 35
click at [731, 405] on button "Done" at bounding box center [763, 399] width 108 height 35
click at [738, 408] on button "Done" at bounding box center [763, 399] width 108 height 35
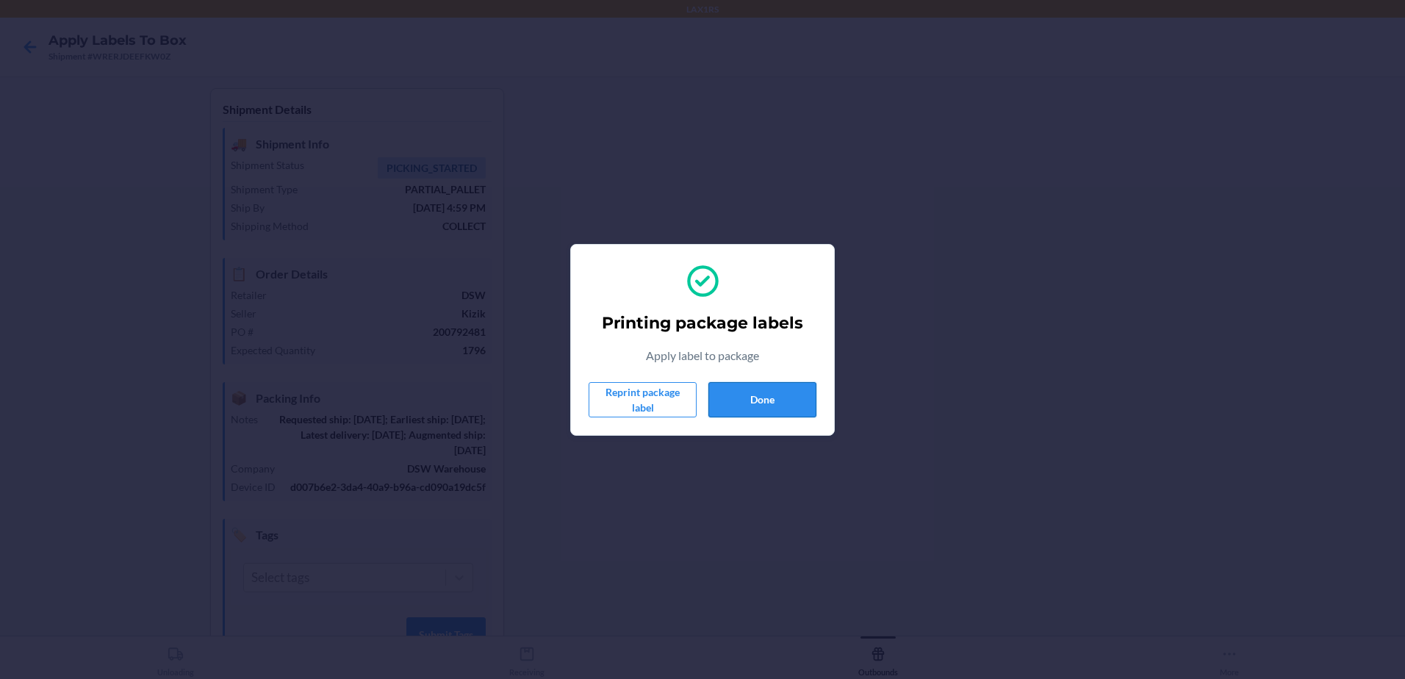
click at [721, 393] on button "Done" at bounding box center [763, 399] width 108 height 35
click at [721, 385] on button "Done" at bounding box center [763, 399] width 108 height 35
click at [747, 406] on button "Done" at bounding box center [763, 399] width 108 height 35
click at [763, 406] on button "Done" at bounding box center [763, 399] width 108 height 35
click at [745, 392] on button "Done" at bounding box center [763, 399] width 108 height 35
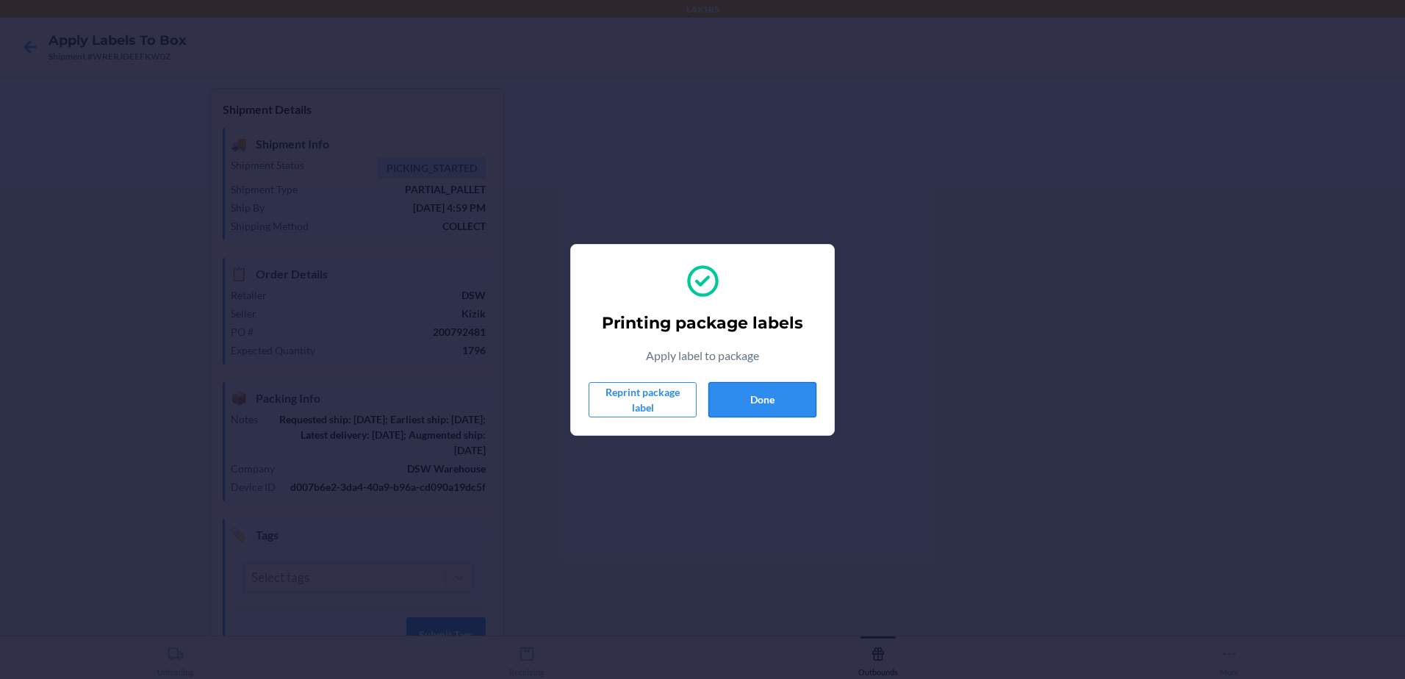
click button "Done" at bounding box center [763, 399] width 108 height 35
click at [725, 396] on button "Done" at bounding box center [763, 399] width 108 height 35
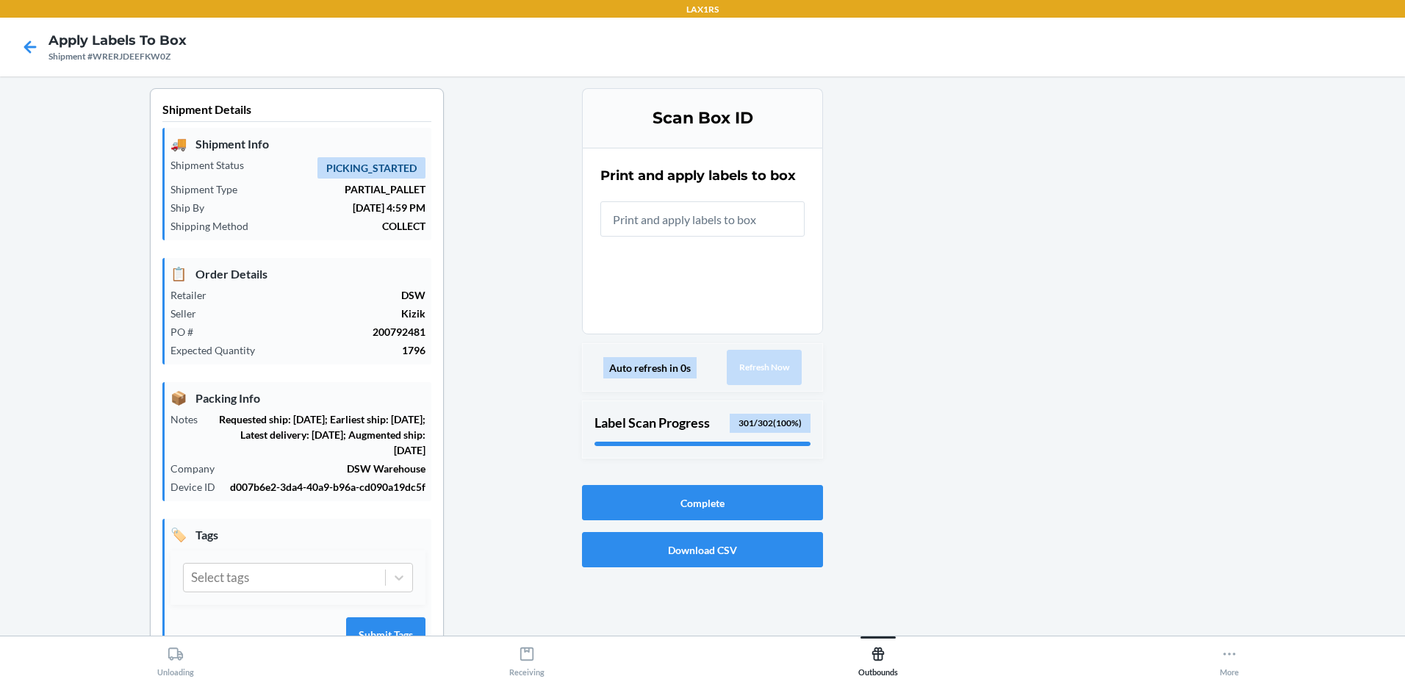
click at [744, 226] on input "text" at bounding box center [703, 218] width 204 height 35
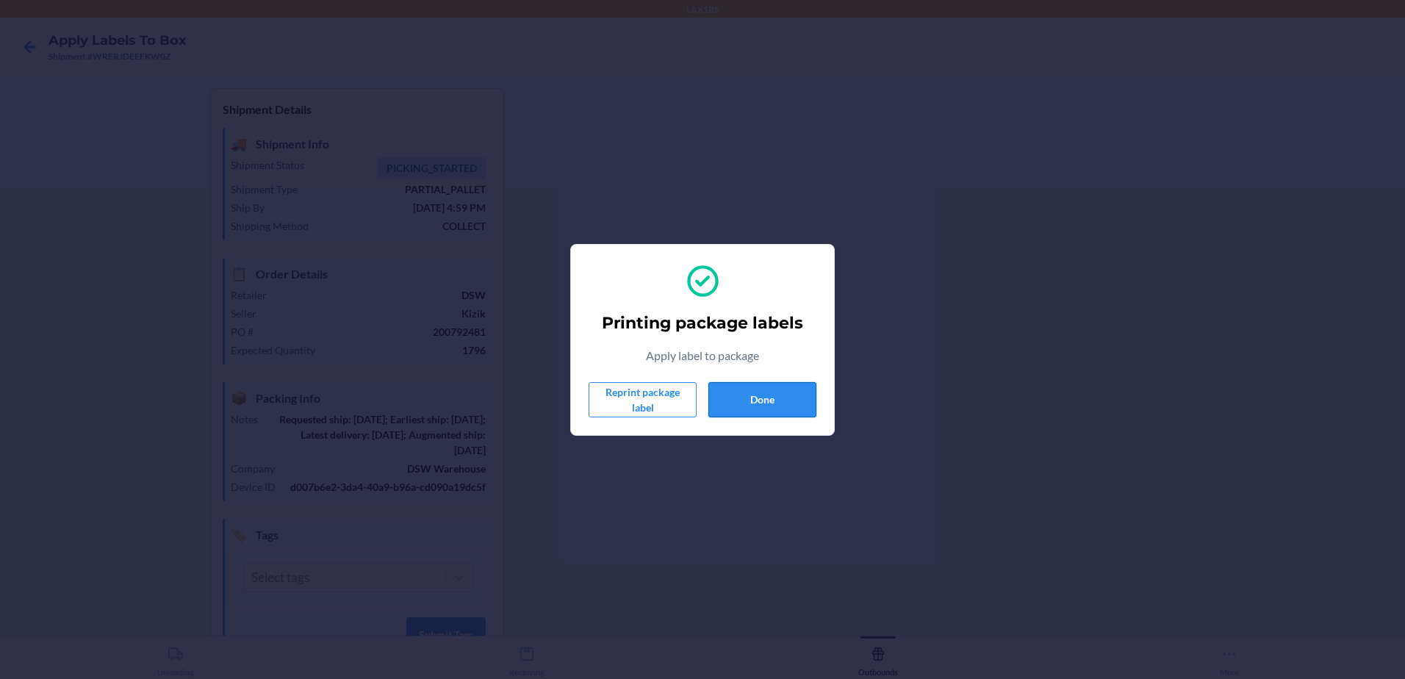
click at [739, 402] on button "Done" at bounding box center [763, 399] width 108 height 35
click at [723, 395] on button "Done" at bounding box center [763, 399] width 108 height 35
click at [775, 406] on button "Done" at bounding box center [763, 399] width 108 height 35
click at [734, 387] on button "Done" at bounding box center [763, 399] width 108 height 35
click at [781, 390] on button "Done" at bounding box center [763, 399] width 108 height 35
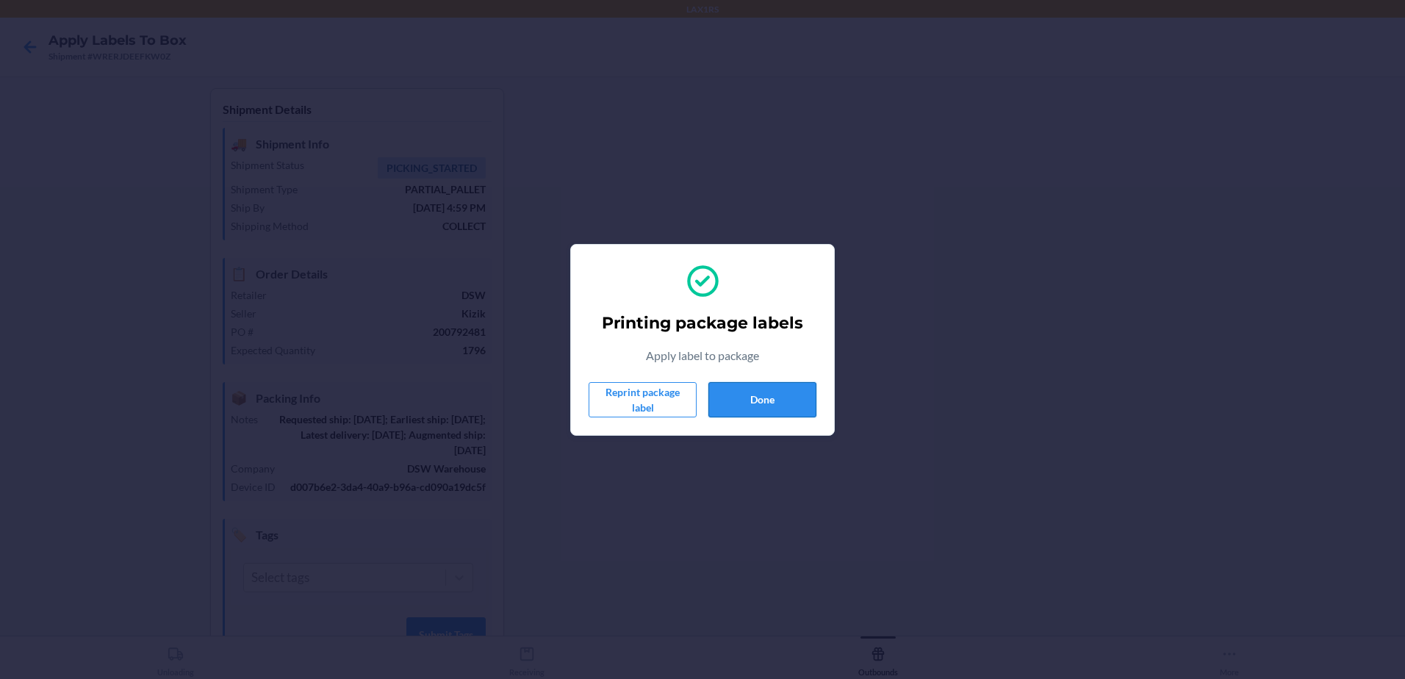
click at [735, 409] on button "Done" at bounding box center [763, 399] width 108 height 35
click at [741, 412] on button "Done" at bounding box center [763, 399] width 108 height 35
click at [763, 395] on button "Done" at bounding box center [763, 399] width 108 height 35
click at [748, 401] on button "Done" at bounding box center [763, 399] width 108 height 35
click at [757, 399] on button "Done" at bounding box center [763, 399] width 108 height 35
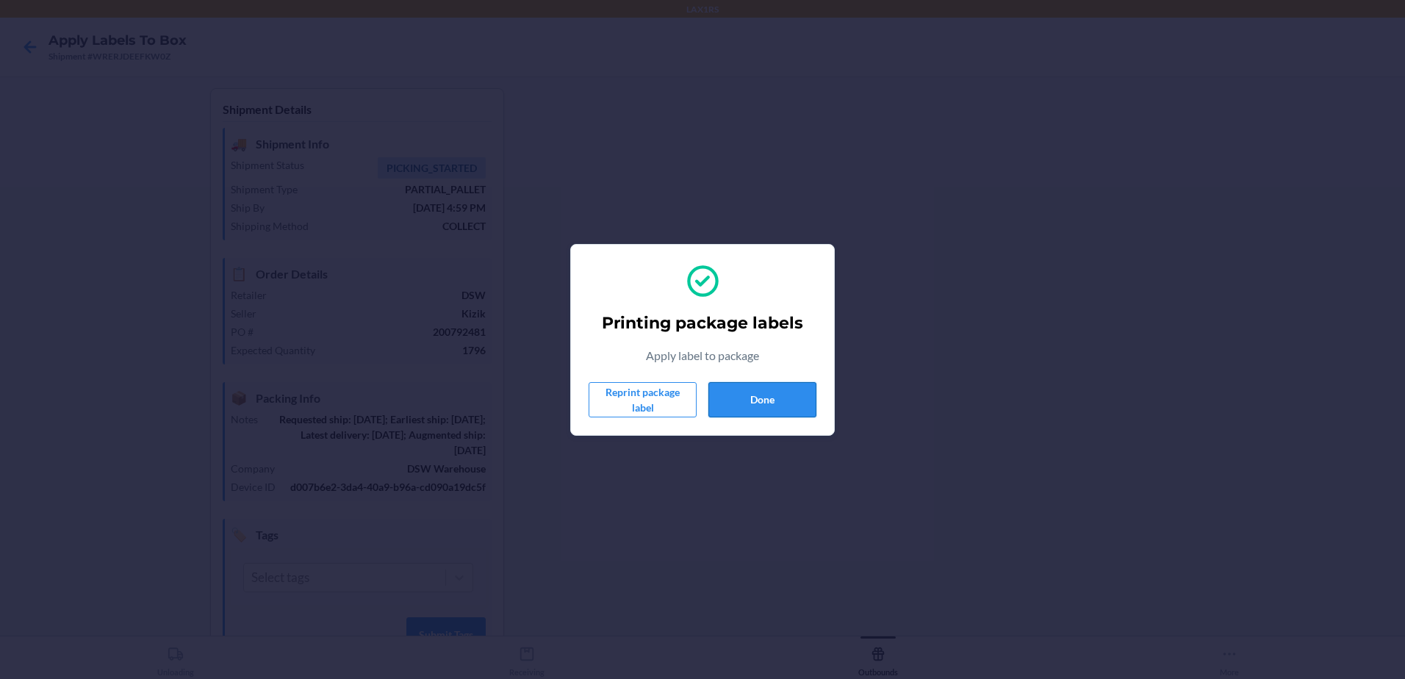
click at [796, 382] on button "Done" at bounding box center [763, 399] width 108 height 35
click at [797, 398] on button "Done" at bounding box center [763, 399] width 108 height 35
click at [721, 392] on button "Done" at bounding box center [763, 399] width 108 height 35
click at [734, 392] on button "Done" at bounding box center [763, 399] width 108 height 35
click at [745, 406] on button "Done" at bounding box center [763, 399] width 108 height 35
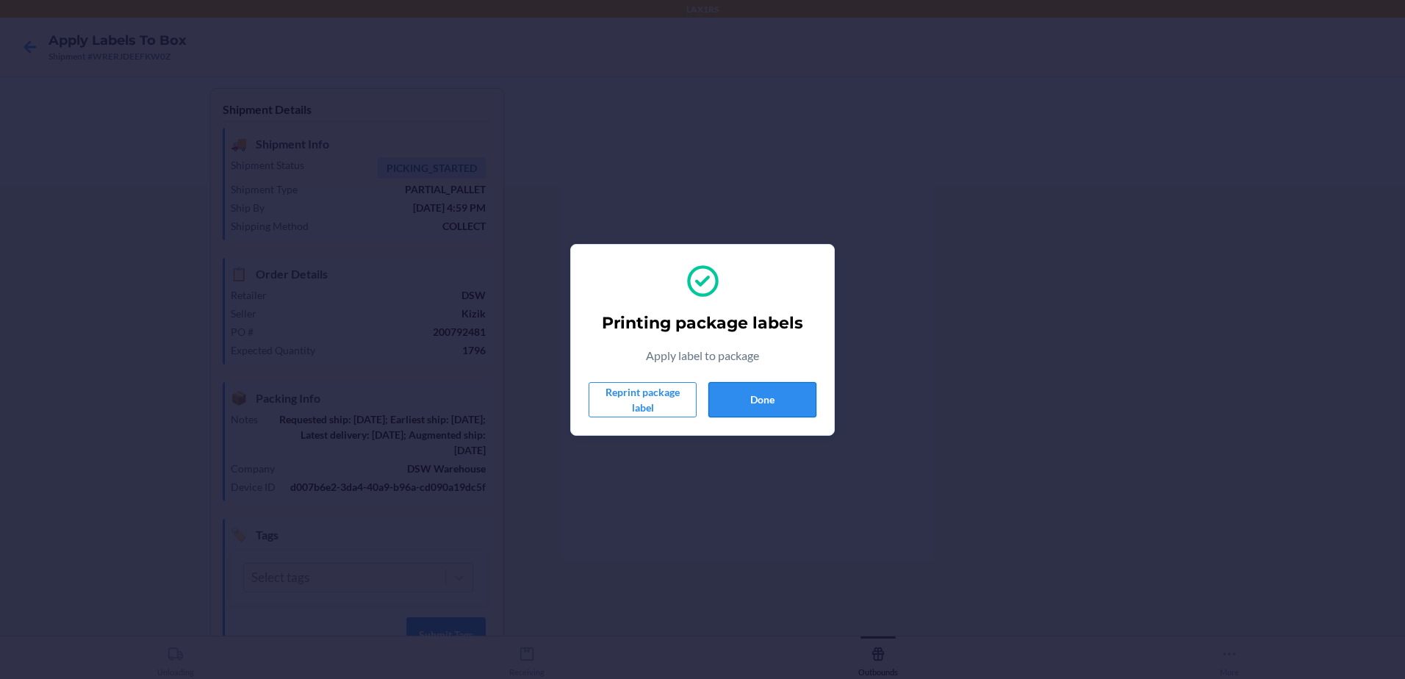
click at [791, 389] on button "Done" at bounding box center [763, 399] width 108 height 35
click at [750, 407] on button "Done" at bounding box center [763, 399] width 108 height 35
click at [725, 412] on button "Done" at bounding box center [763, 399] width 108 height 35
click at [775, 406] on button "Done" at bounding box center [763, 399] width 108 height 35
click at [710, 387] on button "Done" at bounding box center [763, 399] width 108 height 35
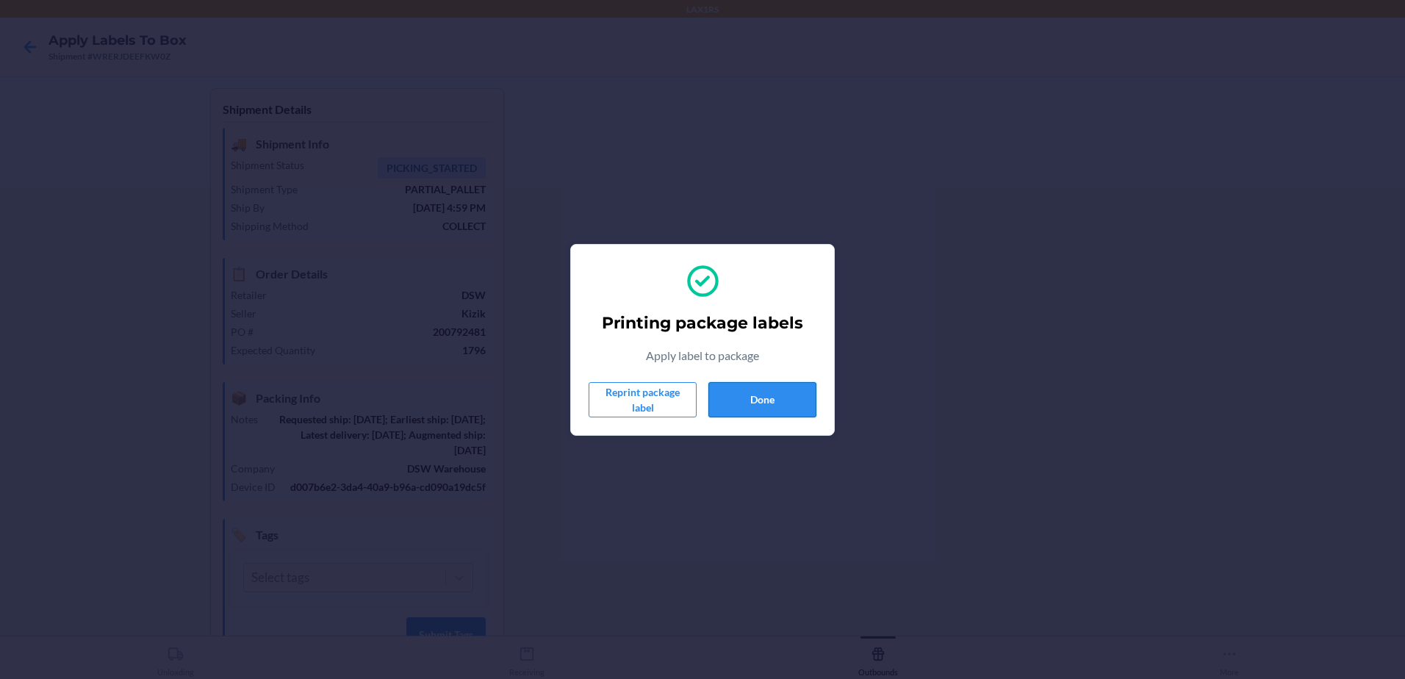
click at [717, 411] on button "Done" at bounding box center [763, 399] width 108 height 35
click at [781, 408] on button "Done" at bounding box center [763, 399] width 108 height 35
click at [727, 378] on div "Printing package labels Apply label to package Reprint package label Done" at bounding box center [703, 340] width 228 height 167
click at [723, 390] on button "Done" at bounding box center [763, 399] width 108 height 35
click at [787, 384] on button "Done" at bounding box center [763, 399] width 108 height 35
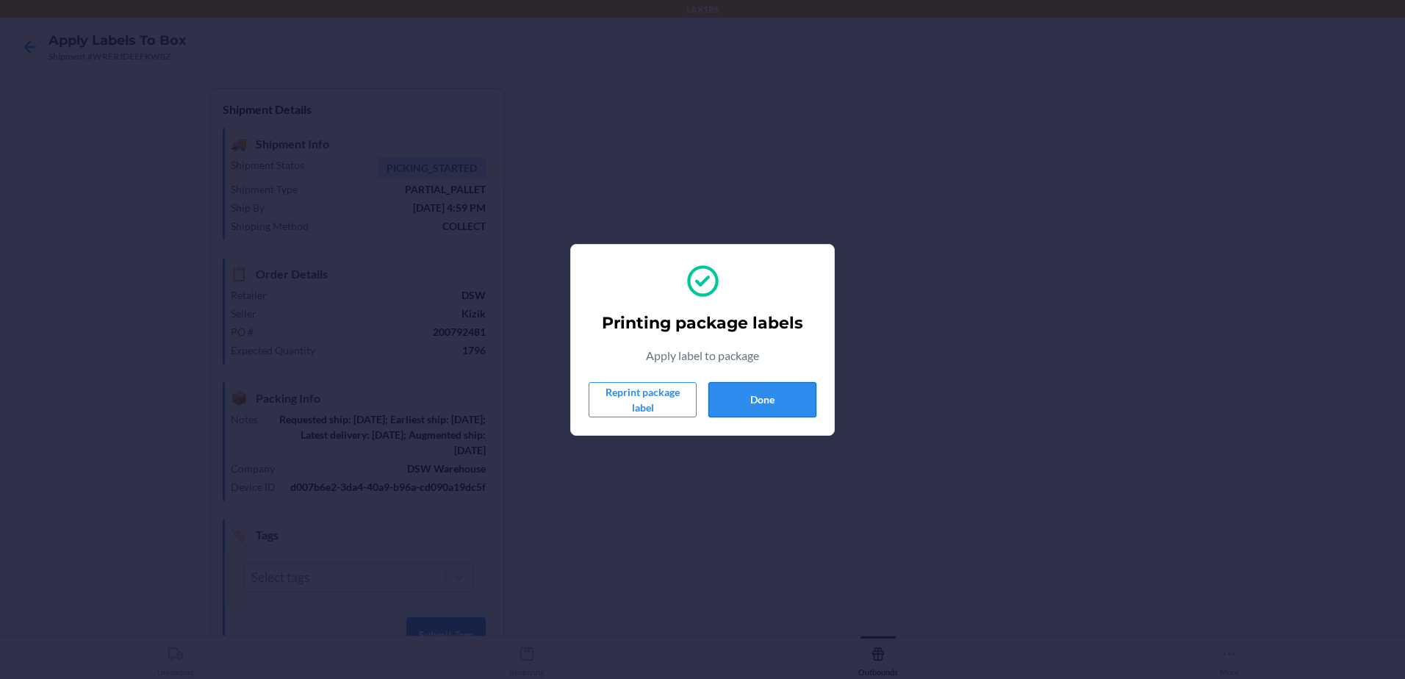
click at [725, 397] on button "Done" at bounding box center [763, 399] width 108 height 35
click at [717, 403] on button "Done" at bounding box center [763, 399] width 108 height 35
click at [724, 384] on button "Done" at bounding box center [763, 399] width 108 height 35
click at [745, 393] on button "Done" at bounding box center [763, 399] width 108 height 35
click at [809, 417] on button "Done" at bounding box center [763, 399] width 108 height 35
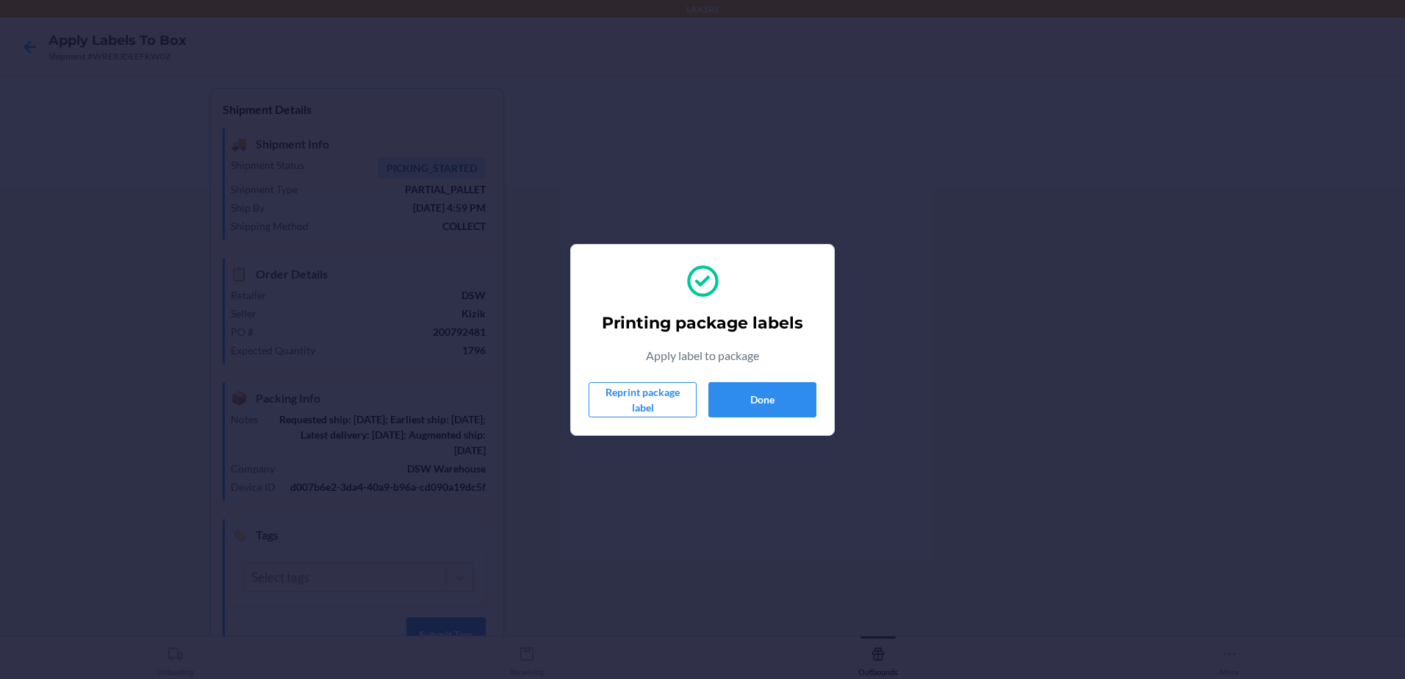
click at [818, 391] on section "Printing package labels Apply label to package Reprint package label Done" at bounding box center [702, 340] width 265 height 192
click at [796, 401] on button "Done" at bounding box center [763, 399] width 108 height 35
click at [772, 402] on button "Done" at bounding box center [763, 399] width 108 height 35
click at [764, 397] on button "Done" at bounding box center [763, 399] width 108 height 35
click at [738, 405] on button "Done" at bounding box center [763, 399] width 108 height 35
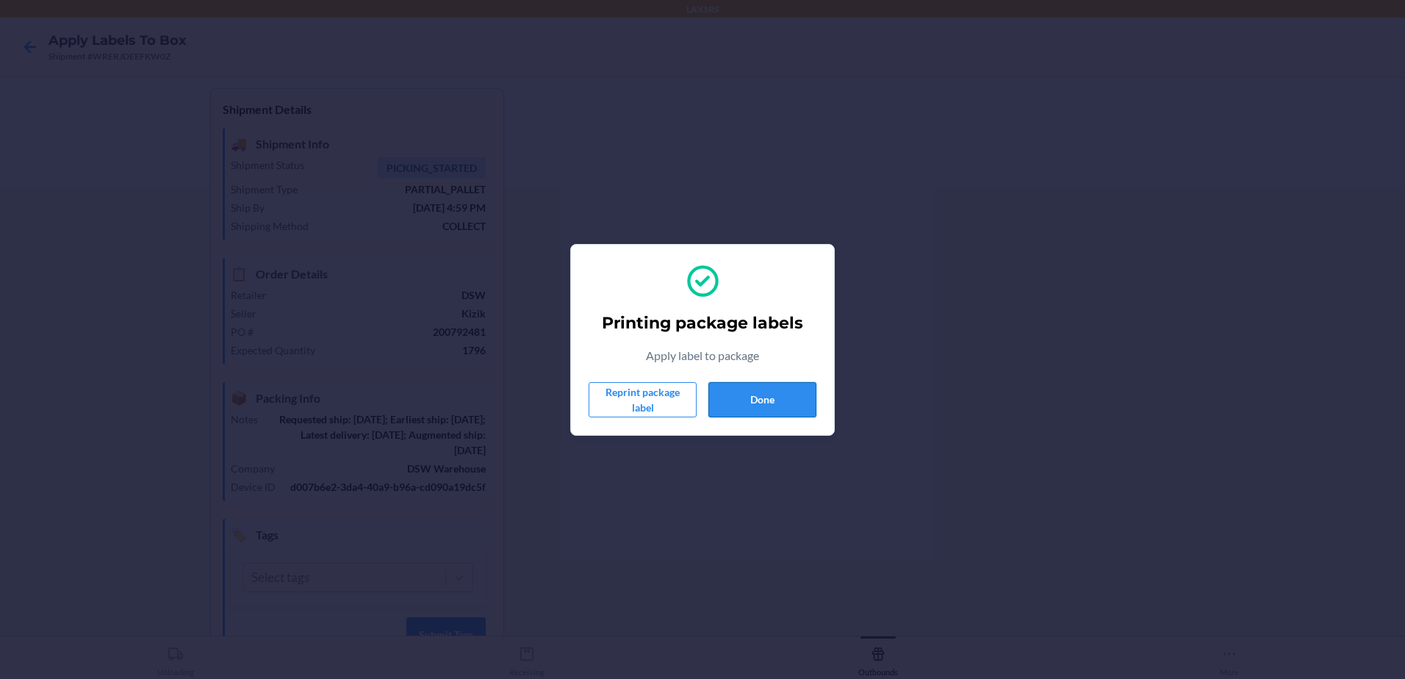
click at [730, 396] on button "Done" at bounding box center [763, 399] width 108 height 35
click at [745, 395] on button "Done" at bounding box center [763, 399] width 108 height 35
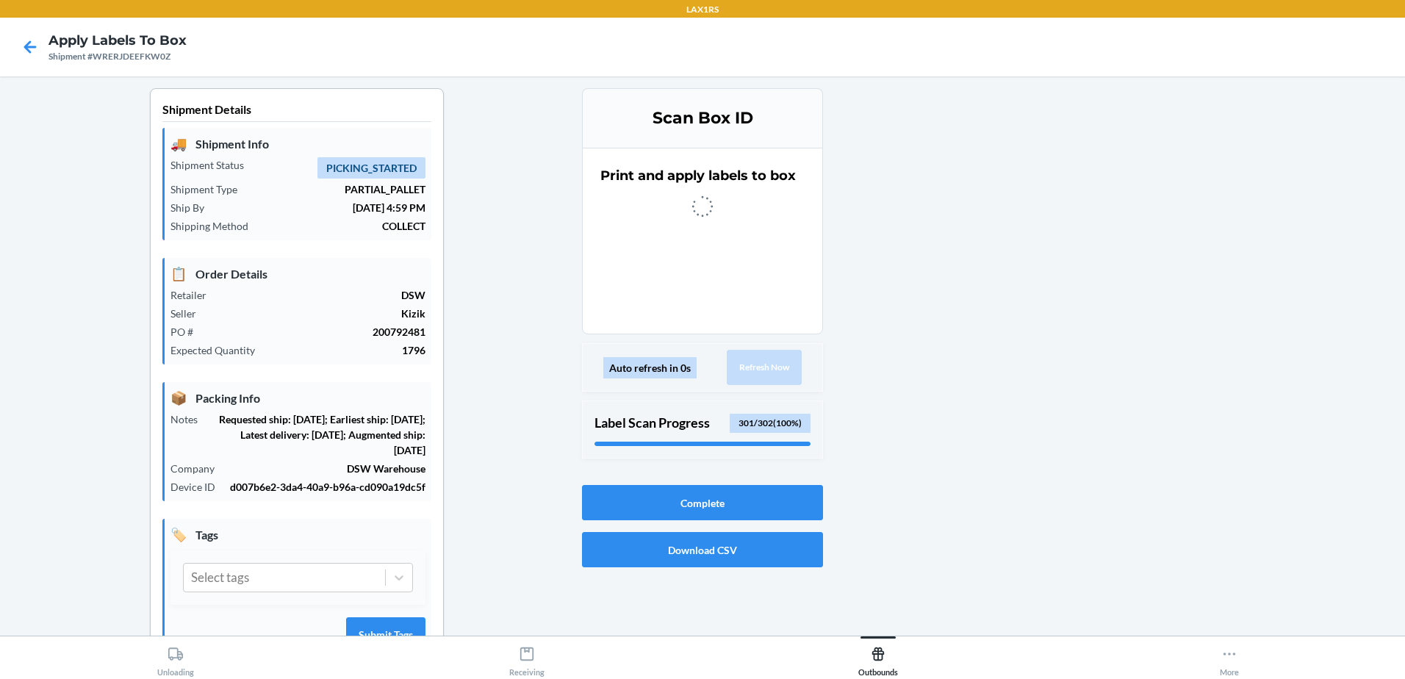
click at [358, 545] on div "🏷️ Tags Select tags Submit Tags" at bounding box center [296, 589] width 269 height 140
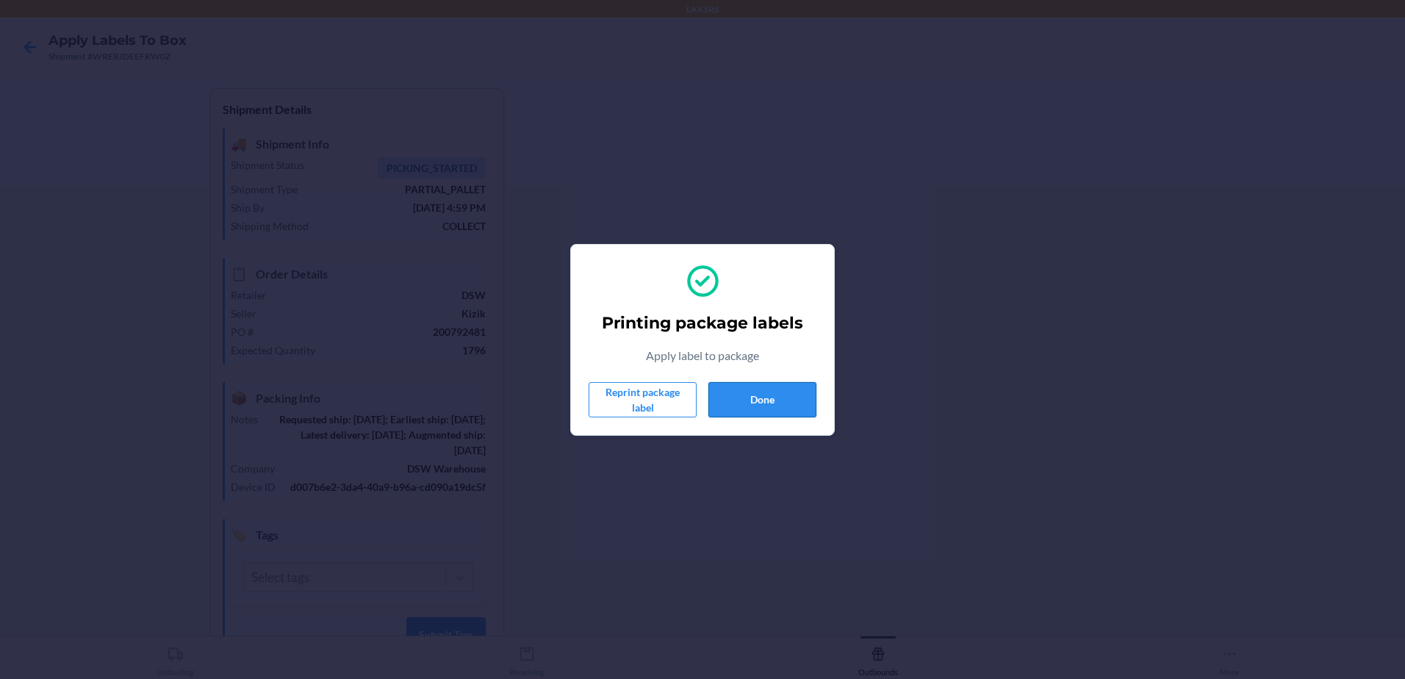
click at [770, 399] on button "Done" at bounding box center [763, 399] width 108 height 35
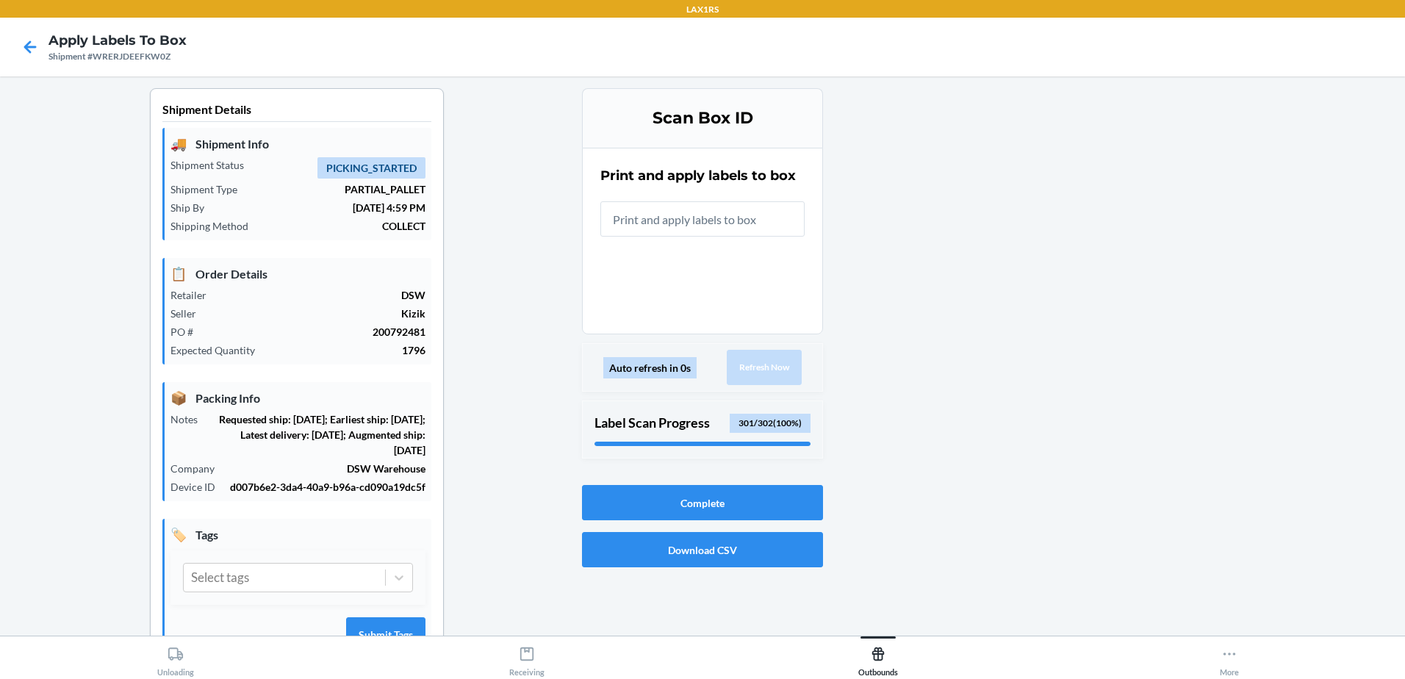
click at [682, 220] on input "text" at bounding box center [703, 218] width 204 height 35
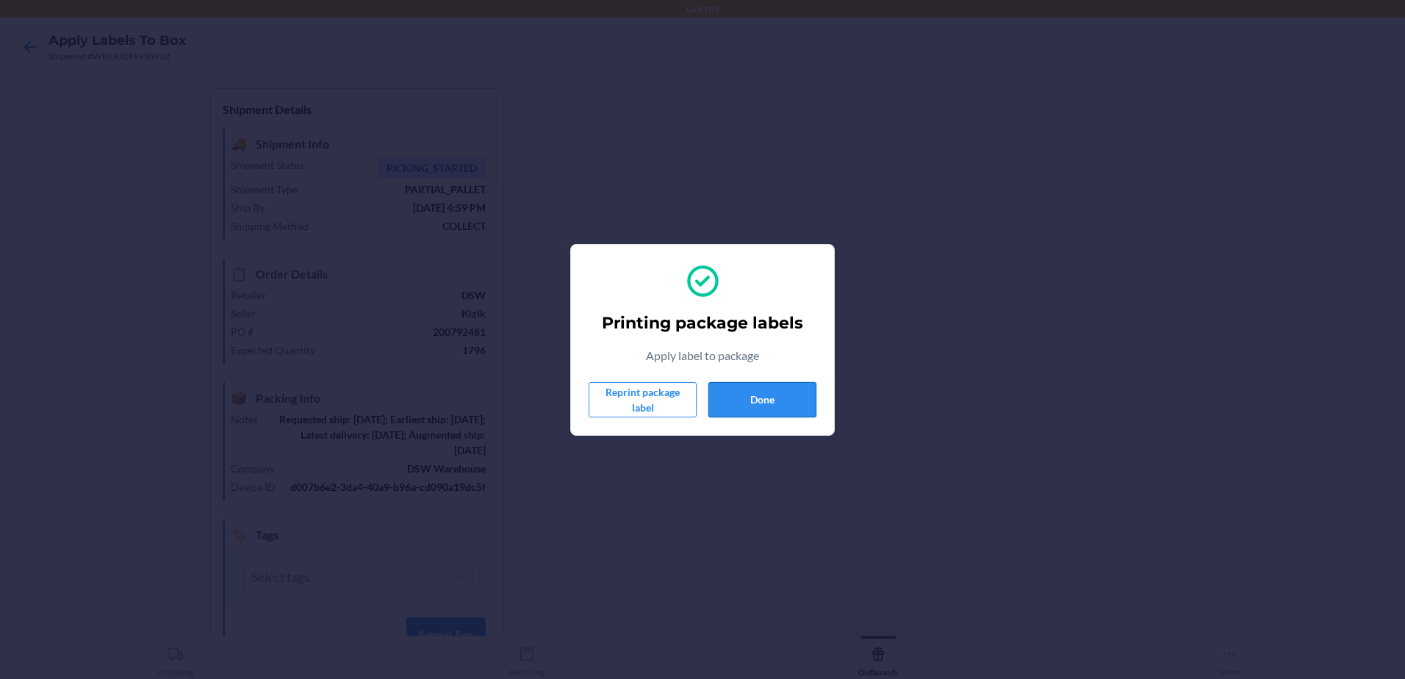
click at [789, 398] on button "Done" at bounding box center [763, 399] width 108 height 35
click at [781, 394] on button "Done" at bounding box center [763, 399] width 108 height 35
click at [729, 398] on button "Done" at bounding box center [763, 399] width 108 height 35
click at [789, 409] on button "Done" at bounding box center [763, 399] width 108 height 35
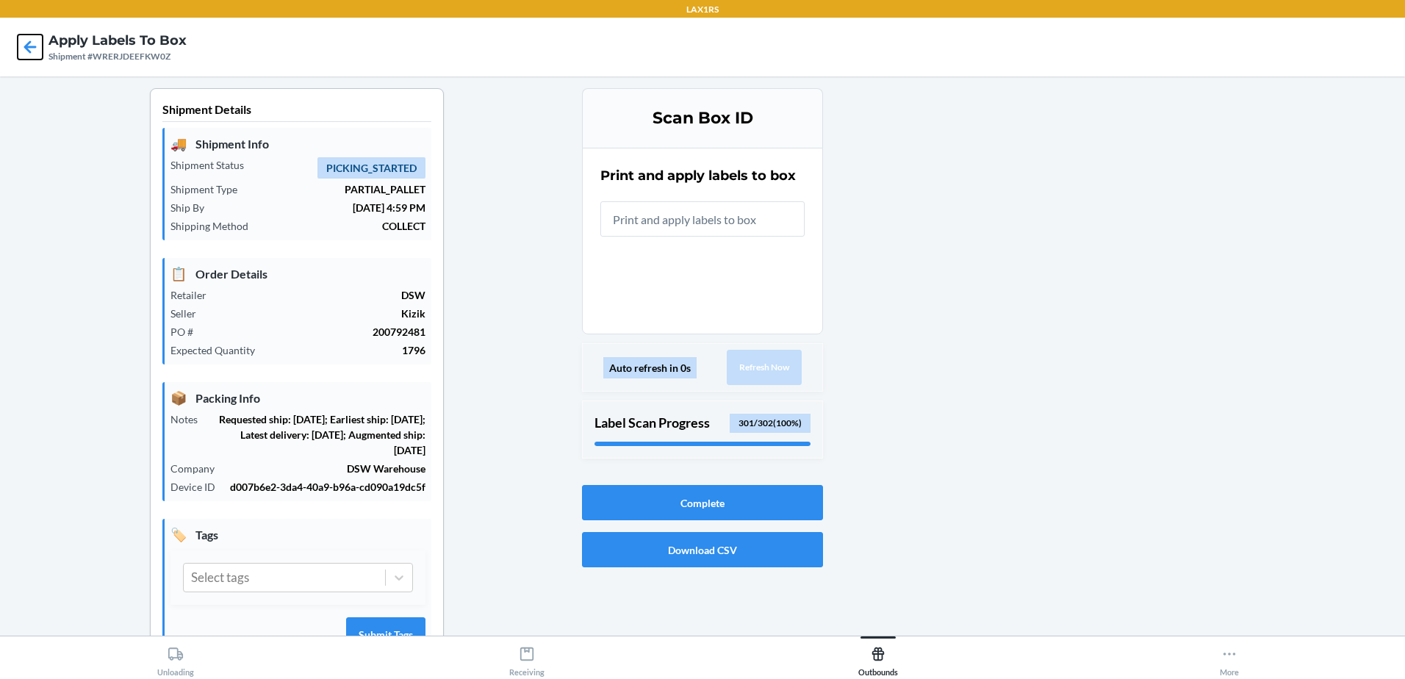
click at [29, 45] on icon at bounding box center [30, 47] width 25 height 25
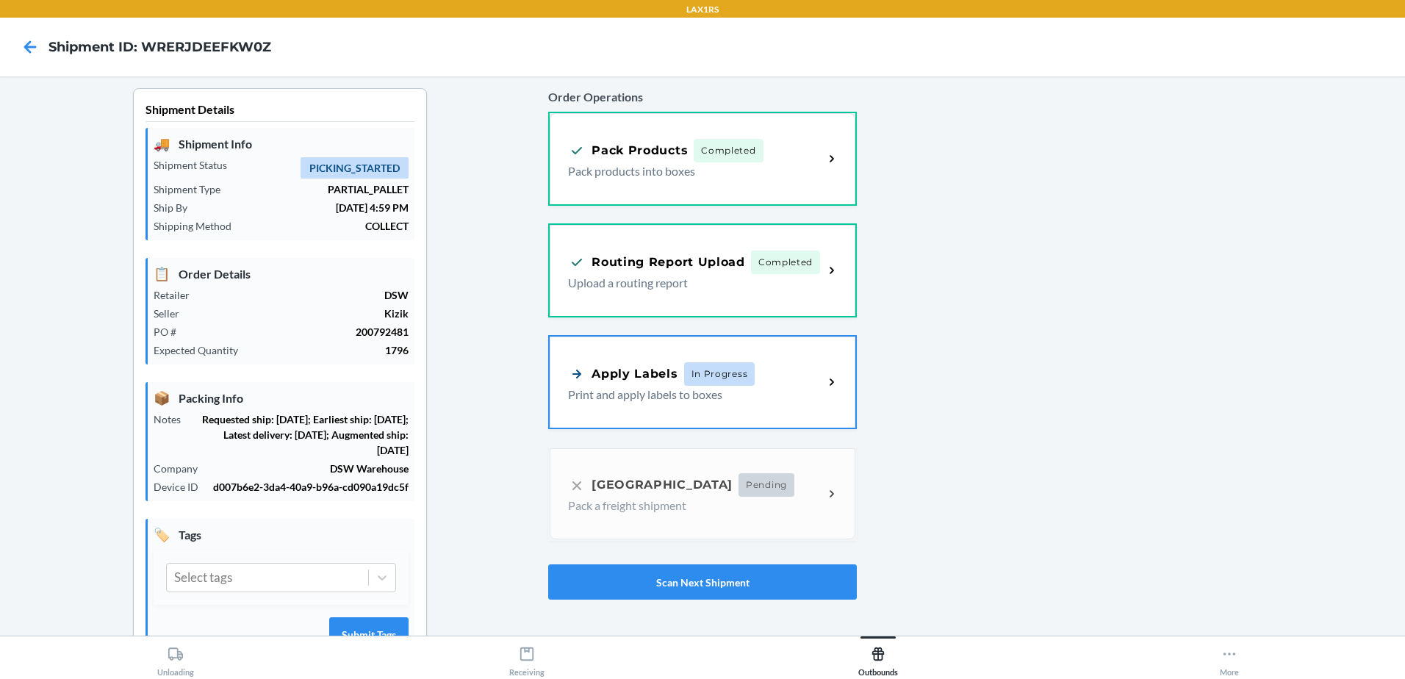
drag, startPoint x: 1015, startPoint y: 178, endPoint x: 1030, endPoint y: 165, distance: 19.3
click at [940, 168] on div at bounding box center [1125, 391] width 537 height 607
click at [608, 165] on p "Pack products into boxes" at bounding box center [689, 169] width 243 height 18
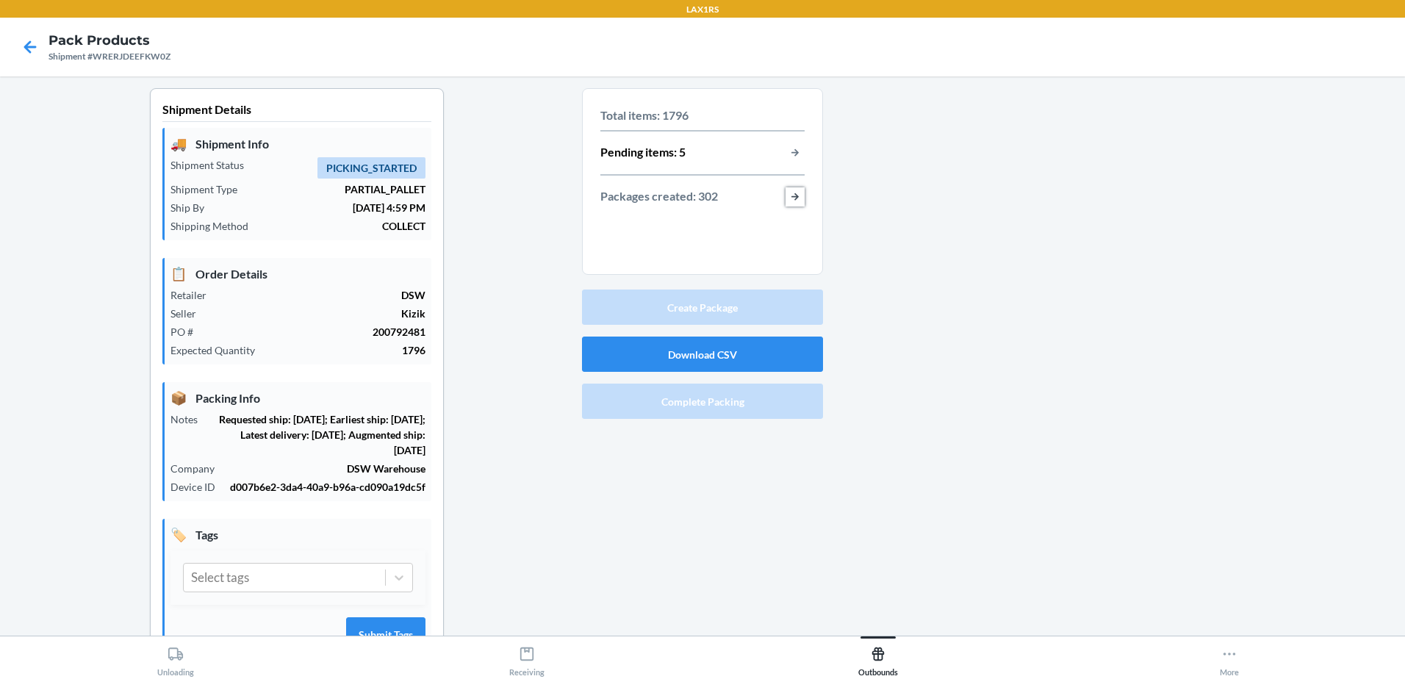
click at [786, 204] on button "button-view-packages-created" at bounding box center [795, 196] width 19 height 19
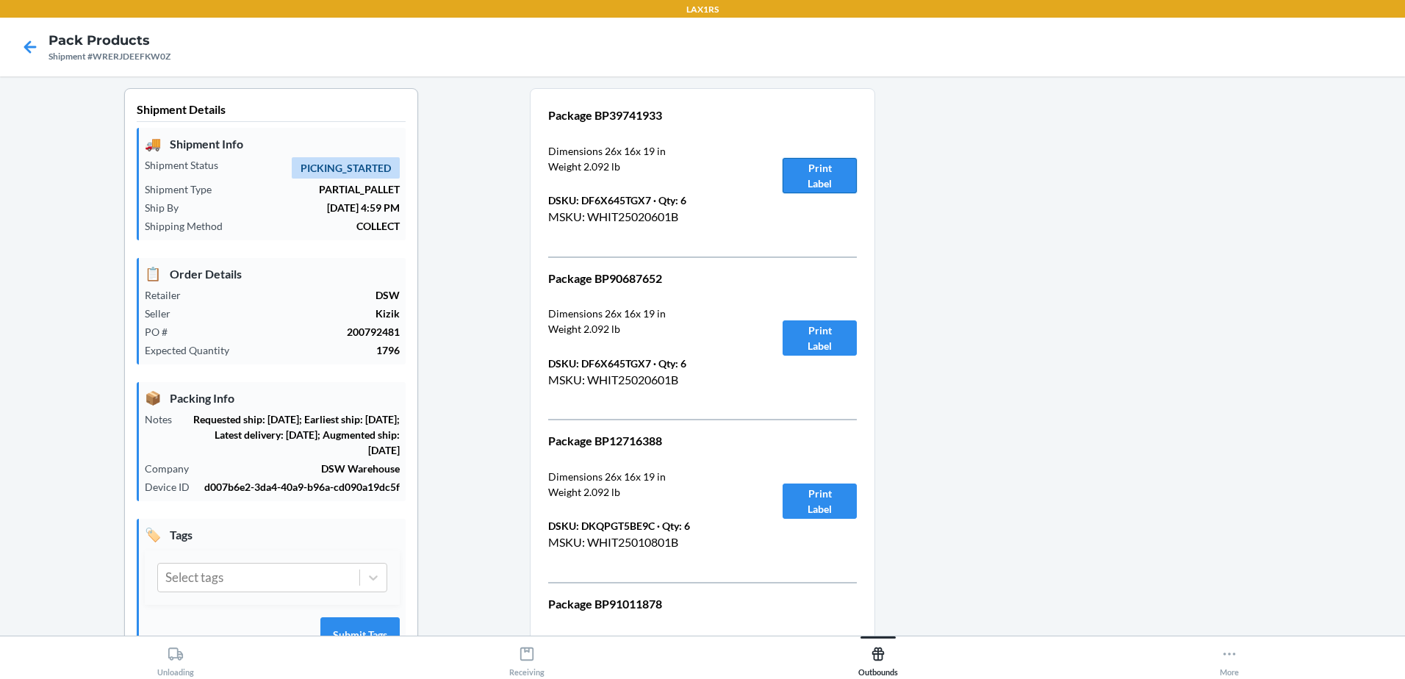
click at [828, 169] on button "Print Label" at bounding box center [820, 175] width 74 height 35
click at [813, 331] on button "Print Label" at bounding box center [820, 337] width 74 height 35
click at [821, 504] on button "Print Label" at bounding box center [820, 501] width 74 height 35
click at [25, 47] on icon at bounding box center [30, 46] width 12 height 12
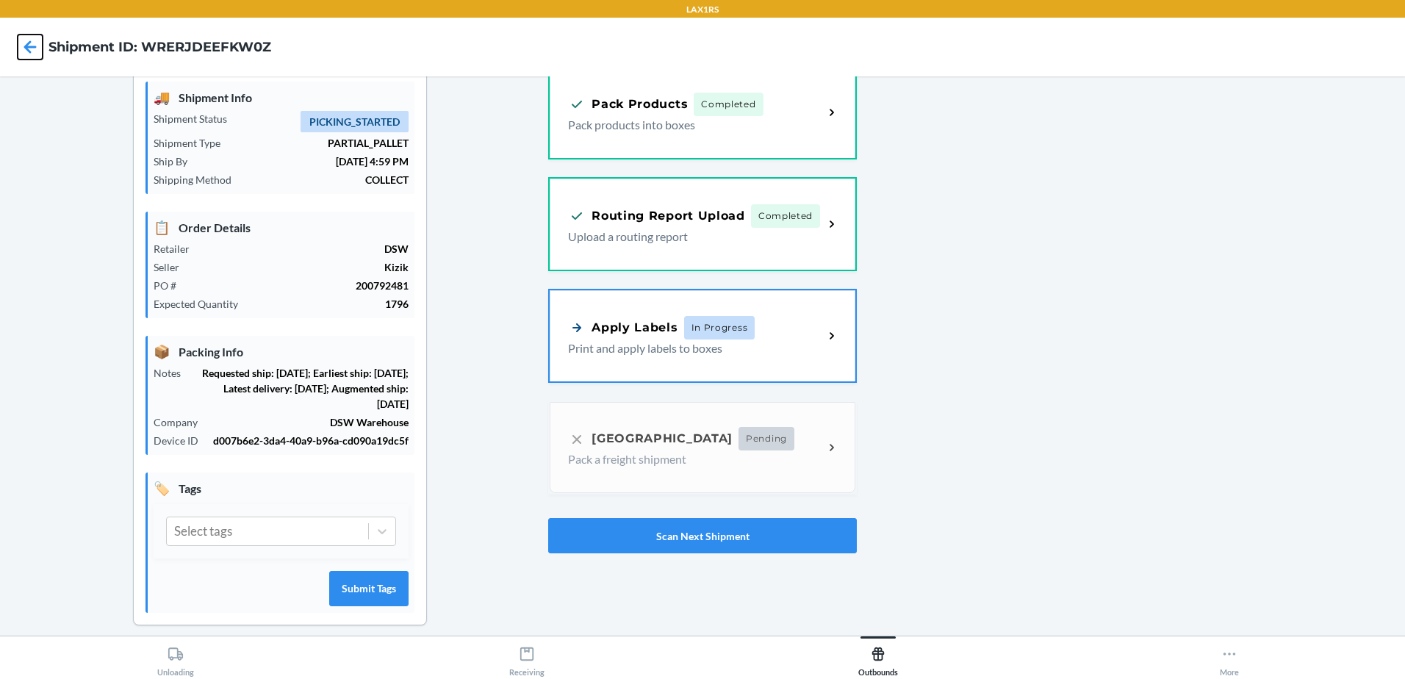
scroll to position [60, 0]
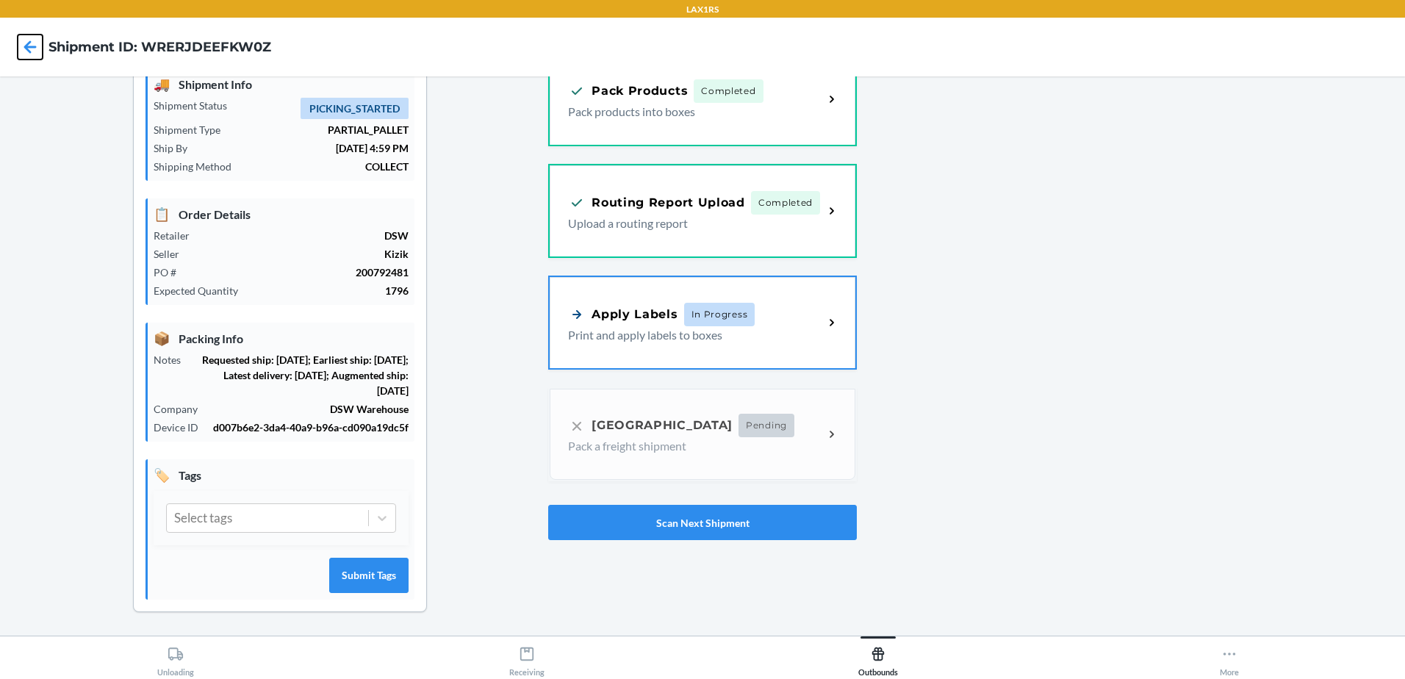
click at [24, 53] on icon at bounding box center [30, 47] width 25 height 25
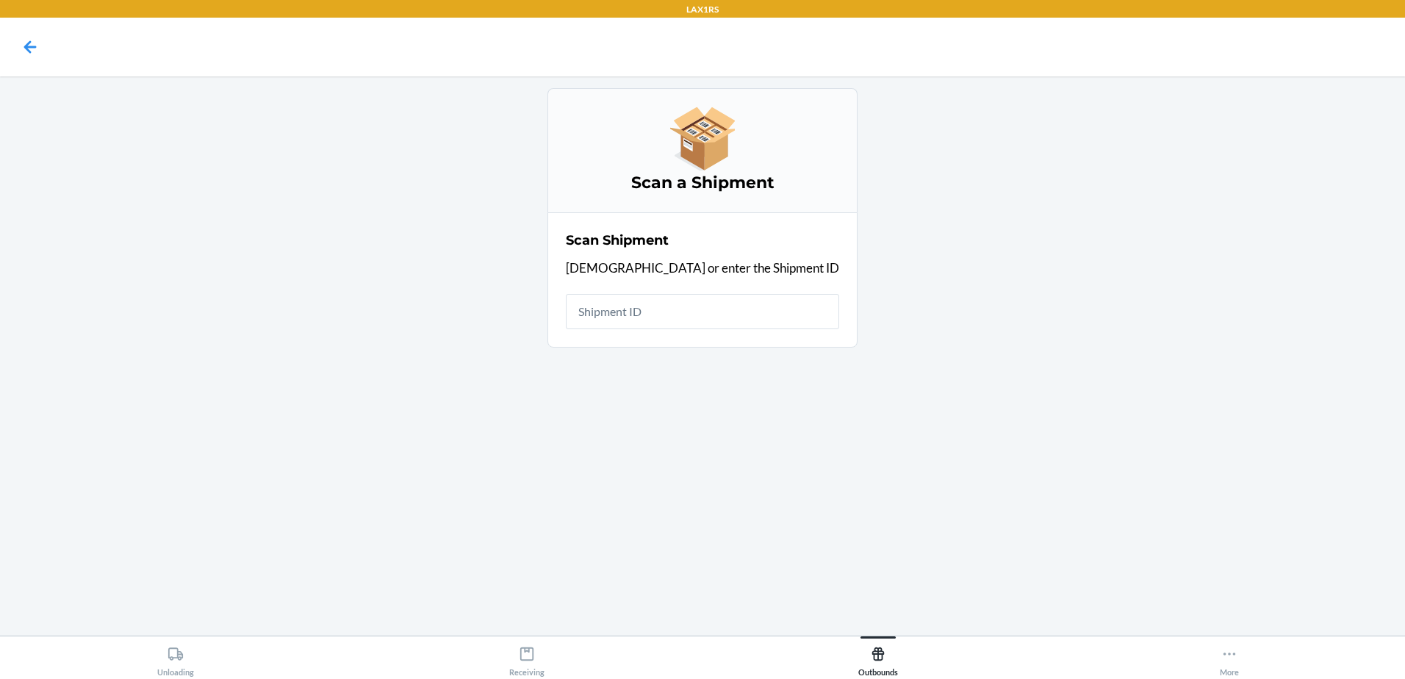
click at [716, 315] on input "text" at bounding box center [702, 311] width 273 height 35
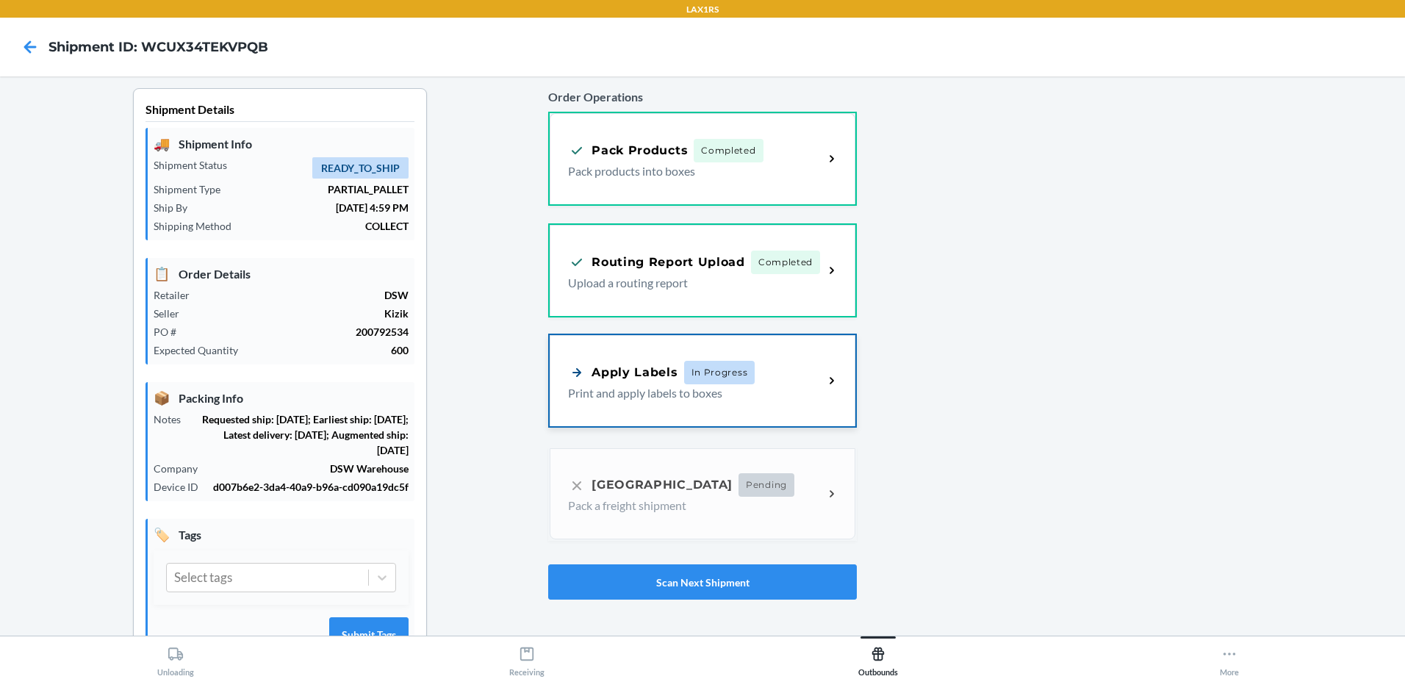
click at [754, 383] on div "Apply Labels In Progress" at bounding box center [695, 373] width 255 height 24
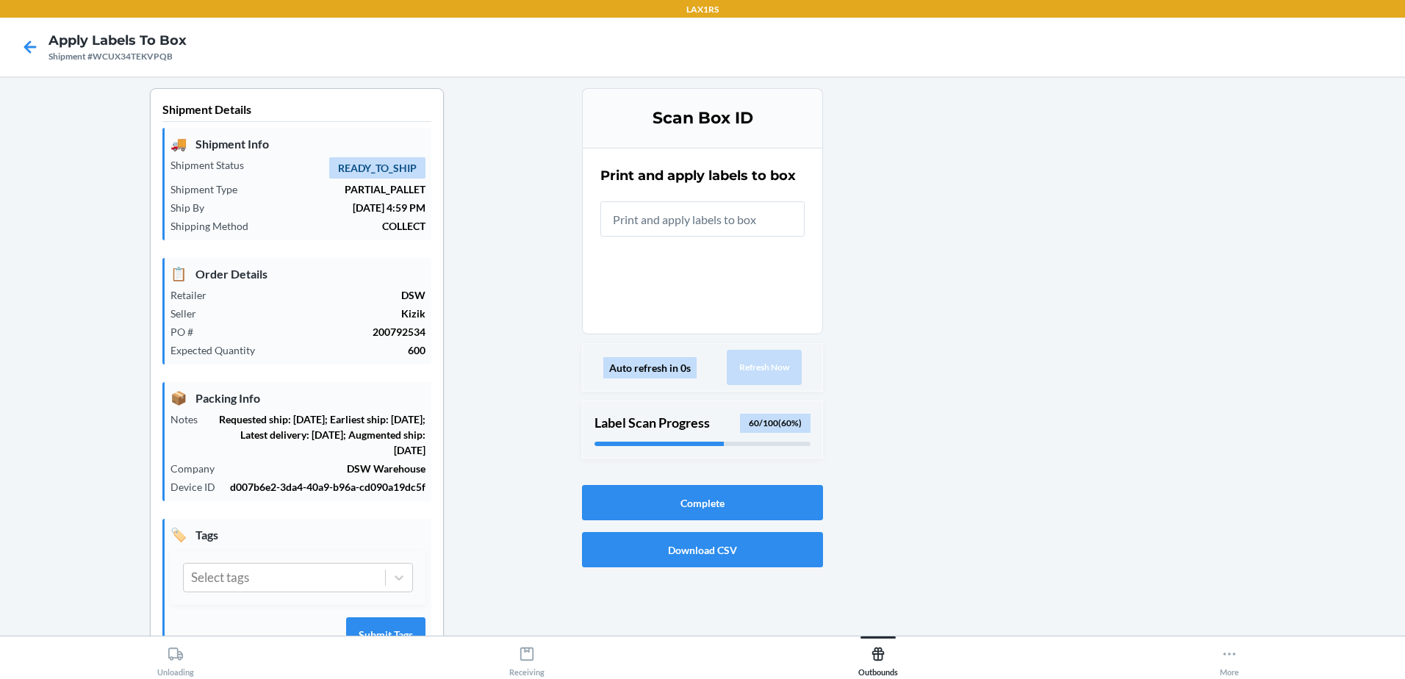
click at [744, 226] on input "text" at bounding box center [703, 218] width 204 height 35
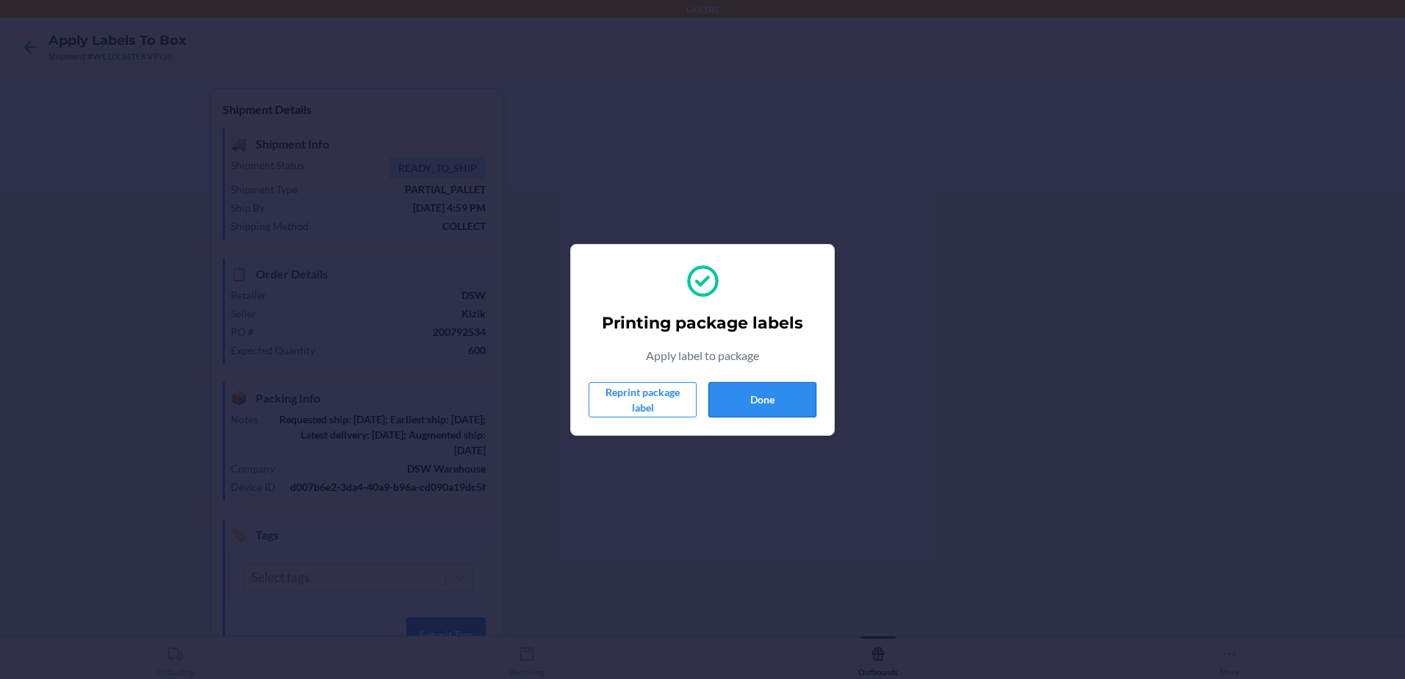
click at [782, 397] on button "Done" at bounding box center [763, 399] width 108 height 35
click at [782, 398] on button "Done" at bounding box center [763, 399] width 108 height 35
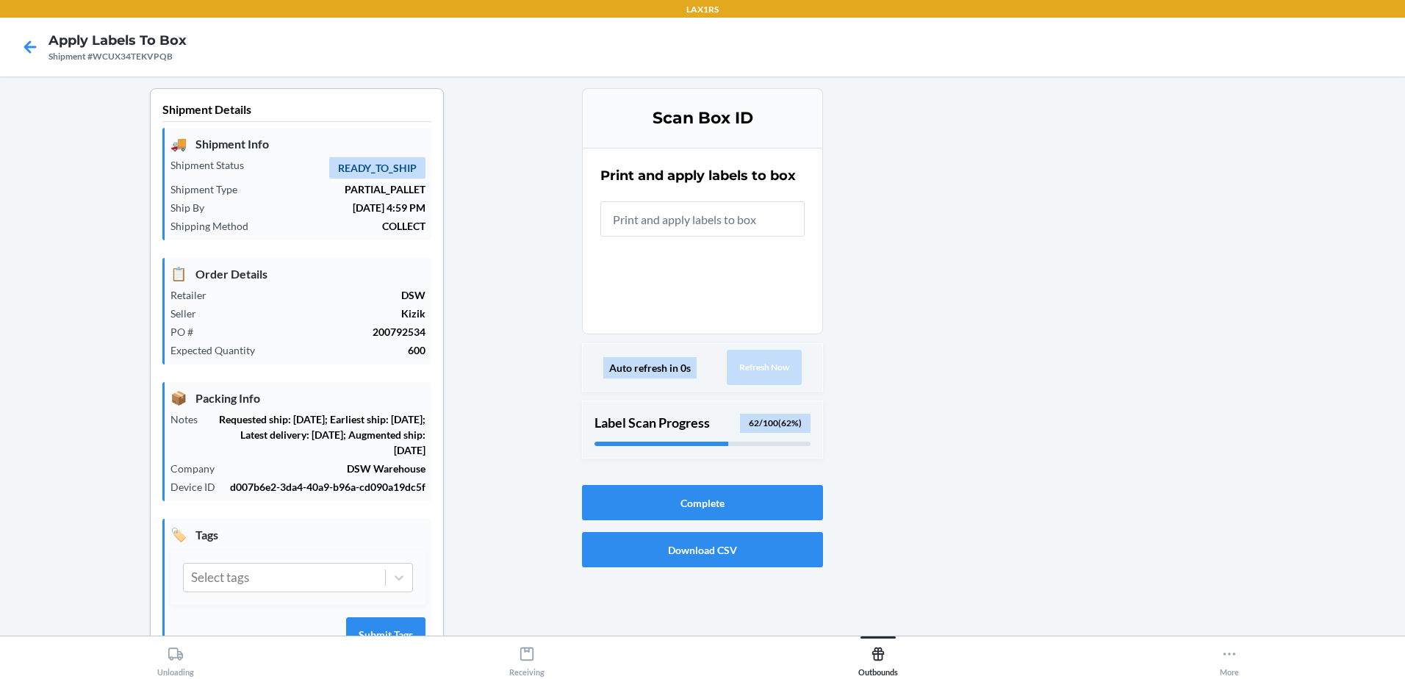
click at [737, 229] on input "text" at bounding box center [703, 218] width 204 height 35
